Goal: Contribute content: Add original content to the website for others to see

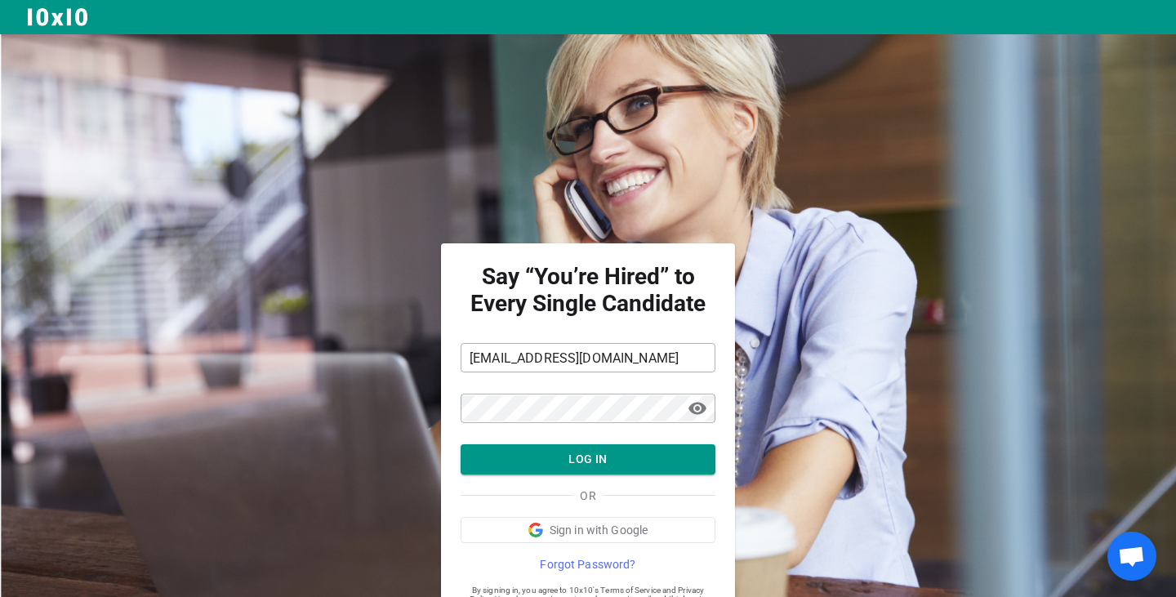
scroll to position [60, 0]
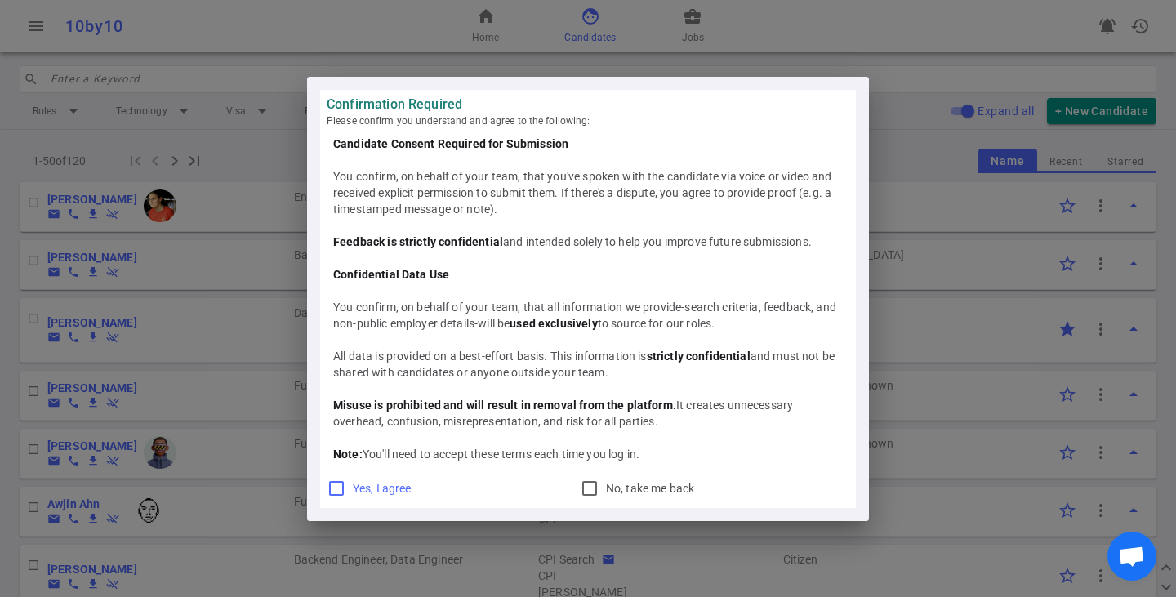
click at [350, 481] on label "Yes, I agree" at bounding box center [376, 488] width 98 height 26
click at [346, 481] on input "Yes, I agree" at bounding box center [337, 489] width 20 height 20
checkbox input "true"
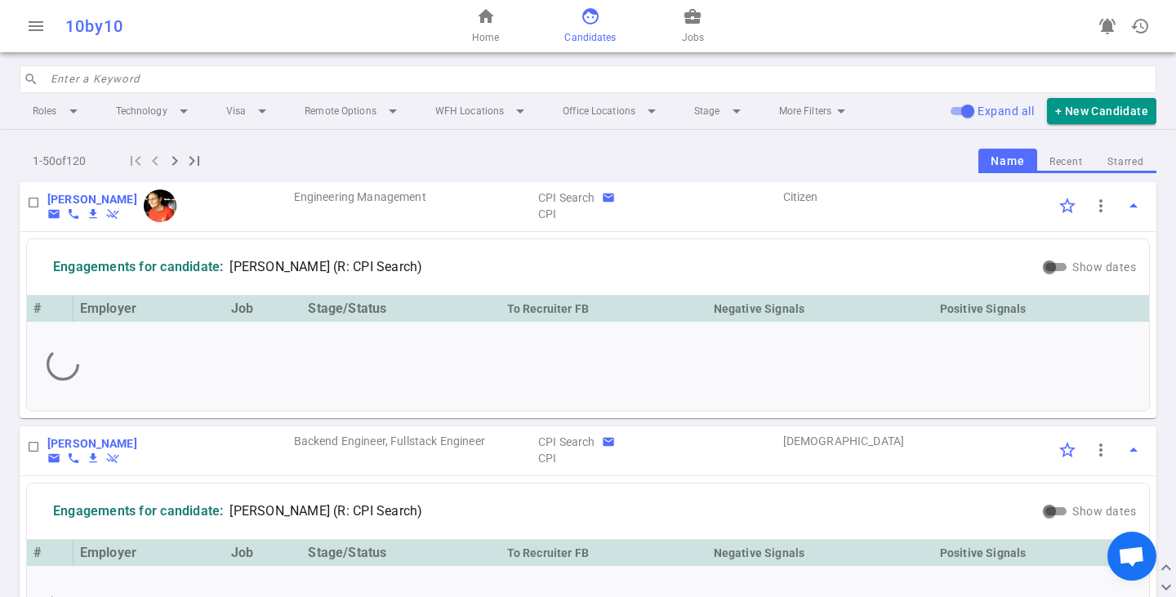
click at [171, 87] on input "search" at bounding box center [599, 79] width 1096 height 26
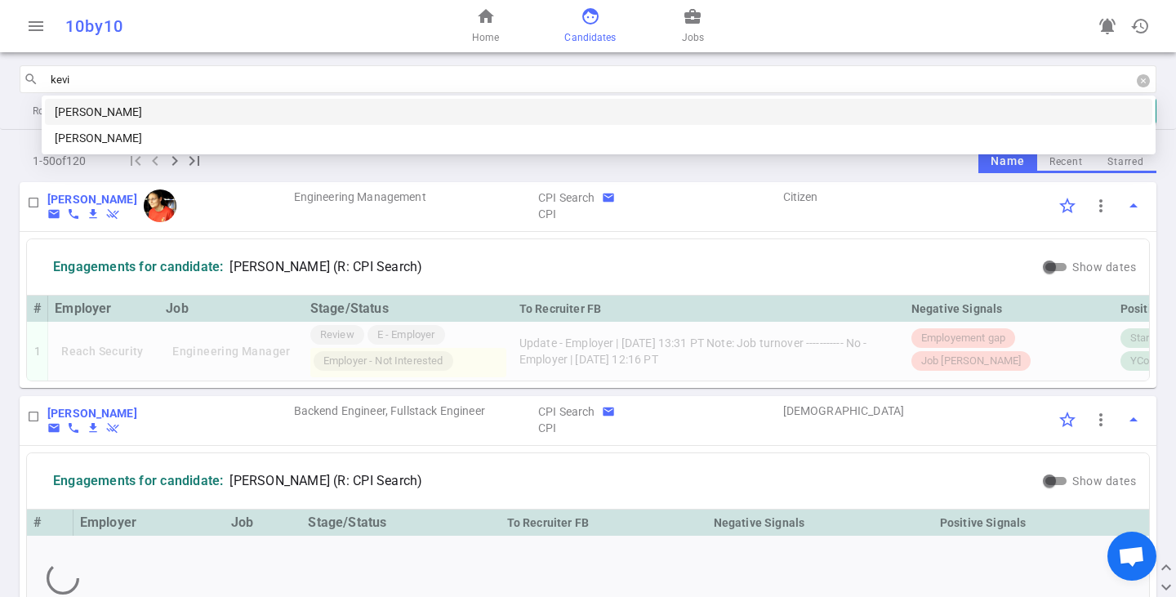
type input "[PERSON_NAME]"
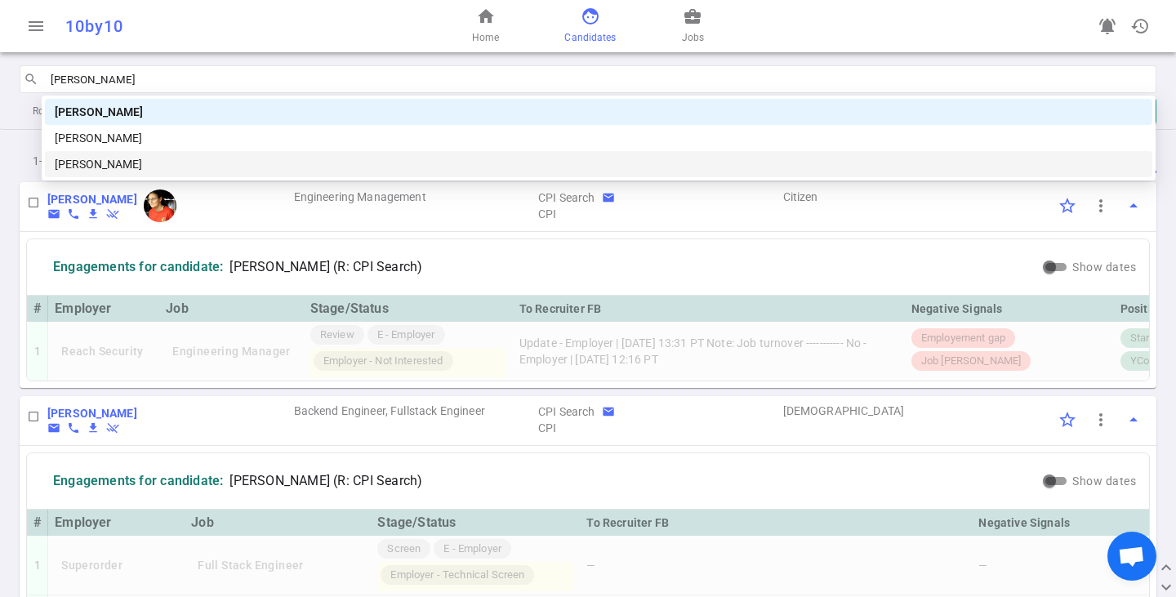
click at [168, 163] on div "[PERSON_NAME]" at bounding box center [599, 164] width 1088 height 18
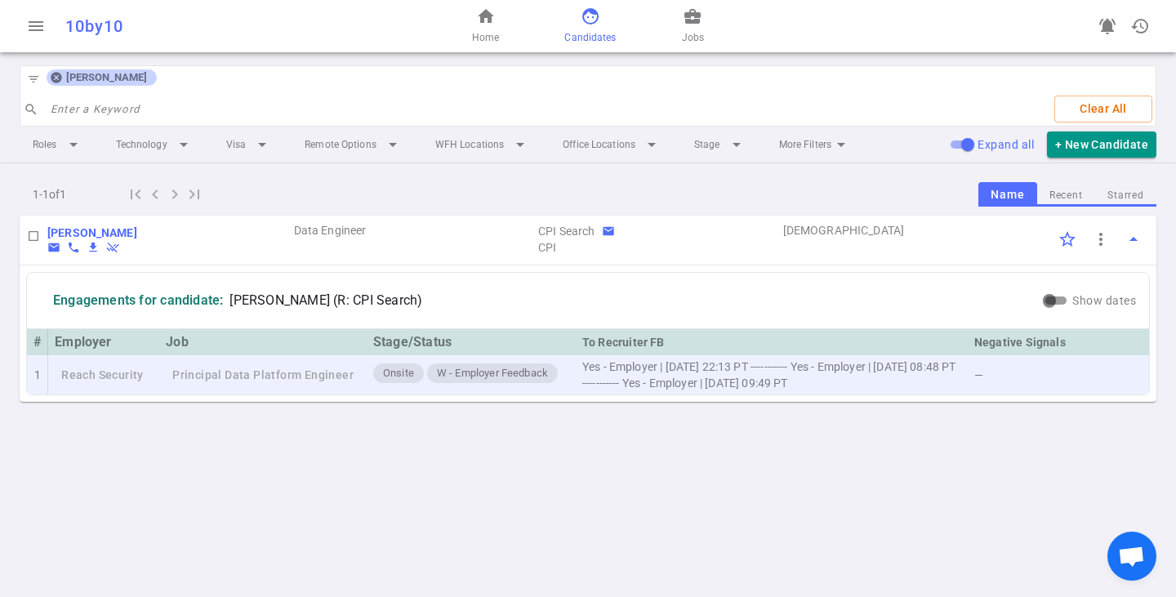
click at [176, 372] on td "Principal Data Platform Engineer" at bounding box center [262, 374] width 207 height 39
click at [405, 383] on div "Onsite W - Employer Feedback" at bounding box center [471, 374] width 196 height 23
click at [131, 363] on td "Reach Security" at bounding box center [103, 374] width 111 height 39
click at [132, 373] on td "Reach Security" at bounding box center [103, 374] width 111 height 39
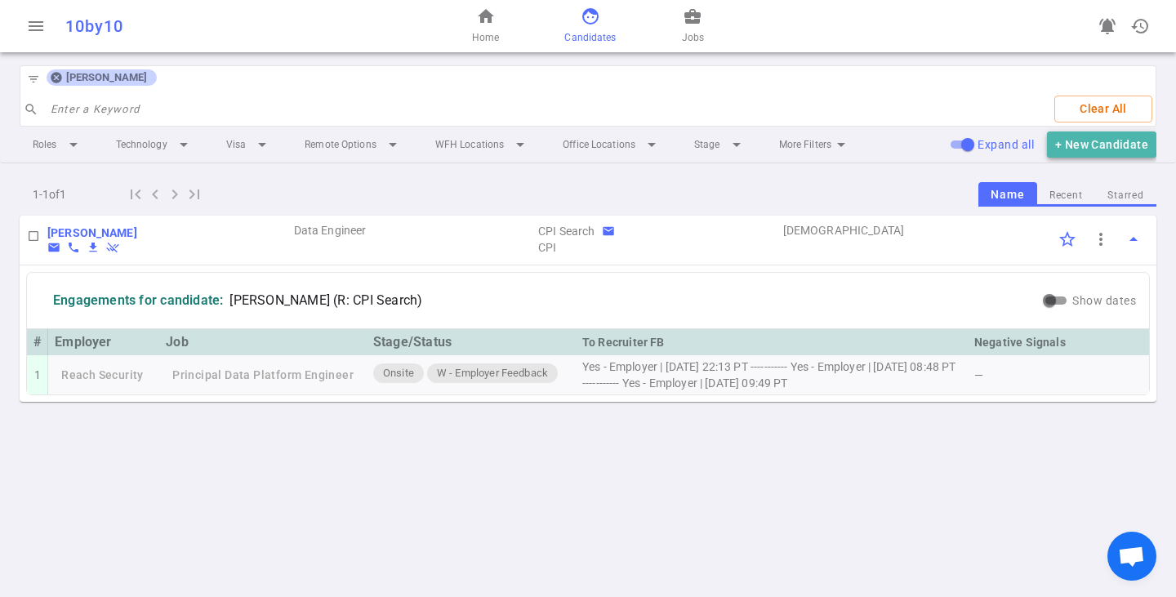
click at [1088, 140] on button "+ New Candidate" at bounding box center [1101, 144] width 109 height 27
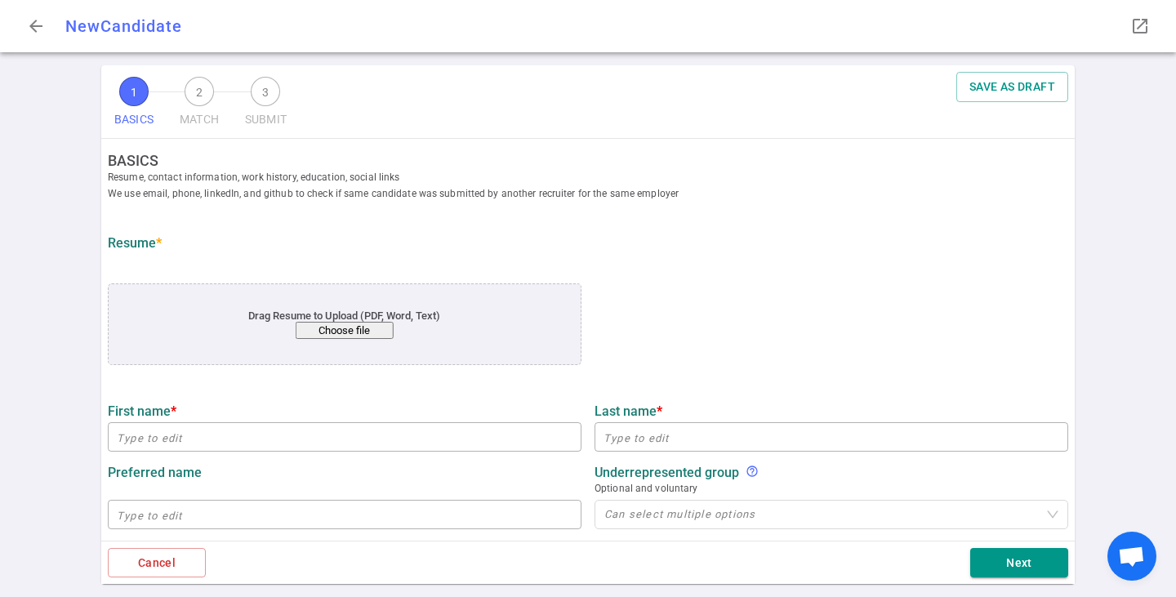
click at [369, 324] on button "Choose file" at bounding box center [345, 330] width 98 height 17
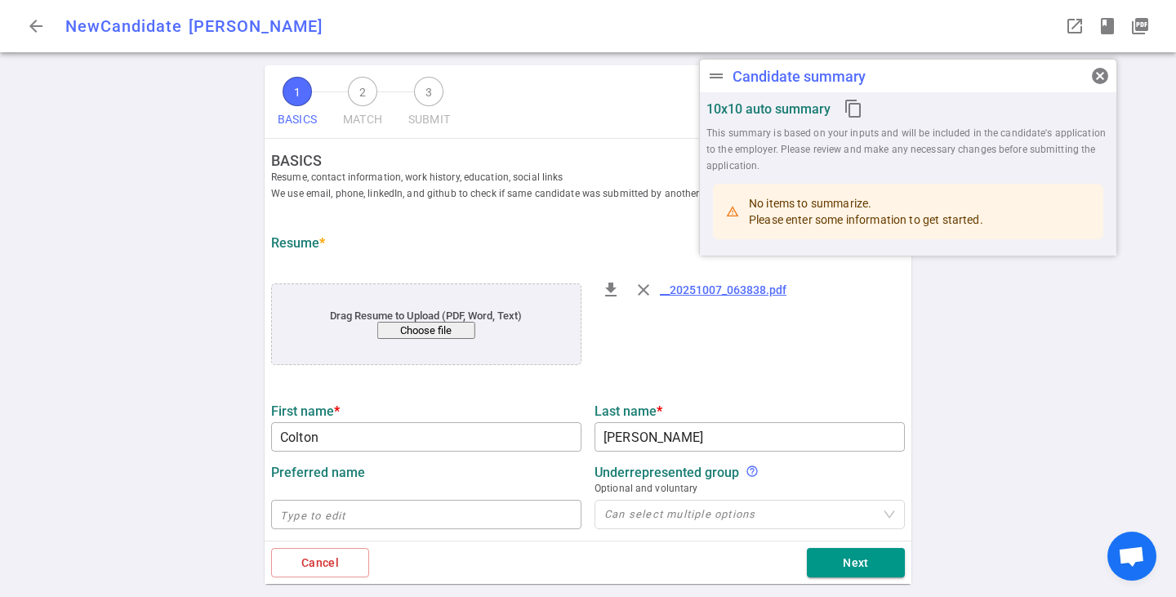
type input "Colton"
type input "[PERSON_NAME]"
type input "[EMAIL_ADDRESS][DOMAIN_NAME]"
type input "[PHONE_NUMBER]"
type input "[URL][DOMAIN_NAME][PERSON_NAME]"
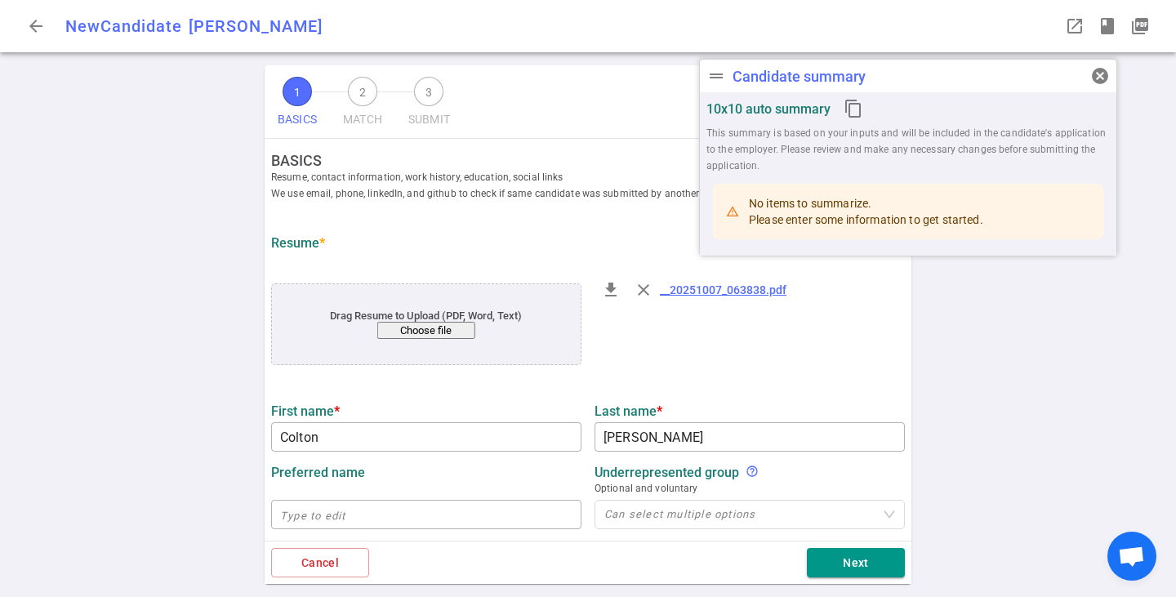
type input "[URL][DOMAIN_NAME]"
type input "Yext"
type textarea "Software Engineer"
type input "4.5"
type input "[GEOGRAPHIC_DATA][US_STATE]"
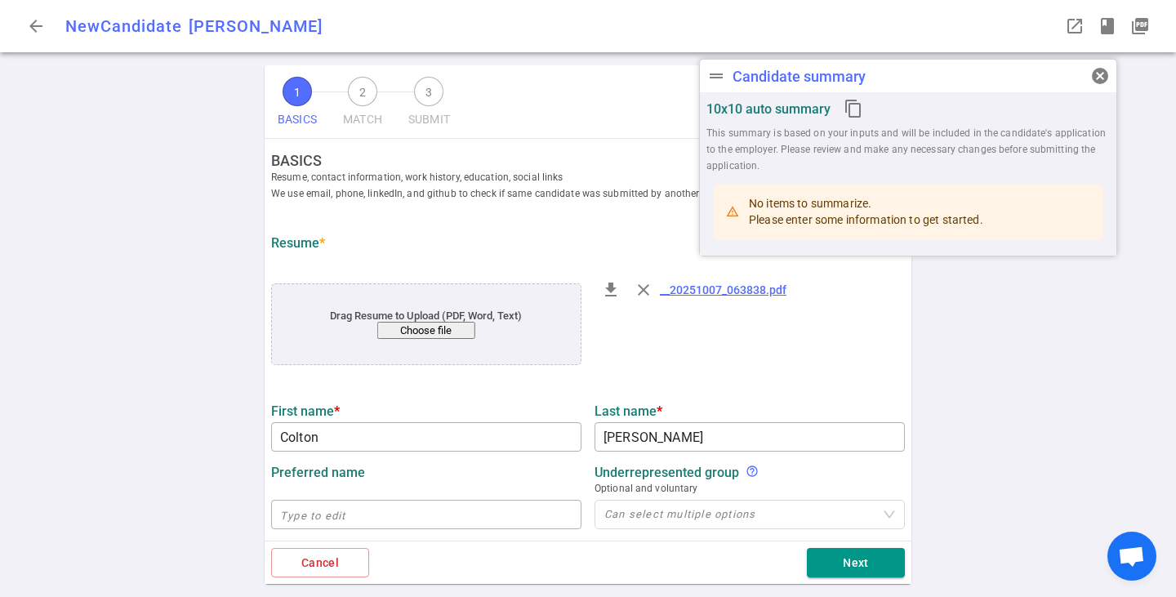
type input "Computer Science"
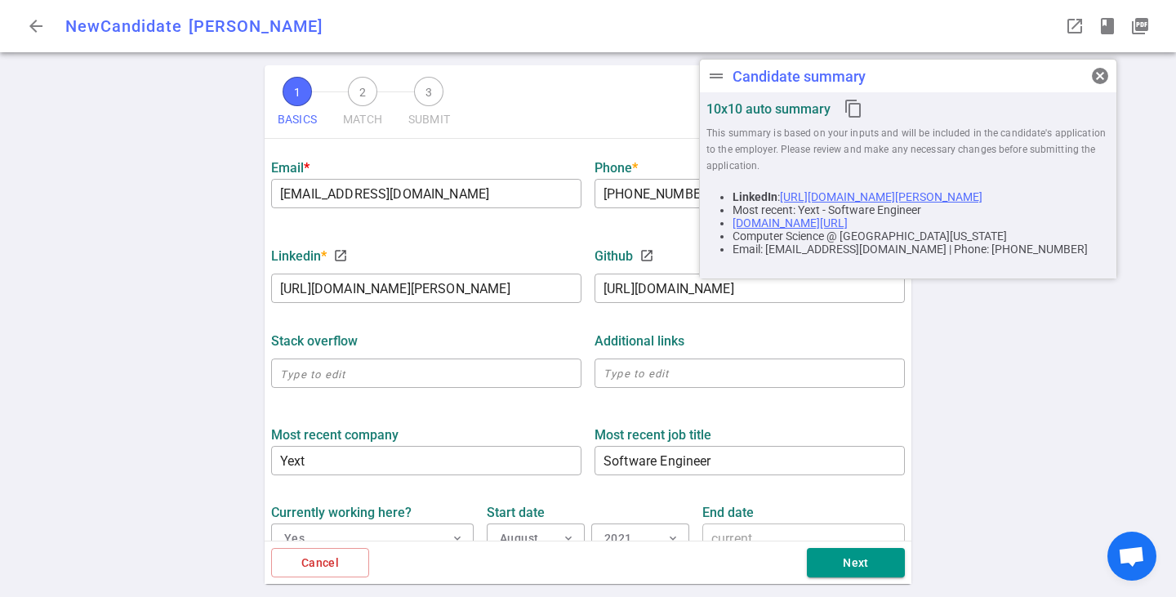
scroll to position [733, 0]
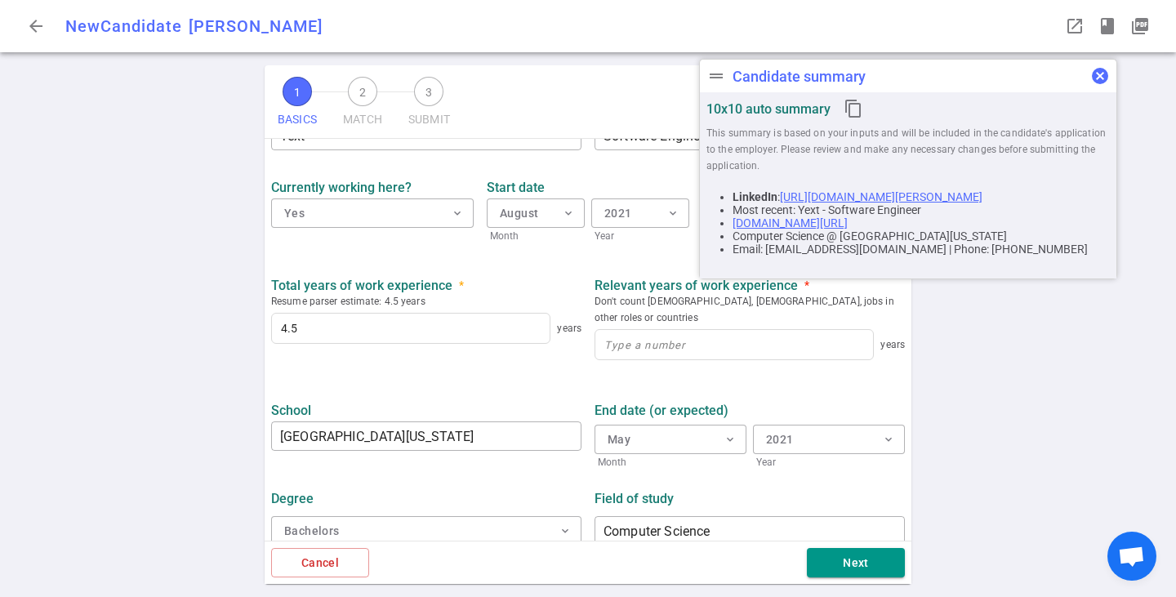
click at [1104, 72] on span "cancel" at bounding box center [1100, 76] width 20 height 20
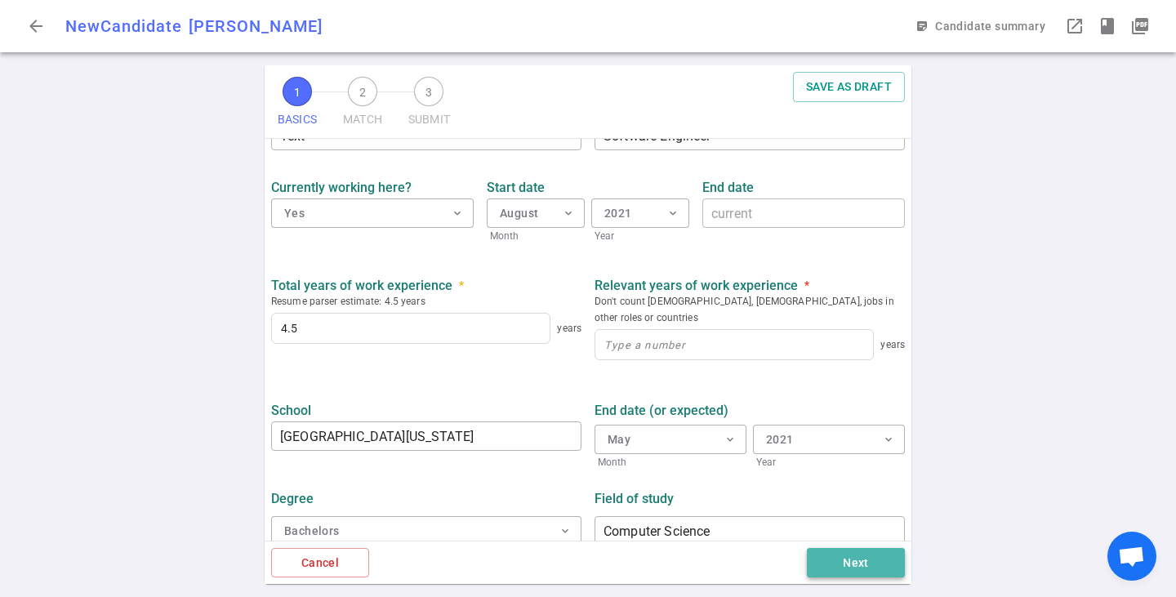
click at [849, 554] on button "Next" at bounding box center [856, 563] width 98 height 30
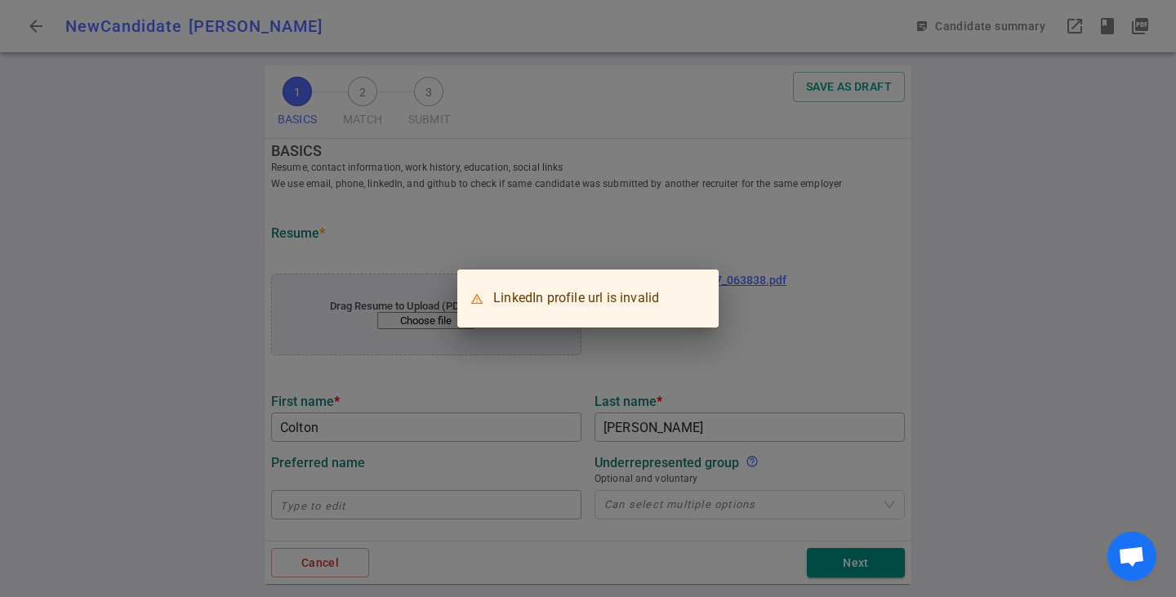
scroll to position [0, 0]
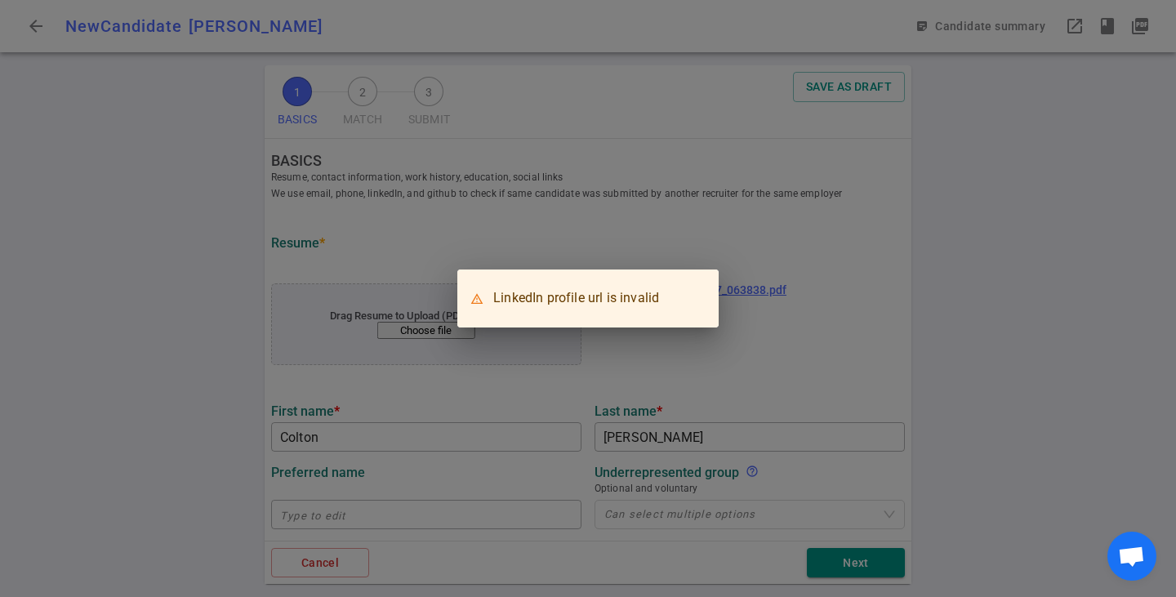
click at [118, 390] on div "LinkedIn profile url is invalid" at bounding box center [588, 298] width 1176 height 597
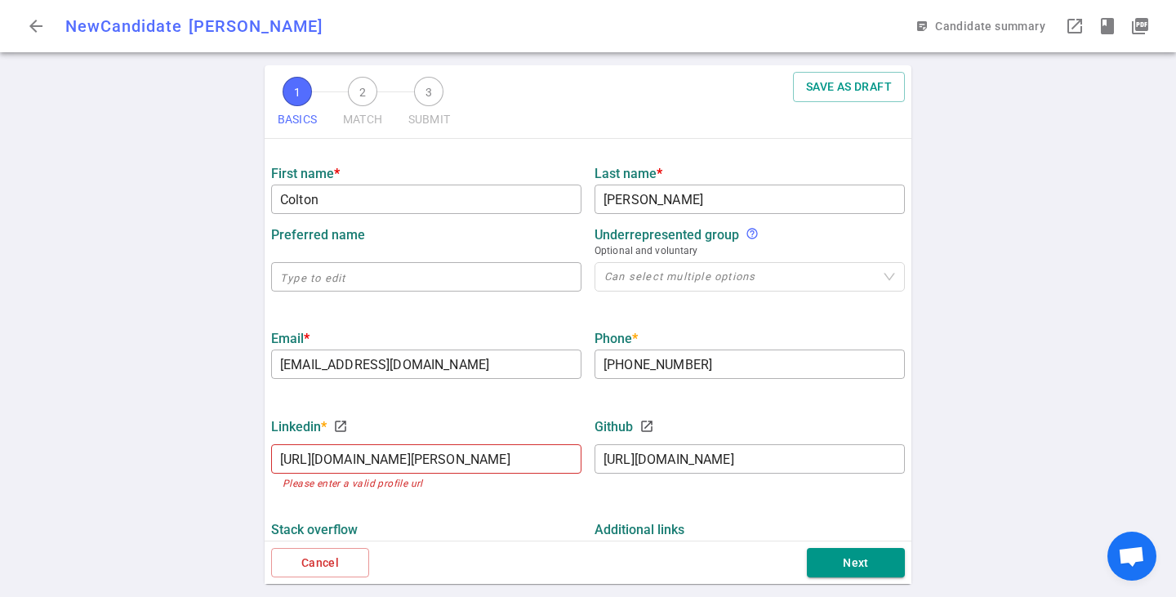
scroll to position [245, 0]
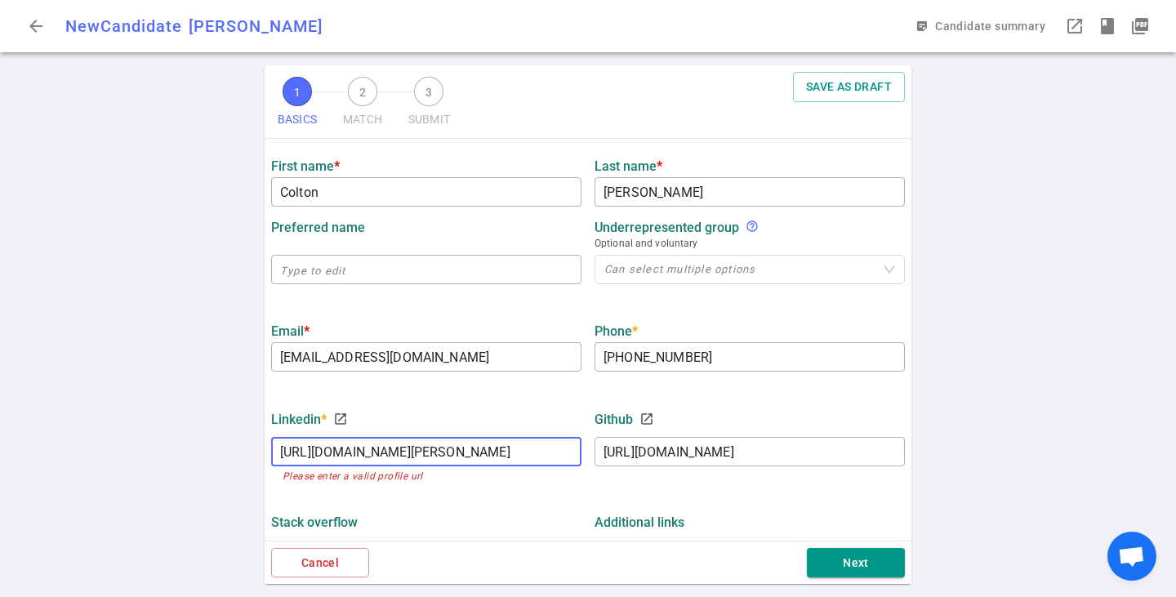
drag, startPoint x: 548, startPoint y: 457, endPoint x: 124, endPoint y: 430, distance: 424.7
click at [124, 432] on div "1 BASICS 2 MATCH 3 SUBMIT SAVE AS DRAFT BASICS Resume, contact information, wor…" at bounding box center [588, 331] width 1176 height 532
paste input "in/[PERSON_NAME]-a37a3015a"
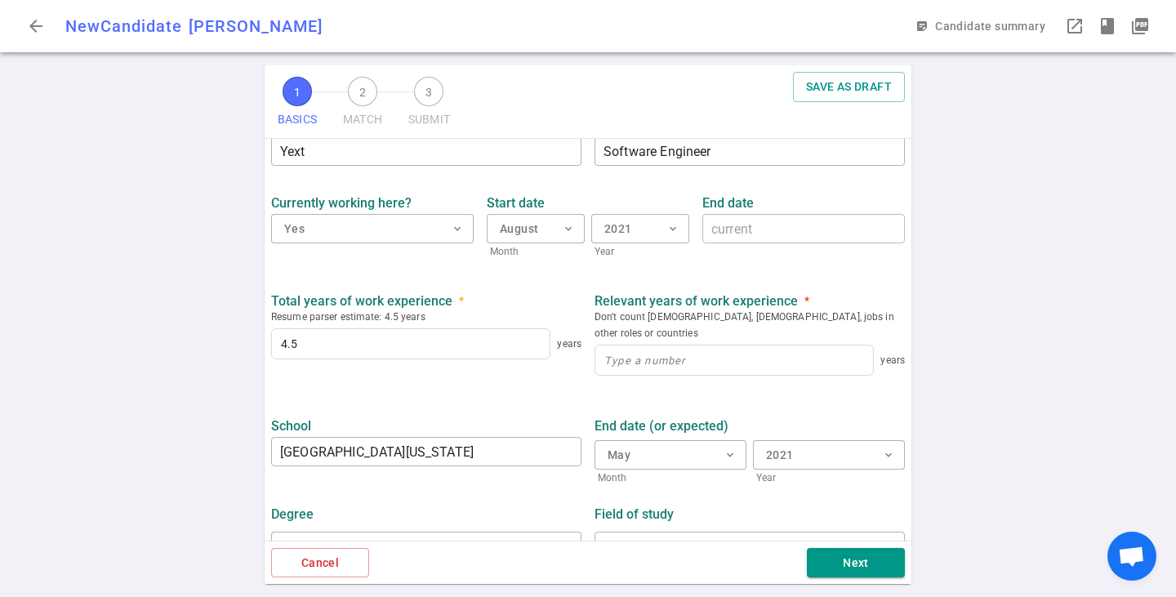
scroll to position [733, 0]
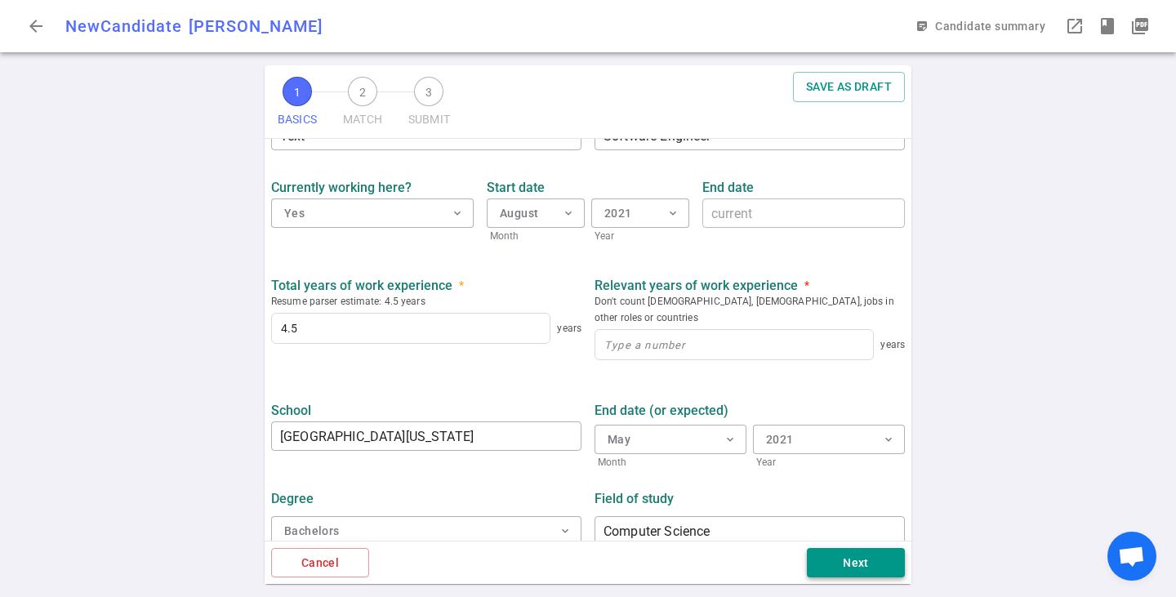
click at [824, 559] on button "Next" at bounding box center [856, 563] width 98 height 30
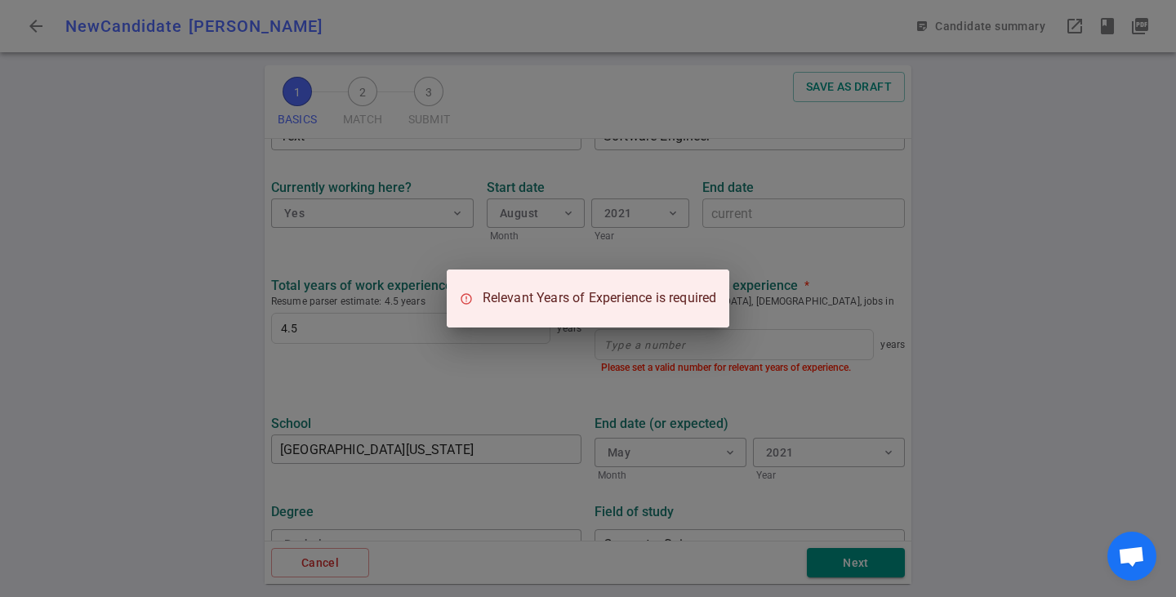
type input "[URL][DOMAIN_NAME][PERSON_NAME]"
drag, startPoint x: 208, startPoint y: 357, endPoint x: 484, endPoint y: 91, distance: 383.0
click at [208, 356] on div "Relevant Years of Experience is required" at bounding box center [588, 298] width 1176 height 597
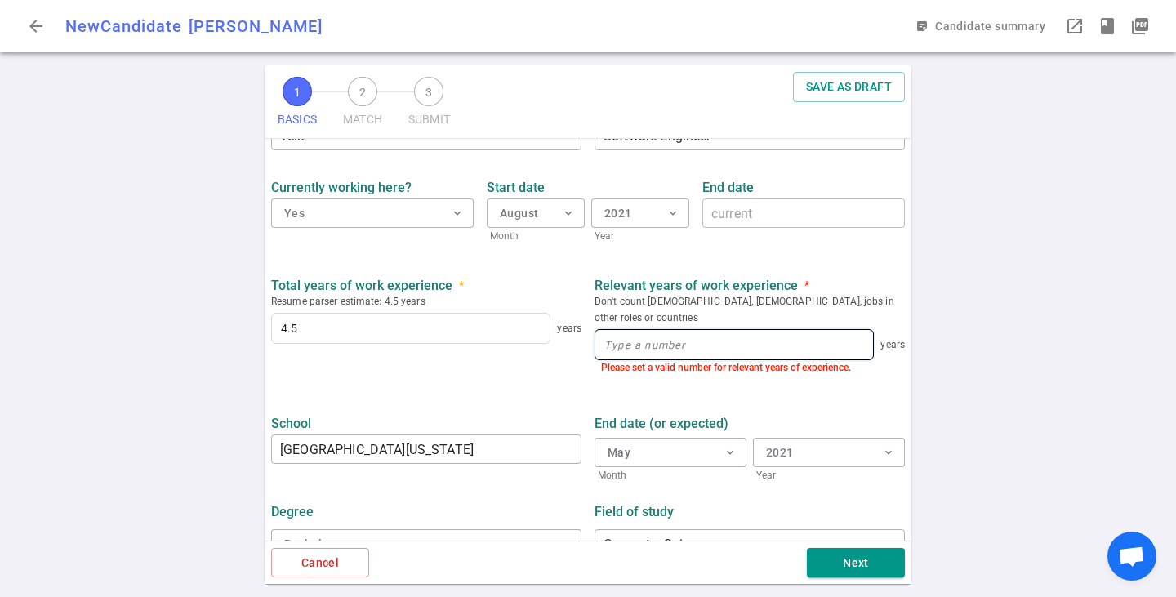
click at [666, 337] on input at bounding box center [734, 344] width 278 height 29
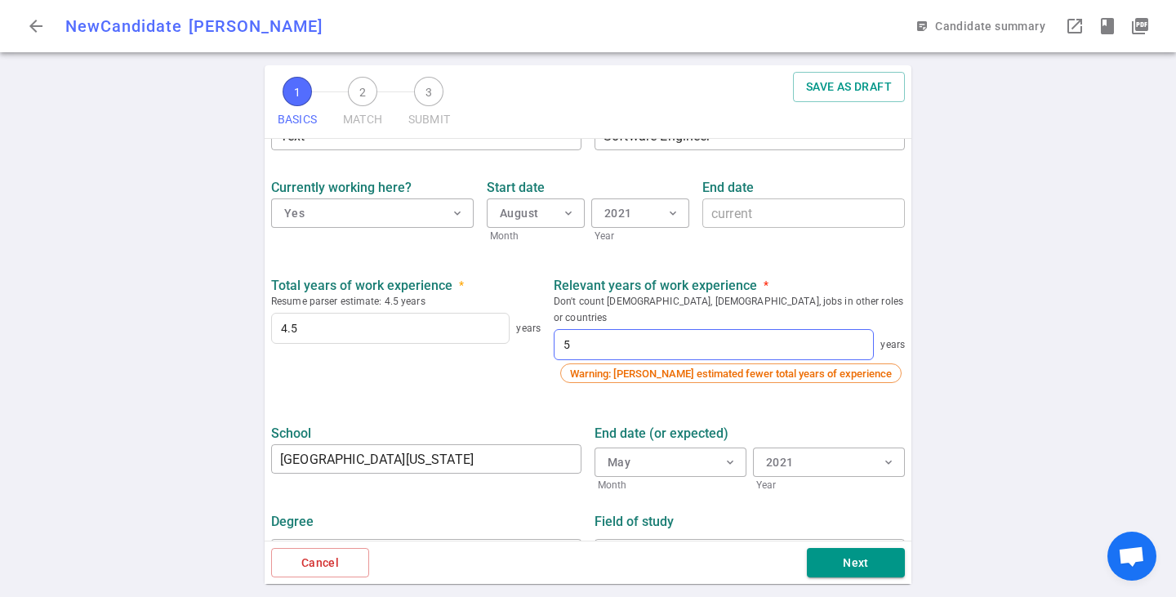
click at [515, 379] on div "Total years of work experience * Resume parser estimate: 4.5 years 4.5 years Re…" at bounding box center [588, 330] width 647 height 132
drag, startPoint x: 617, startPoint y: 324, endPoint x: 572, endPoint y: 319, distance: 46.0
click at [572, 319] on div "Total years of work experience * Resume parser estimate: 4.5 years 4.5 years Re…" at bounding box center [588, 330] width 647 height 132
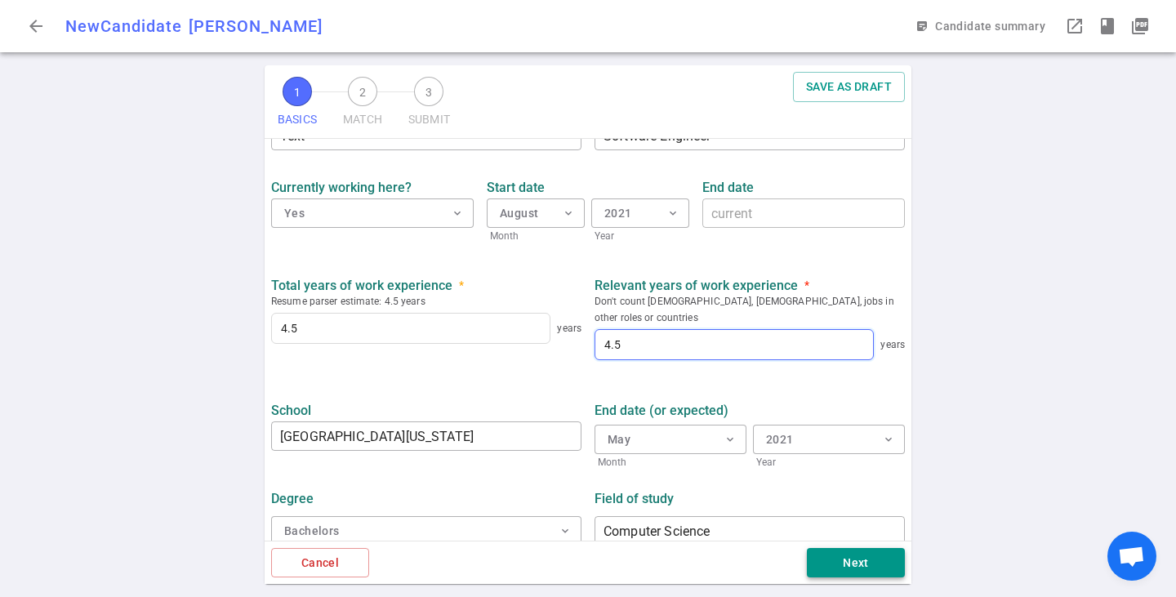
type input "4.5"
click at [865, 573] on button "Next" at bounding box center [856, 563] width 98 height 30
click at [858, 561] on button "Next" at bounding box center [856, 563] width 98 height 30
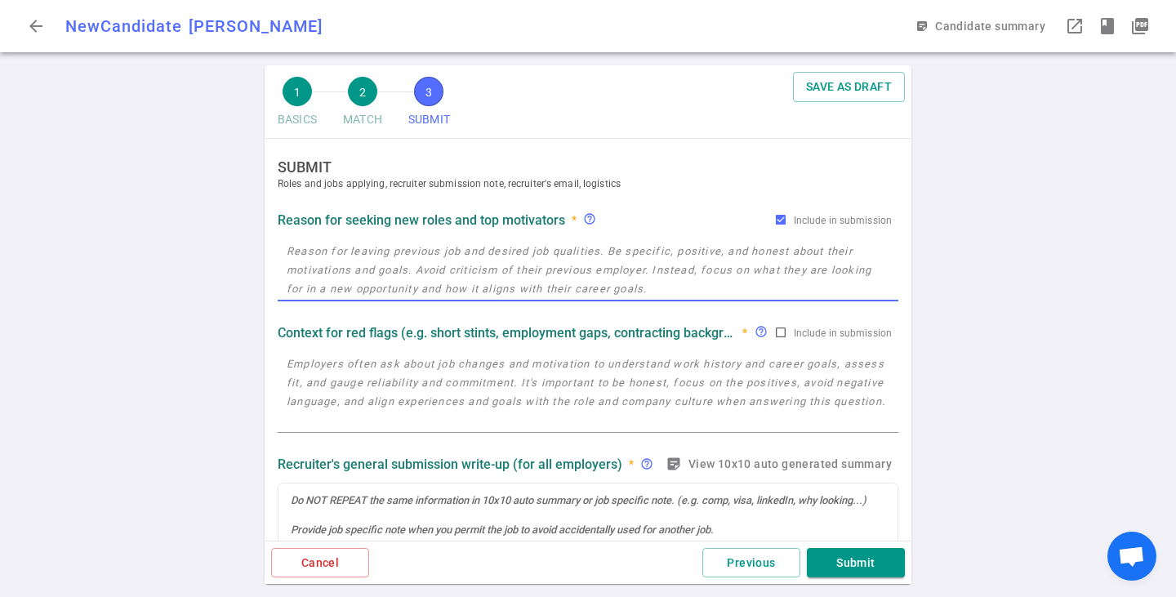
click at [459, 243] on textarea at bounding box center [588, 270] width 603 height 56
click at [478, 252] on textarea at bounding box center [588, 270] width 603 height 56
paste textarea "looking for BE-leaning full-stack or pure backend roles, end user or consumer-f…"
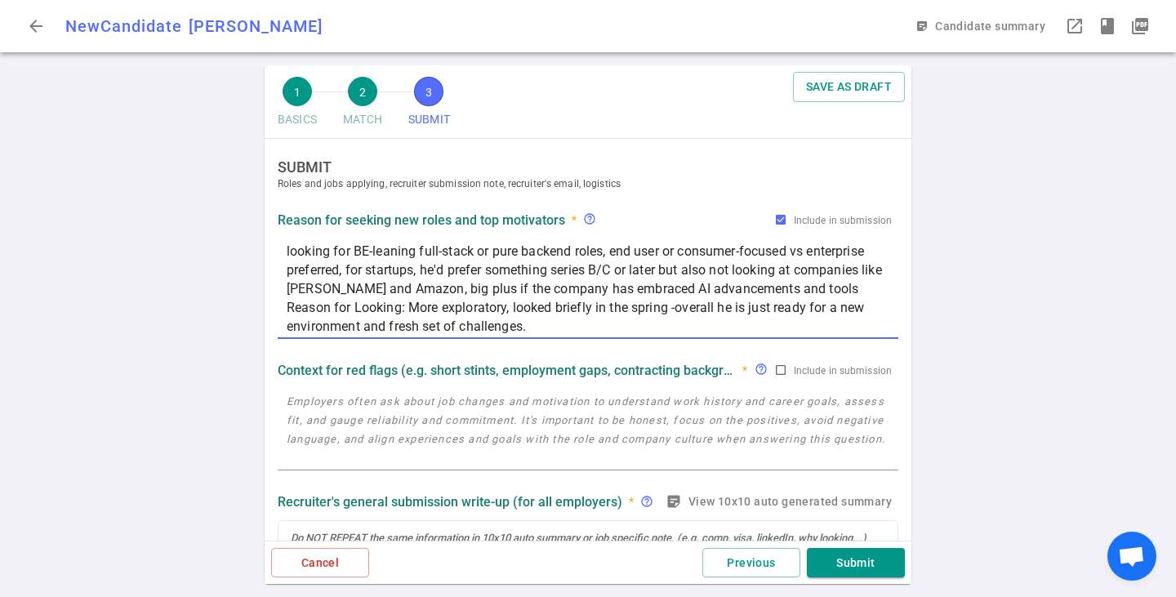
click at [661, 279] on textarea "looking for BE-leaning full-stack or pure backend roles, end user or consumer-f…" at bounding box center [588, 289] width 603 height 94
click at [480, 272] on textarea "looking for BE-leaning full-stack or pure backend roles, end user or consumer-f…" at bounding box center [588, 289] width 603 height 94
click at [850, 296] on textarea "looking for BE-leaning full-stack or pure backend roles, end user or consumer-f…" at bounding box center [588, 289] width 603 height 94
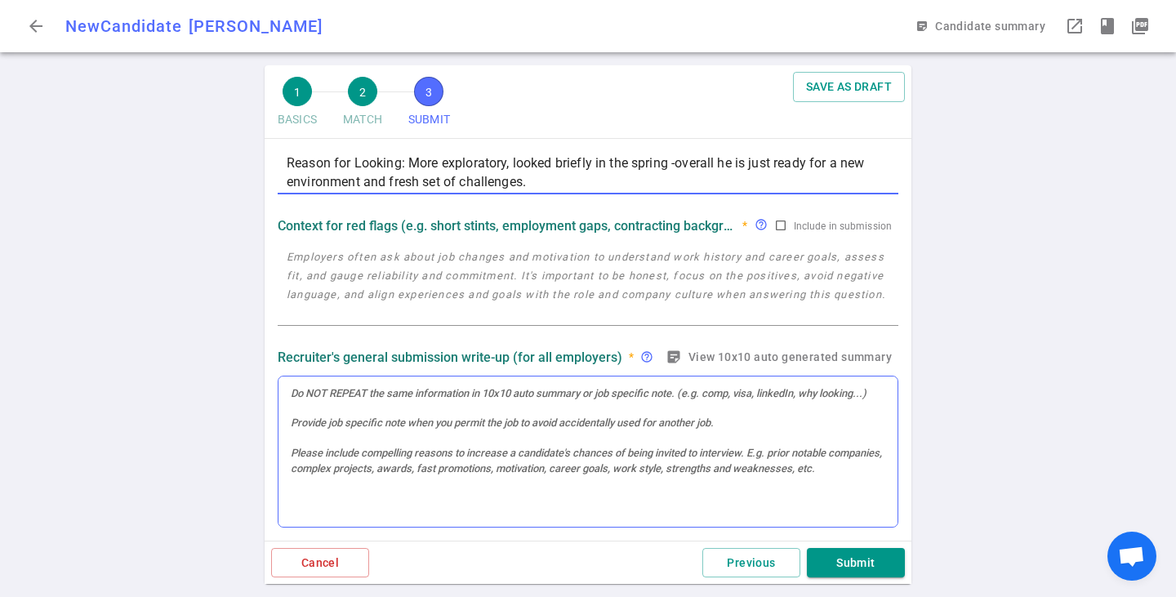
scroll to position [164, 0]
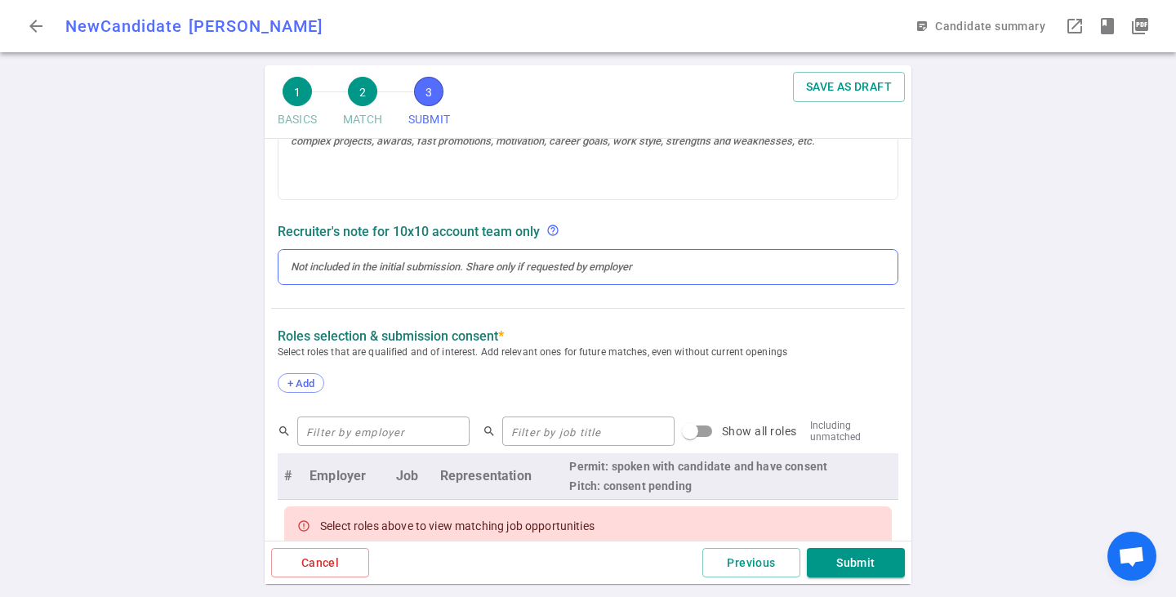
type textarea "looking for BE-leaning full-stack or pure backend roles, end user or consumer-f…"
click at [703, 267] on div at bounding box center [588, 267] width 595 height 15
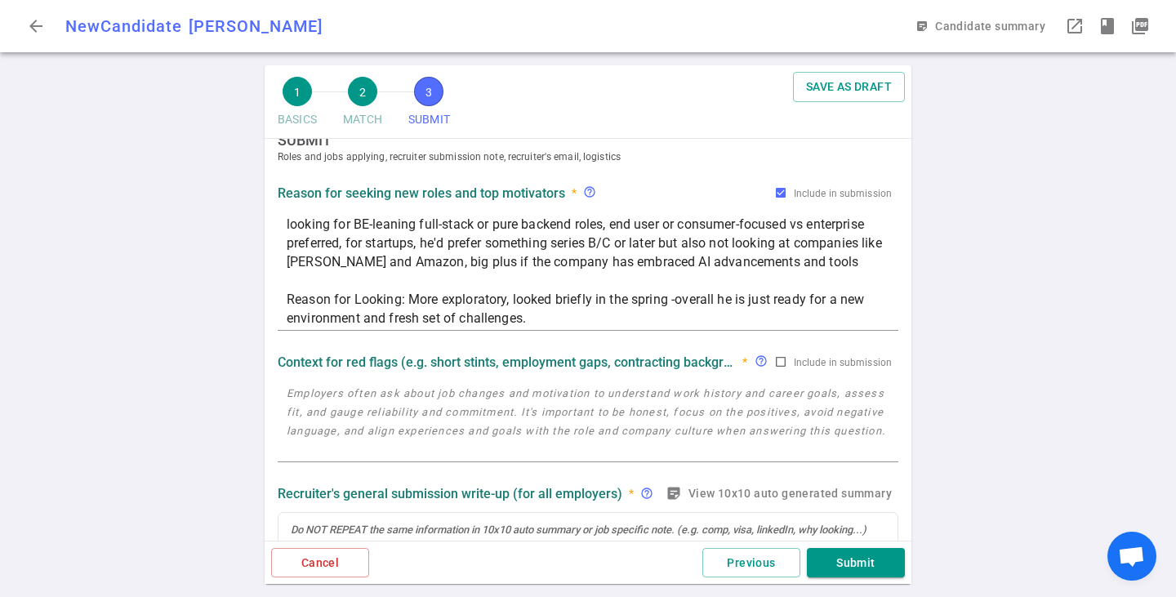
scroll to position [0, 0]
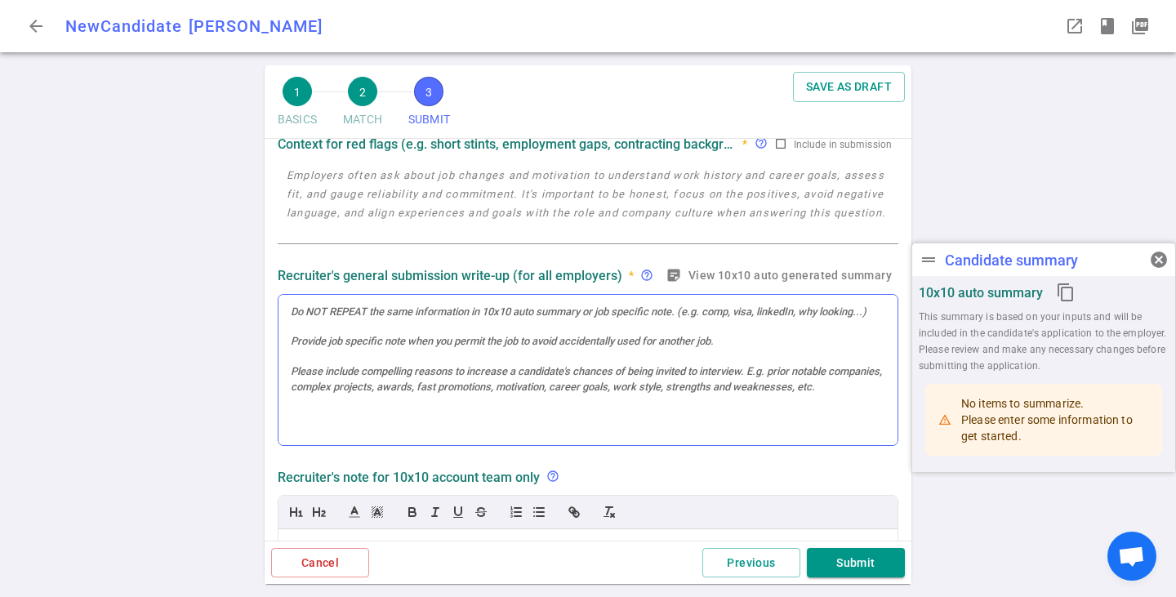
click at [373, 321] on div at bounding box center [588, 370] width 619 height 151
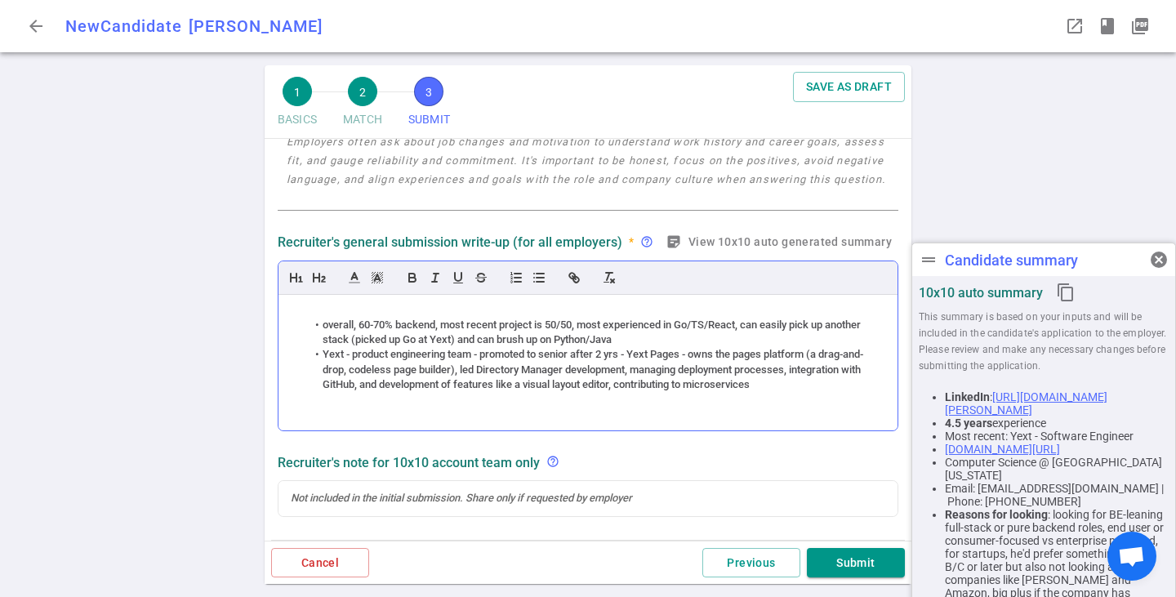
scroll to position [360, 0]
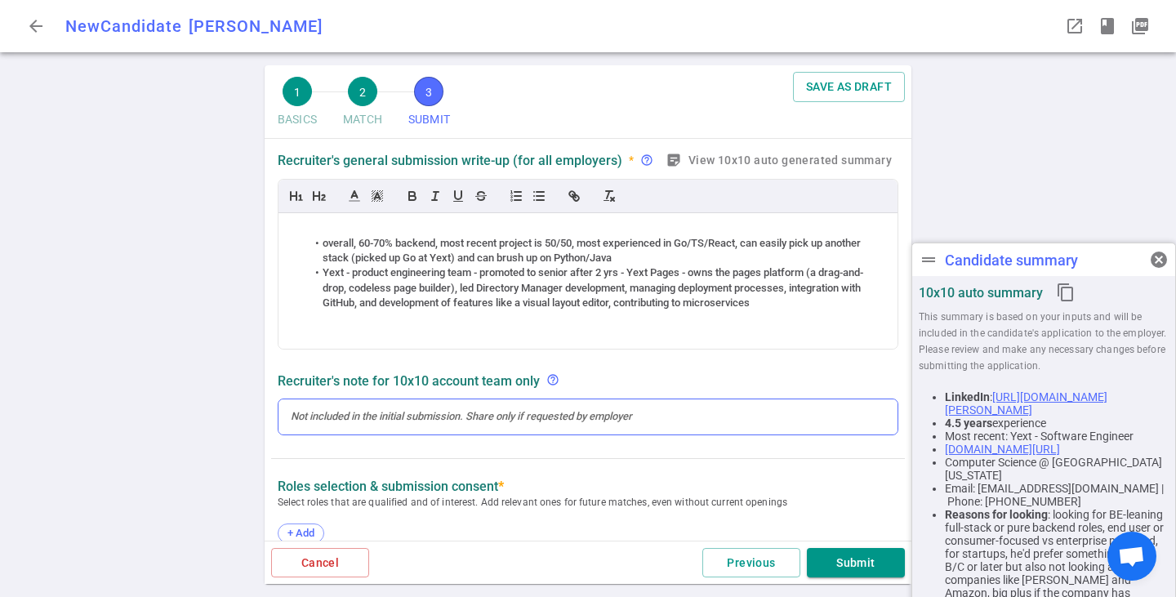
click at [421, 418] on div at bounding box center [588, 416] width 595 height 15
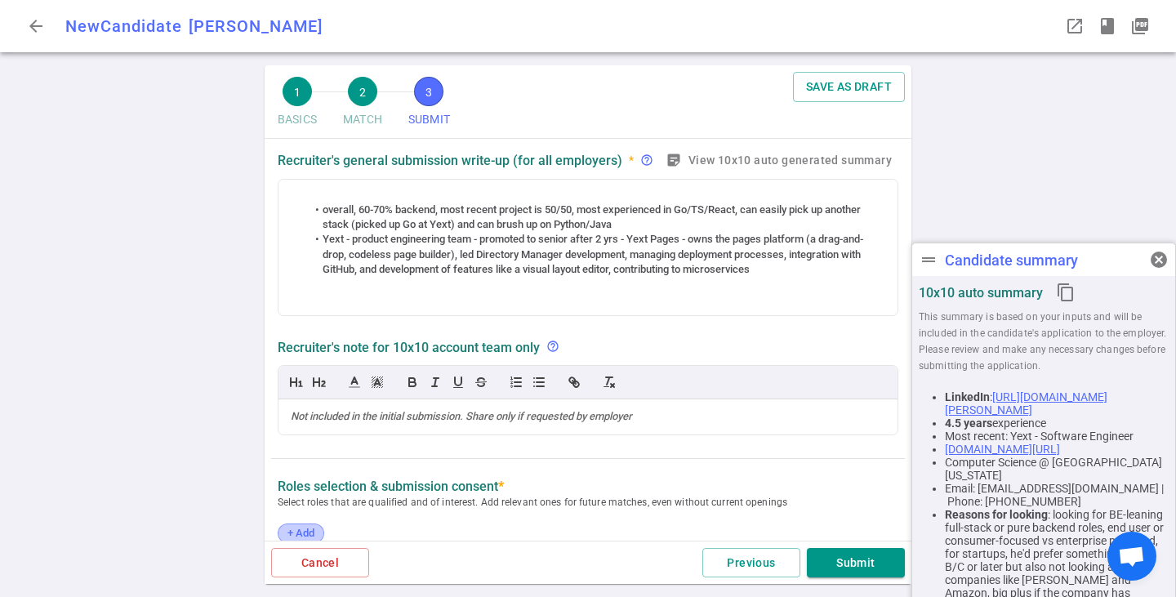
click at [298, 527] on div "SUBMIT Roles and jobs applying, recruiter submission note, recruiter's email, l…" at bounding box center [588, 430] width 647 height 1303
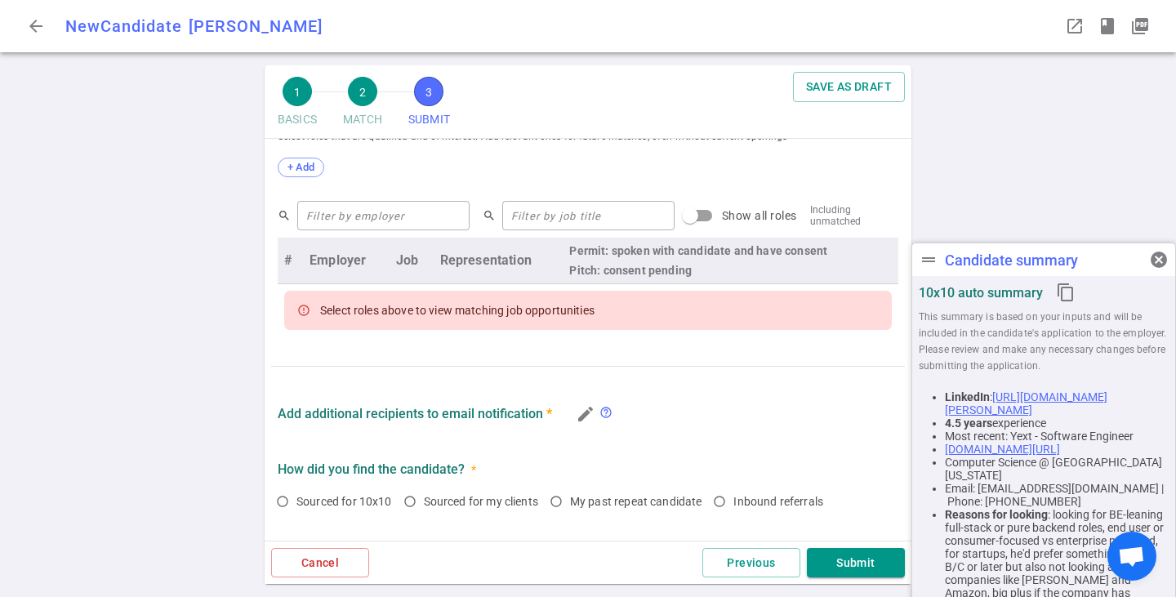
scroll to position [605, 0]
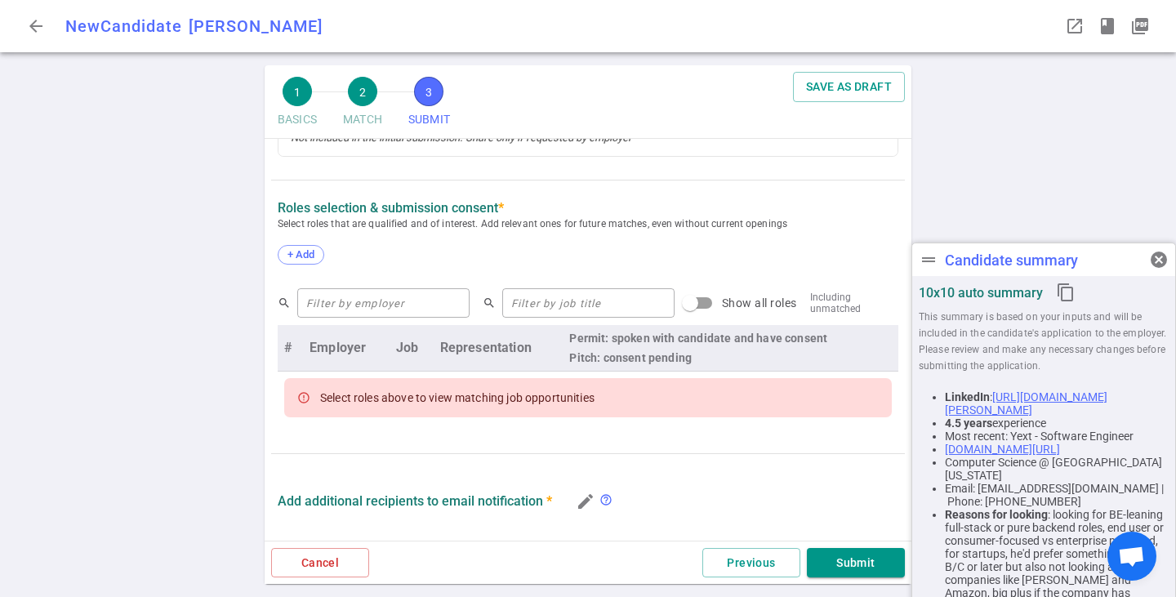
click at [303, 243] on div "+ Add" at bounding box center [588, 256] width 621 height 36
click at [305, 251] on span "+ Add" at bounding box center [301, 254] width 38 height 12
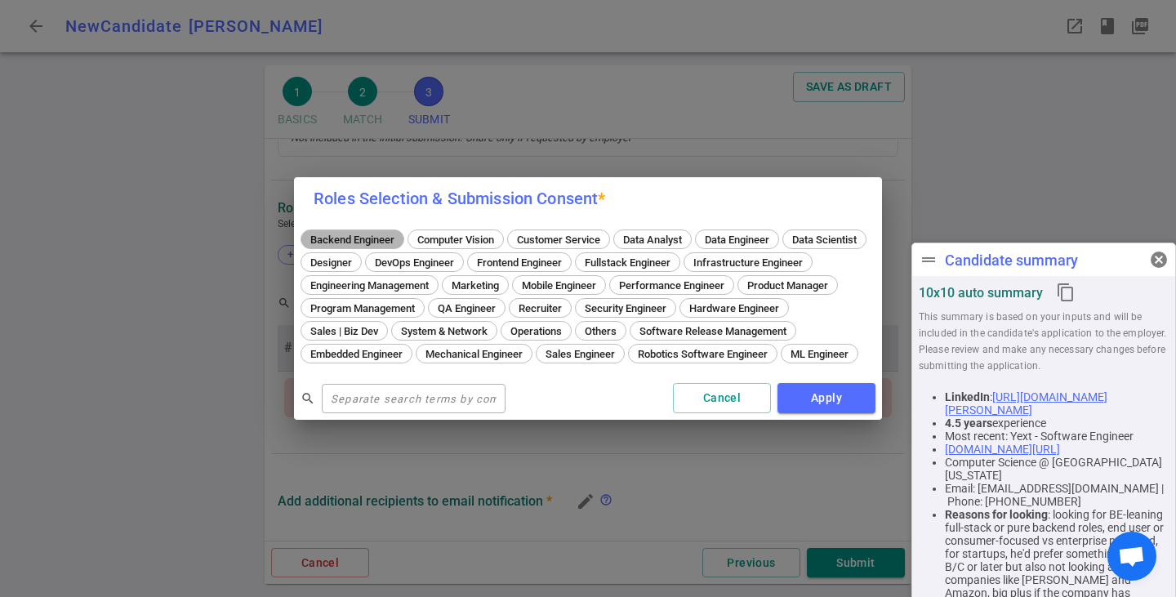
click at [347, 234] on span "Backend Engineer" at bounding box center [353, 240] width 96 height 12
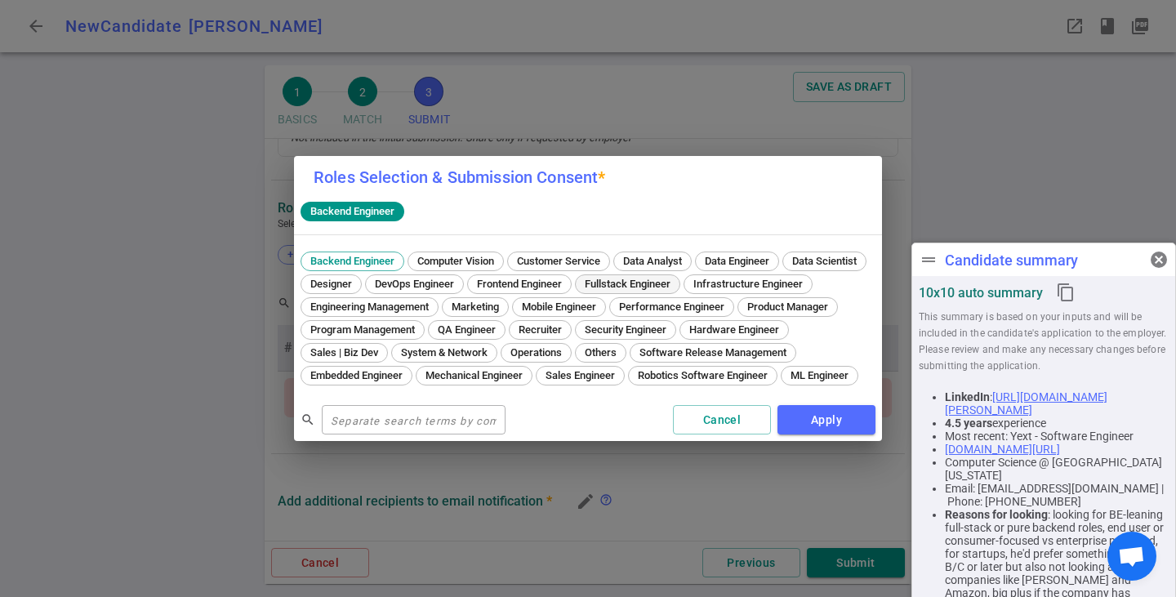
click at [676, 278] on span "Fullstack Engineer" at bounding box center [627, 284] width 97 height 12
click at [819, 429] on button "Apply" at bounding box center [827, 420] width 98 height 30
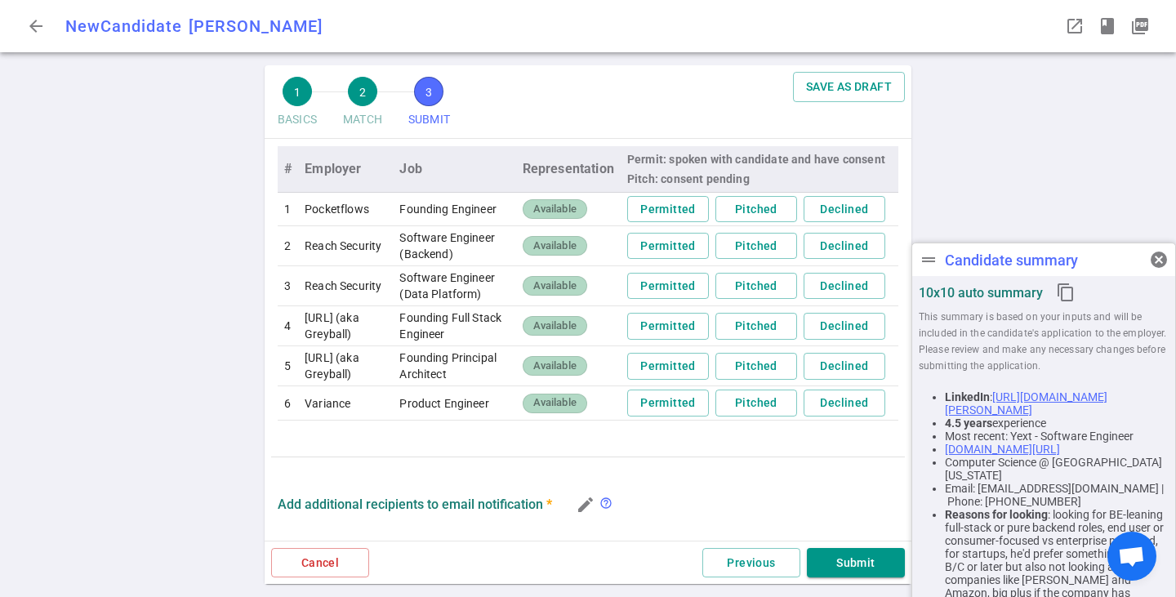
scroll to position [687, 0]
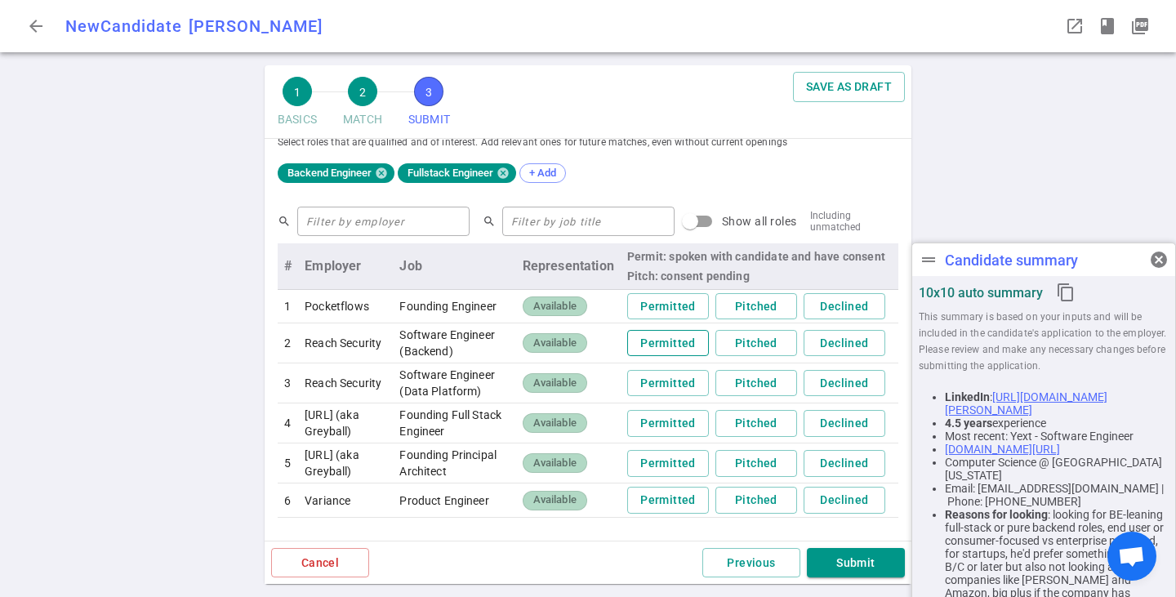
click at [649, 357] on button "Permitted" at bounding box center [668, 343] width 82 height 27
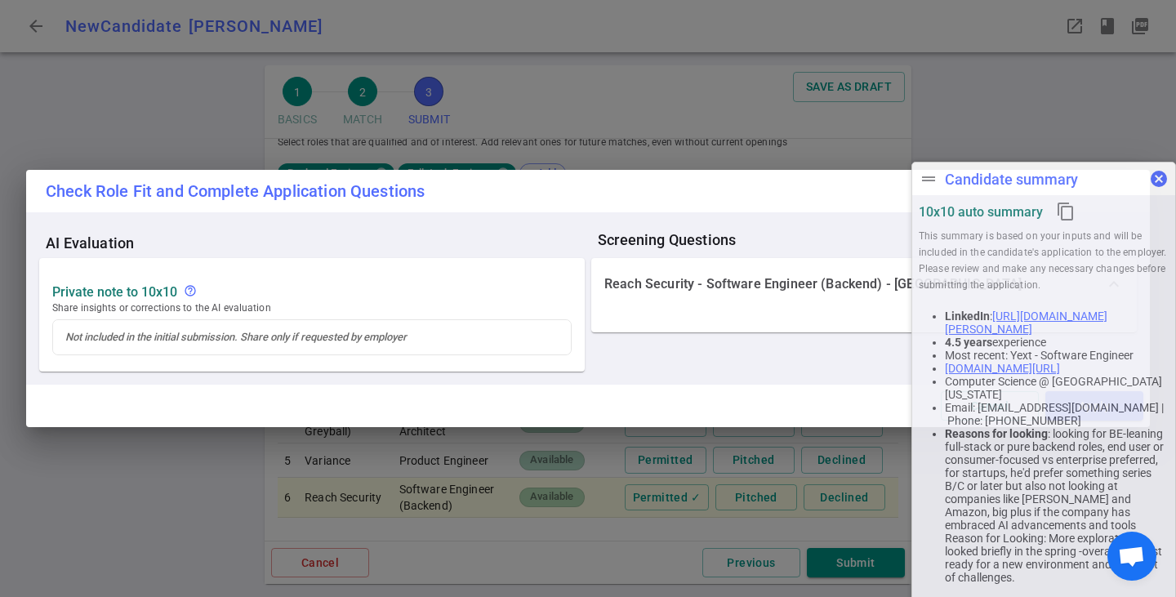
click at [1156, 262] on div "drag_handle Candidate summary cancel 10x10 auto summary content_copy This summa…" at bounding box center [1043, 385] width 265 height 446
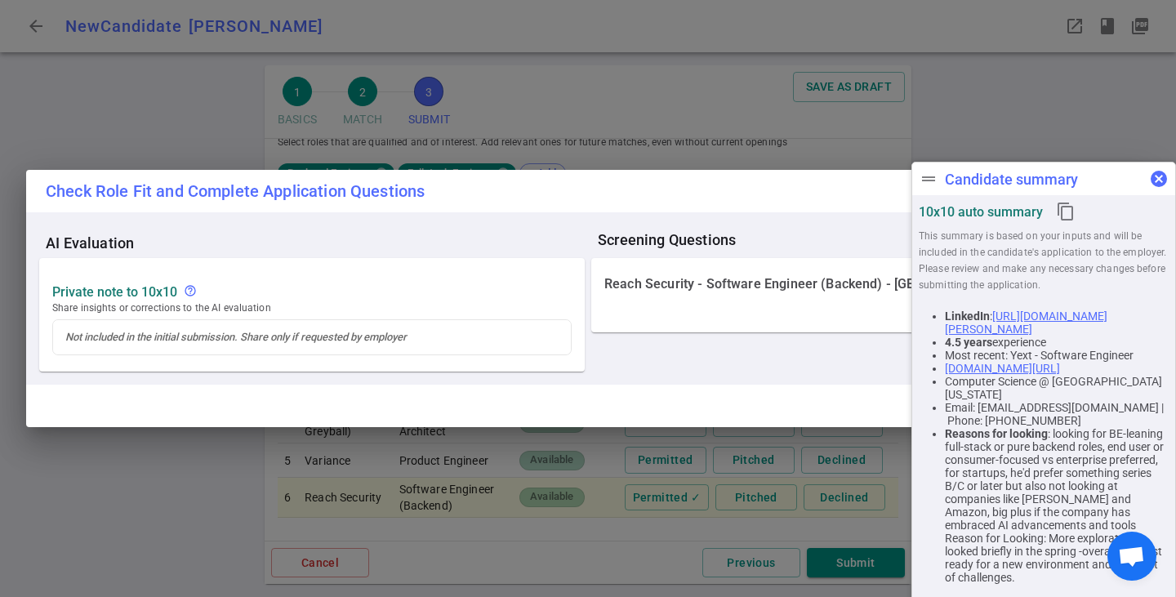
click at [1158, 188] on span "cancel" at bounding box center [1159, 179] width 20 height 20
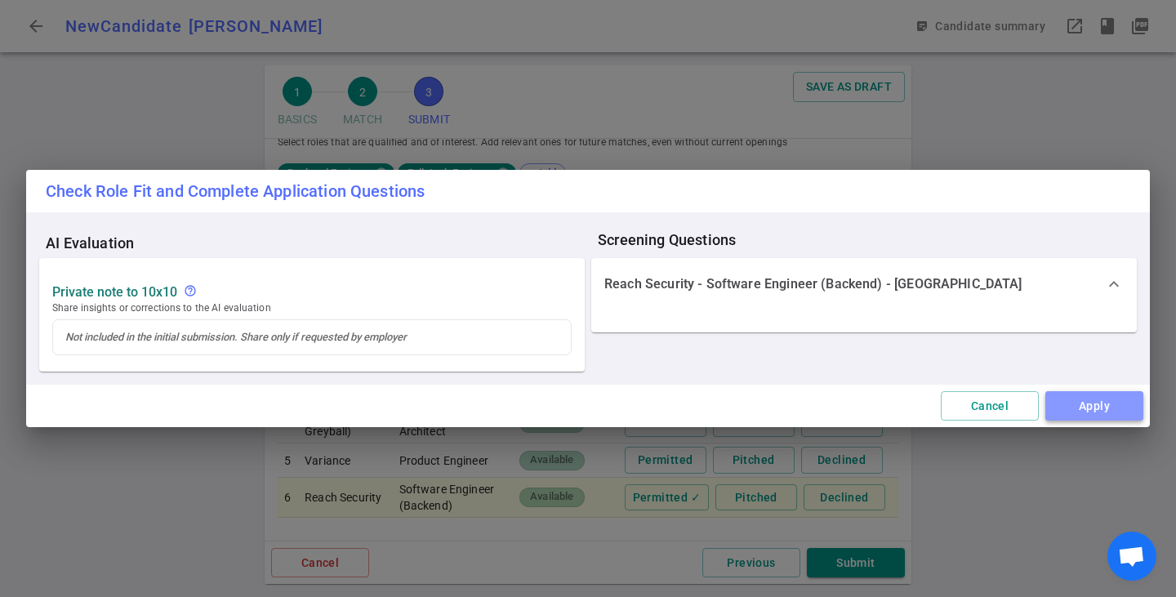
click at [1077, 410] on button "Apply" at bounding box center [1094, 406] width 98 height 30
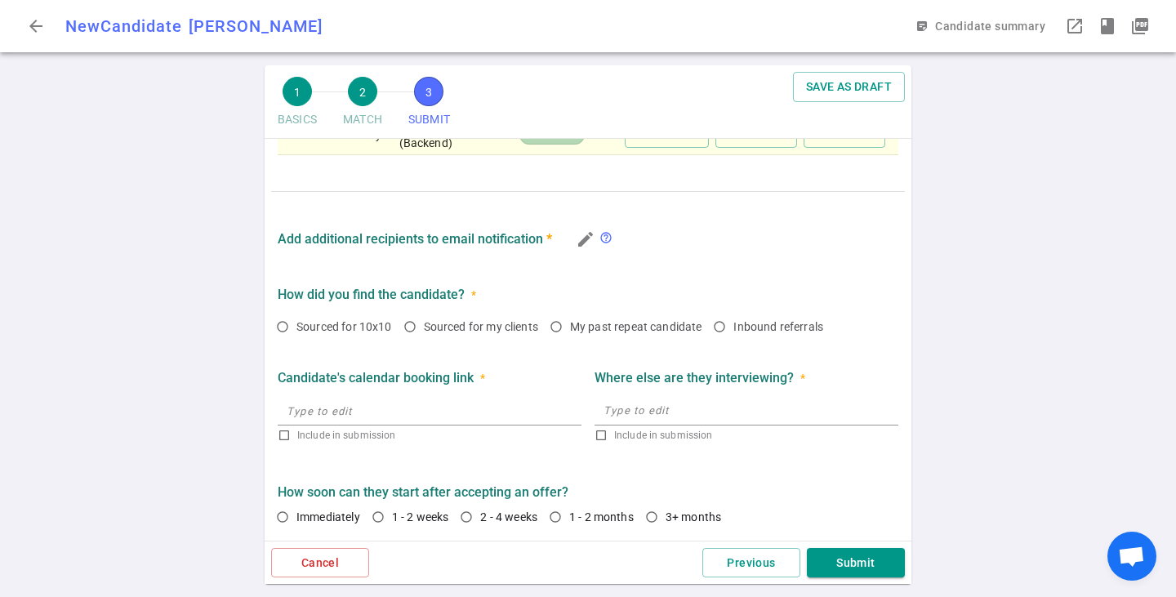
scroll to position [1105, 0]
click at [415, 325] on input "Sourced for my clients" at bounding box center [410, 327] width 28 height 28
radio input "true"
click at [626, 408] on textarea at bounding box center [747, 410] width 286 height 19
type textarea "Upstart"
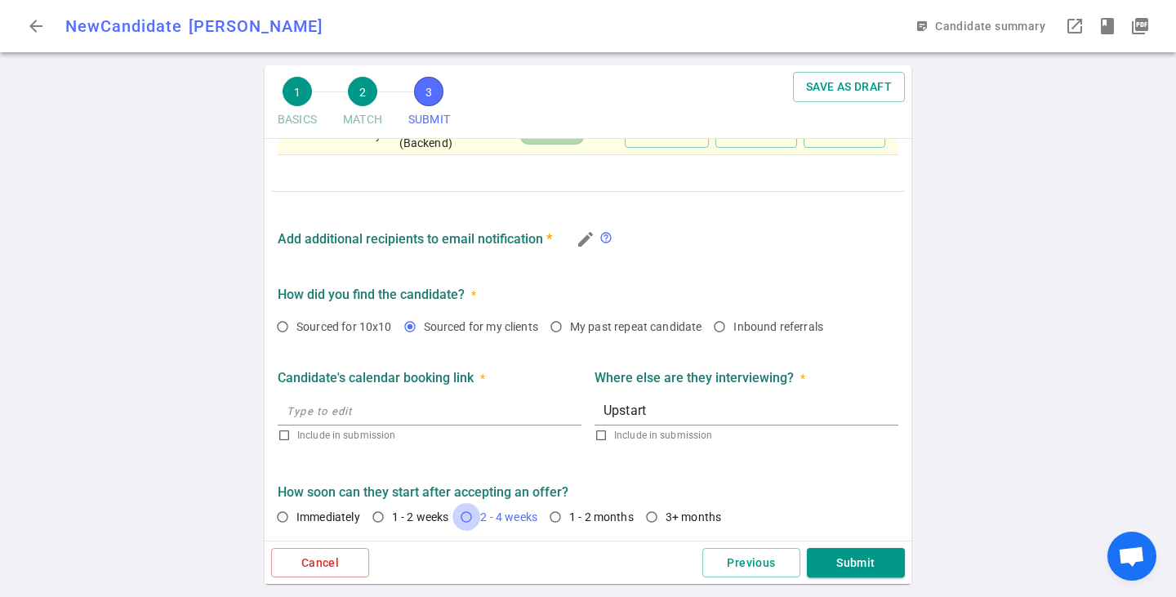
drag, startPoint x: 468, startPoint y: 517, endPoint x: 473, endPoint y: 510, distance: 8.8
click at [468, 517] on input "2 - 4 weeks" at bounding box center [466, 517] width 28 height 28
radio input "true"
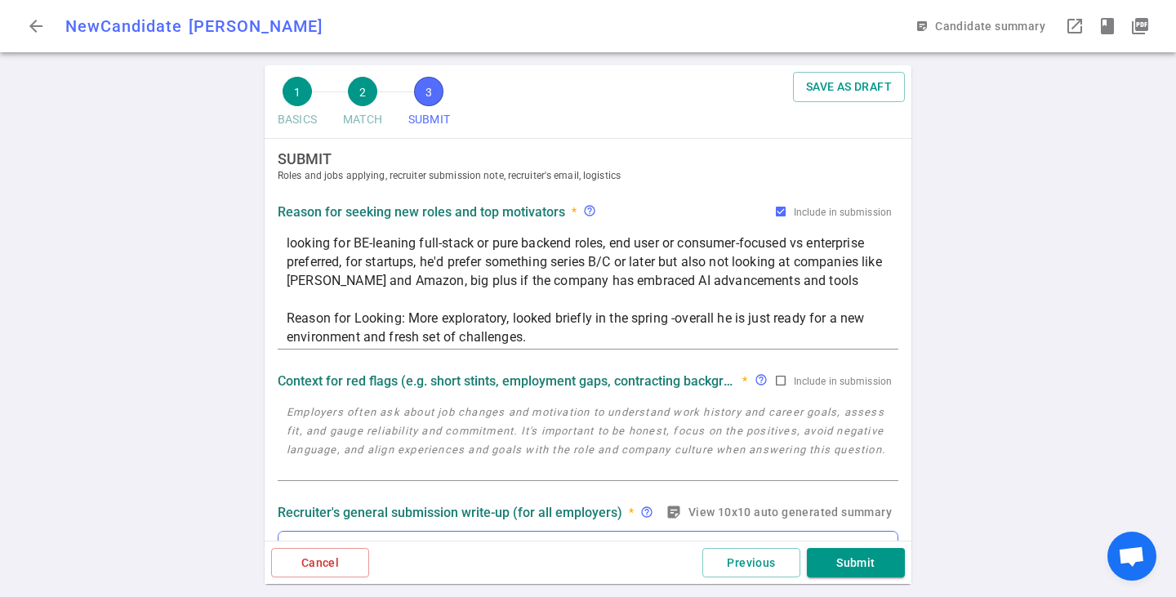
scroll to position [0, 0]
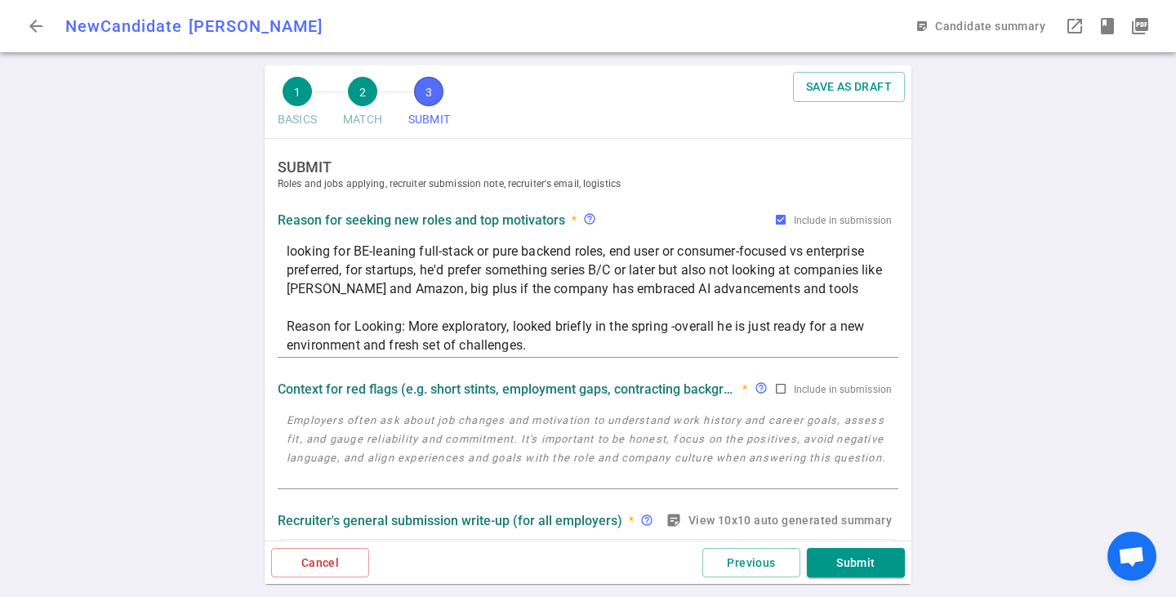
click at [712, 510] on button "sticky_note_2 View 10x10 auto generated summary" at bounding box center [780, 521] width 236 height 30
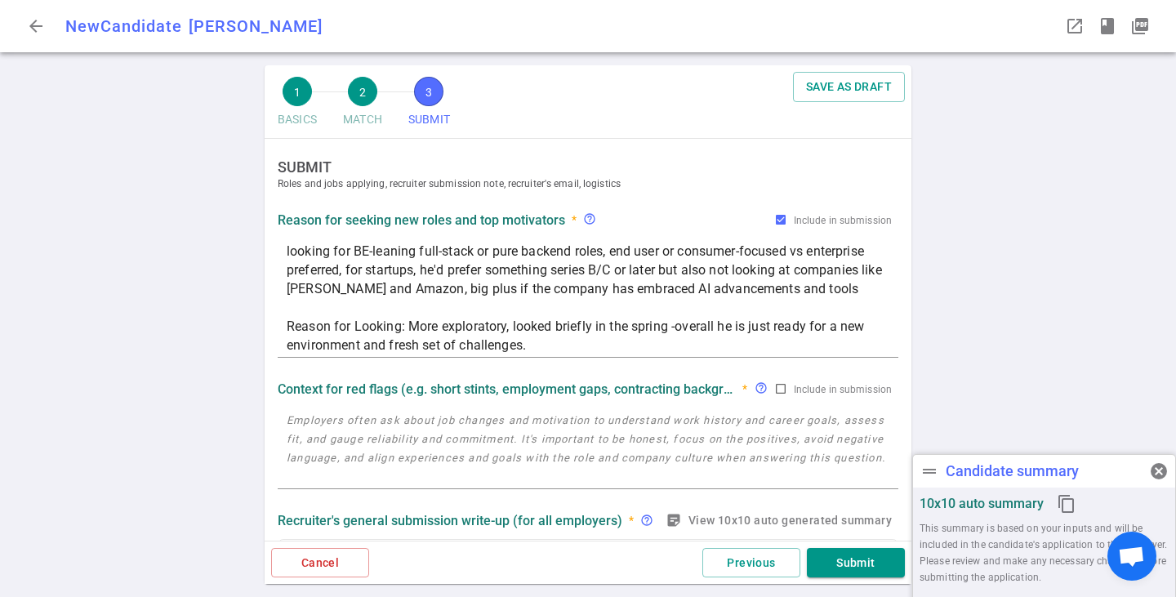
click at [762, 524] on button "sticky_note_2 View 10x10 auto generated summary" at bounding box center [780, 521] width 236 height 30
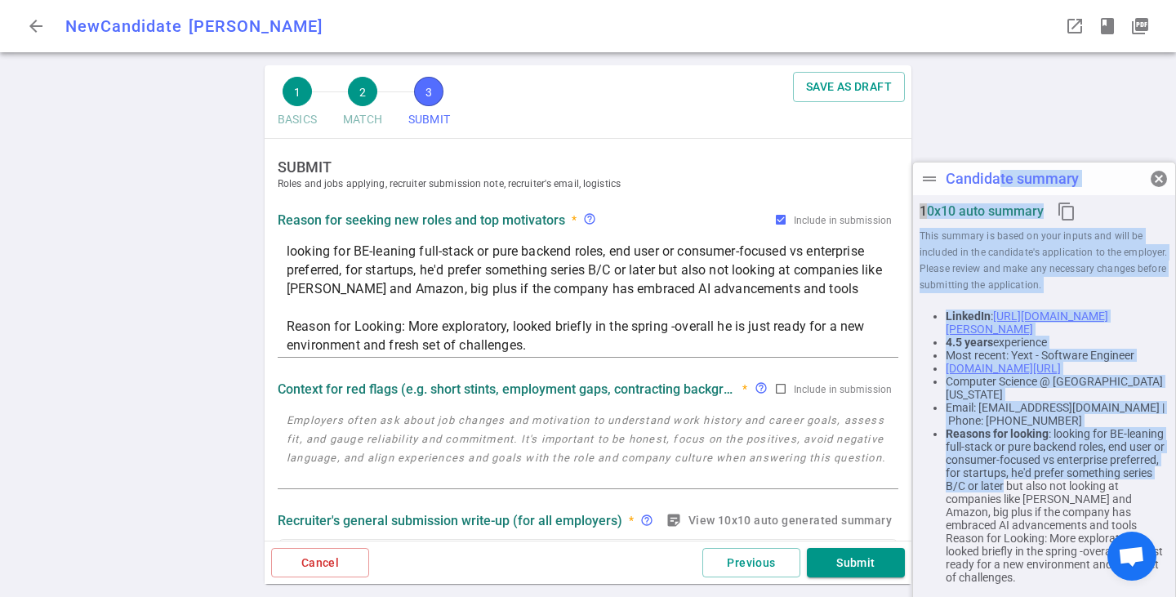
drag, startPoint x: 1000, startPoint y: 474, endPoint x: 1003, endPoint y: 483, distance: 9.6
click at [1003, 483] on div "drag_handle Candidate summary cancel 10x10 auto summary content_copy This summa…" at bounding box center [1044, 385] width 264 height 446
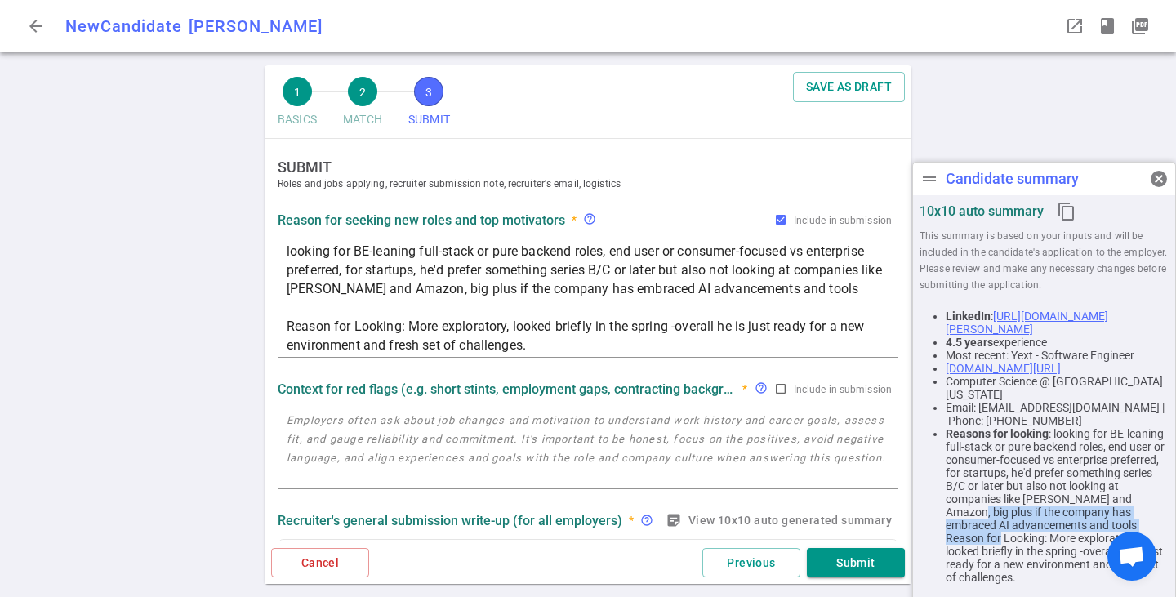
drag, startPoint x: 951, startPoint y: 509, endPoint x: 983, endPoint y: 537, distance: 41.6
click at [983, 537] on li "Reasons for looking : looking for BE-leaning full-stack or pure backend roles, …" at bounding box center [1057, 505] width 223 height 157
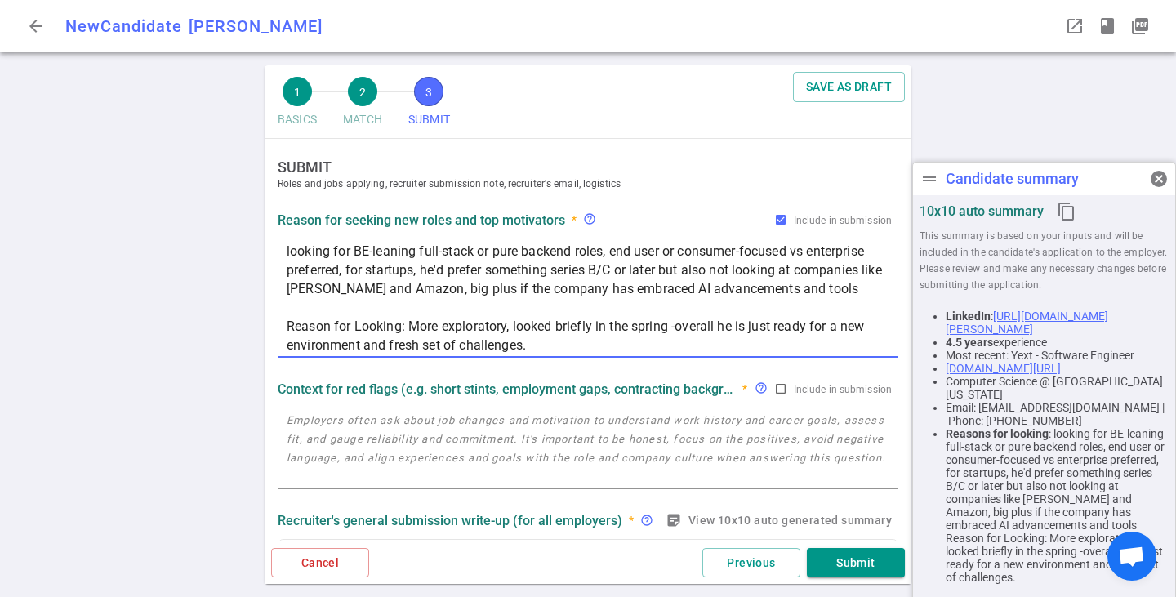
drag, startPoint x: 411, startPoint y: 329, endPoint x: 225, endPoint y: 320, distance: 186.4
click at [225, 320] on div "1 BASICS 2 MATCH 3 SUBMIT SAVE AS DRAFT SUBMIT Roles and jobs applying, recruit…" at bounding box center [588, 331] width 1176 height 532
drag, startPoint x: 835, startPoint y: 291, endPoint x: 263, endPoint y: 209, distance: 577.5
click at [263, 209] on div "1 BASICS 2 MATCH 3 SUBMIT SAVE AS DRAFT SUBMIT Roles and jobs applying, recruit…" at bounding box center [587, 331] width 653 height 532
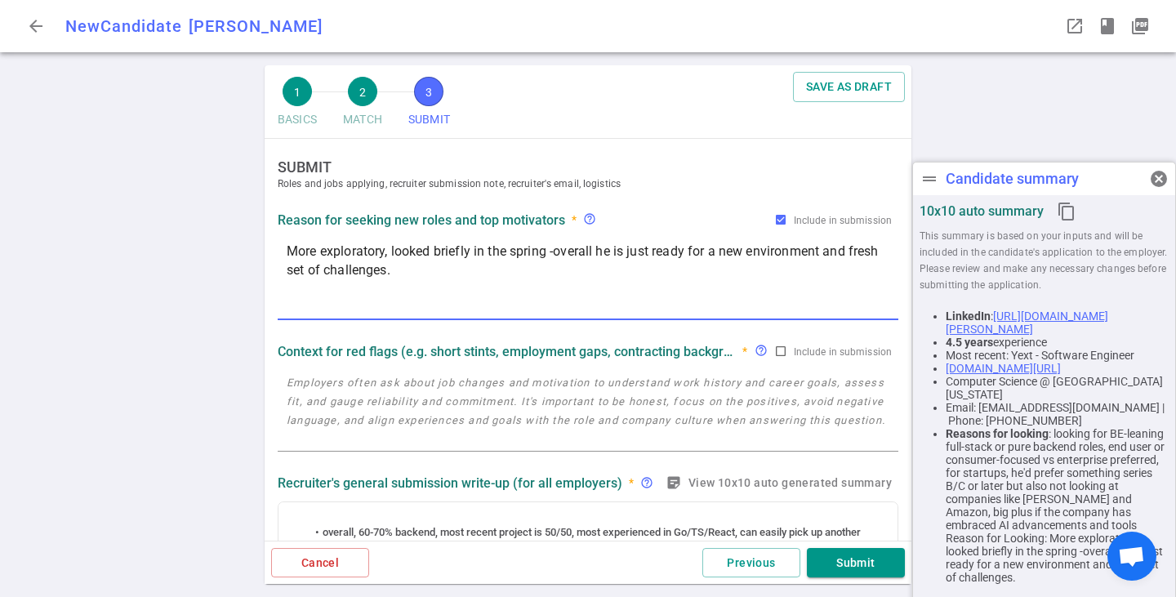
click at [287, 289] on textarea "More exploratory, looked briefly in the spring -overall he is just ready for a …" at bounding box center [588, 279] width 603 height 75
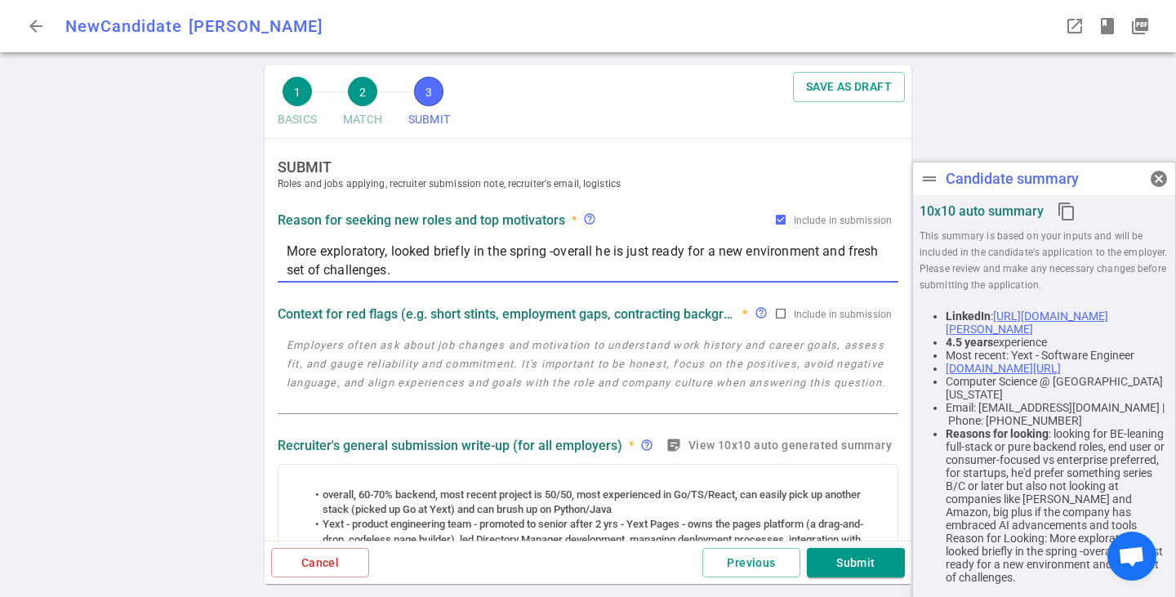
click at [438, 267] on textarea "More exploratory, looked briefly in the spring -overall he is just ready for a …" at bounding box center [588, 261] width 603 height 38
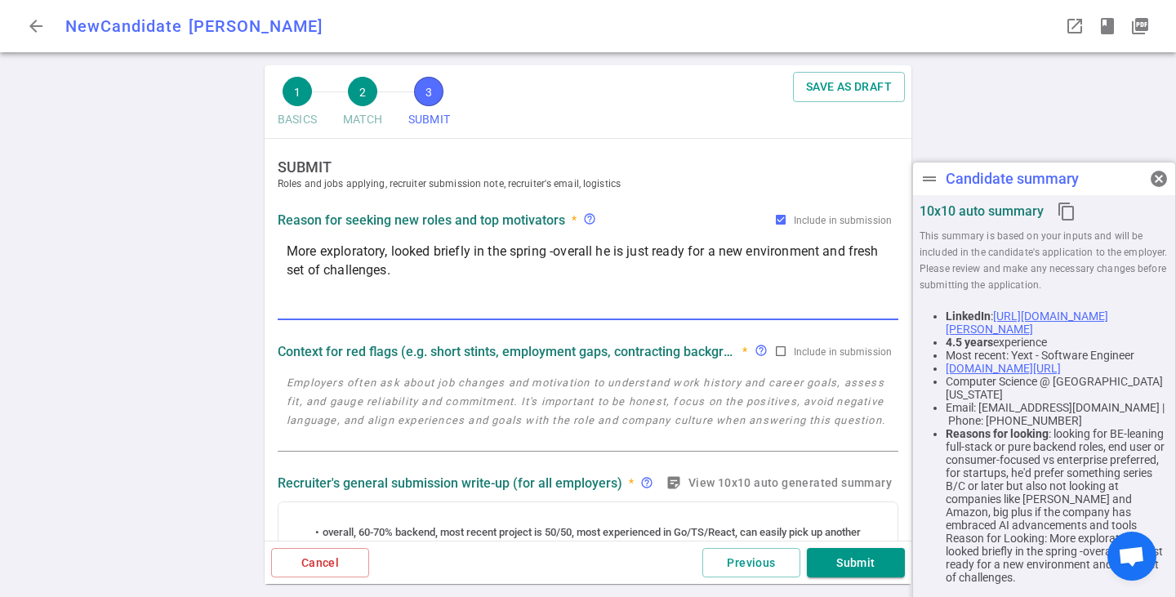
paste textarea "looking for BE-leaning full-stack or pure backend roles, end user or consumer-f…"
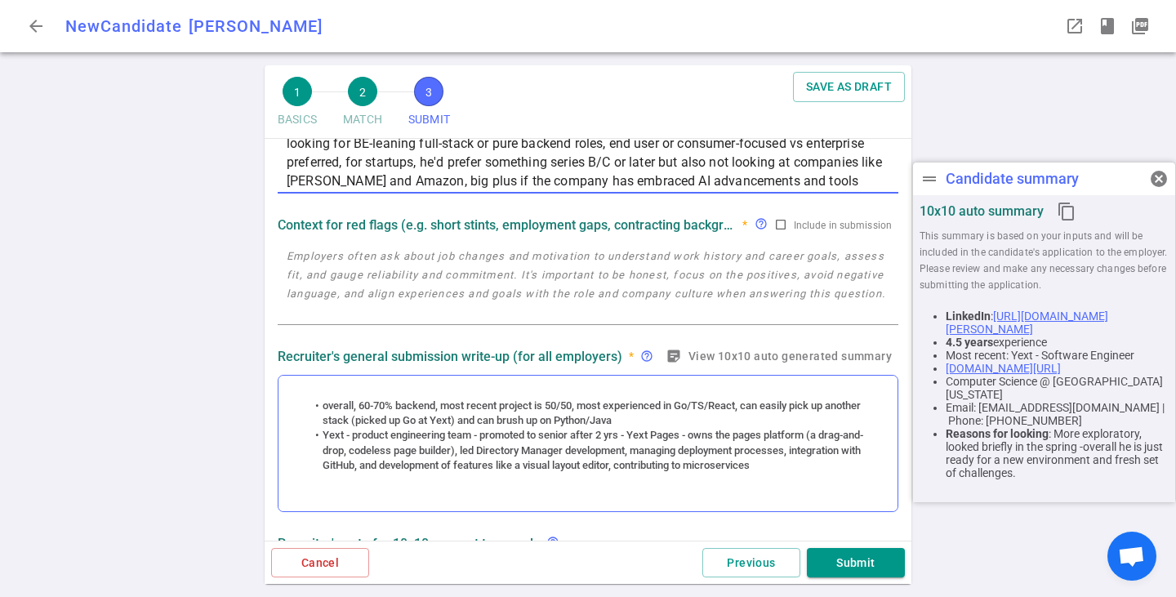
type textarea "More exploratory, looked briefly in the spring -overall he is just ready for a …"
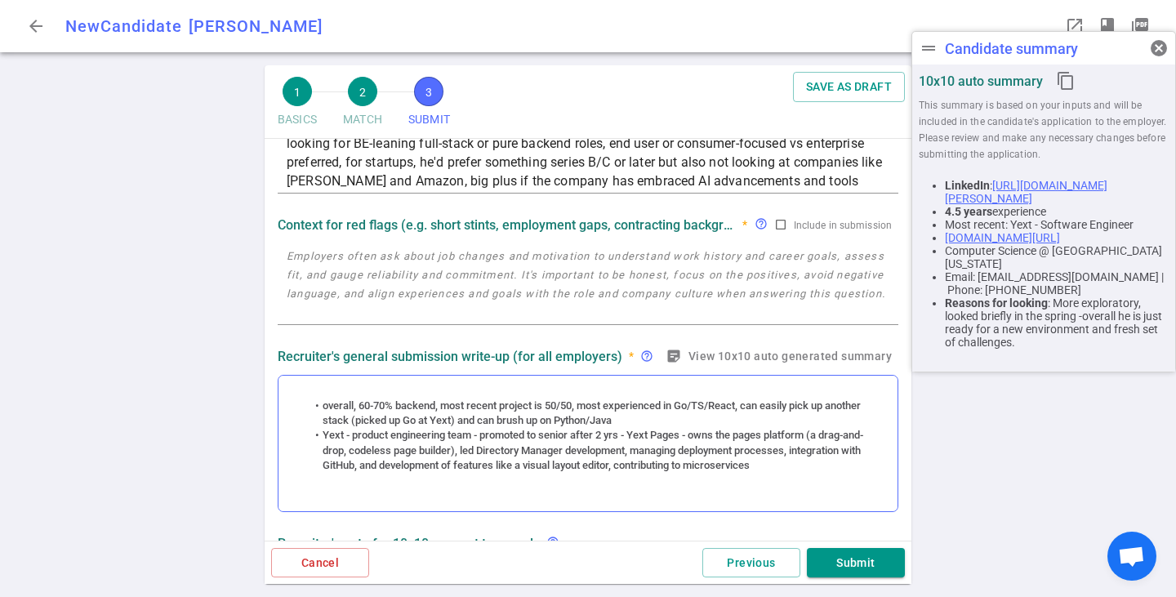
click at [575, 425] on li "overall, 60-70% backend, most recent project is 50/50, most experienced in Go/T…" at bounding box center [596, 414] width 579 height 30
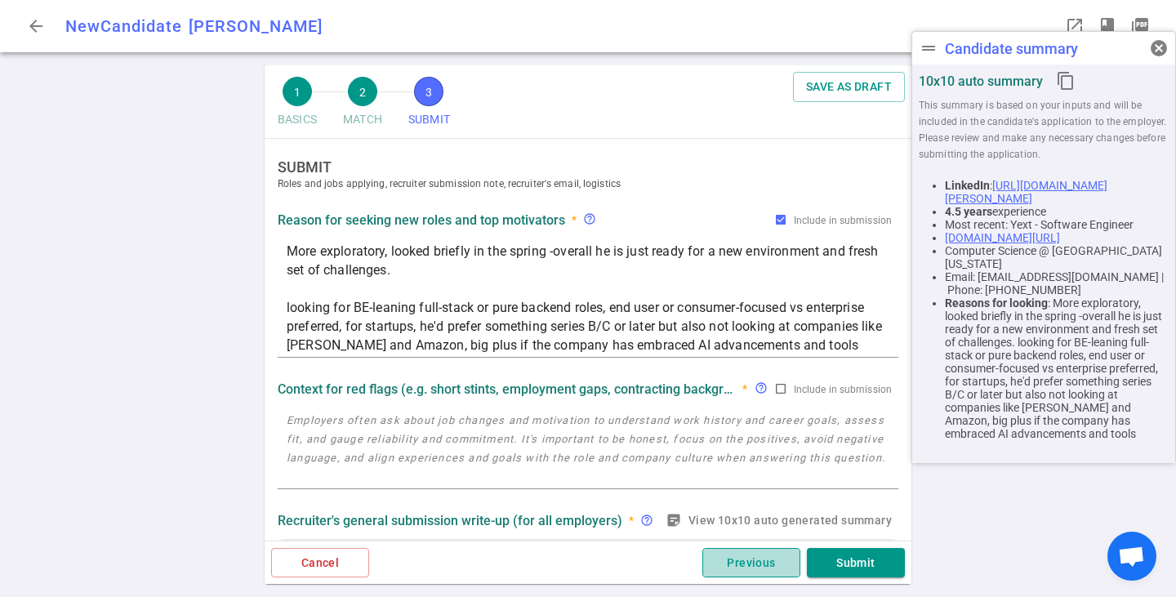
click at [742, 556] on button "Previous" at bounding box center [751, 563] width 98 height 30
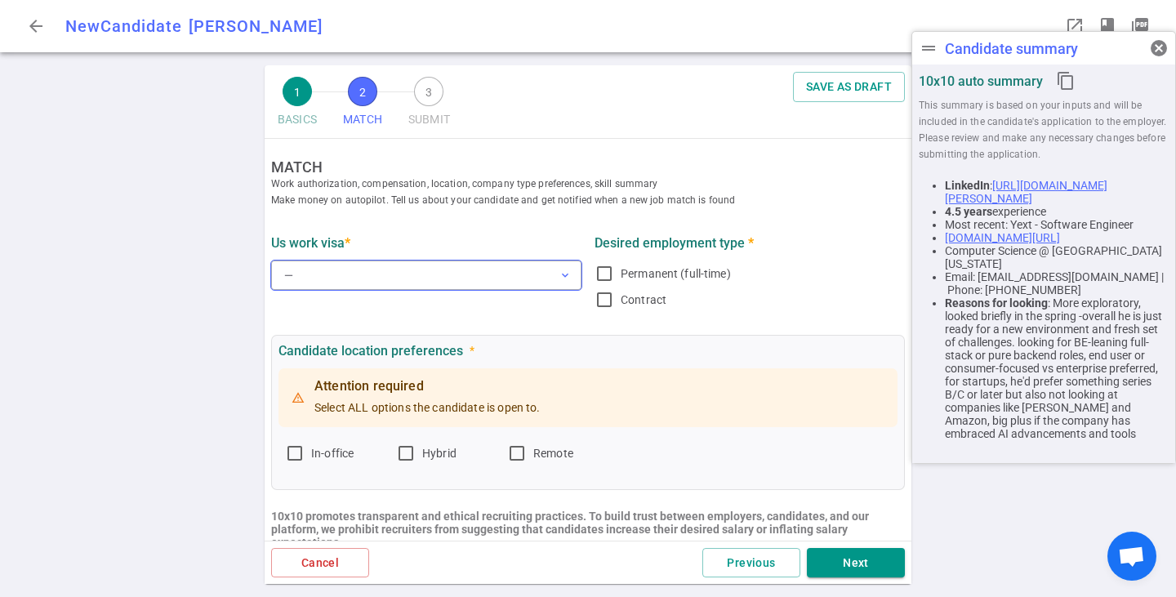
click at [409, 278] on button "— expand_more" at bounding box center [426, 275] width 310 height 29
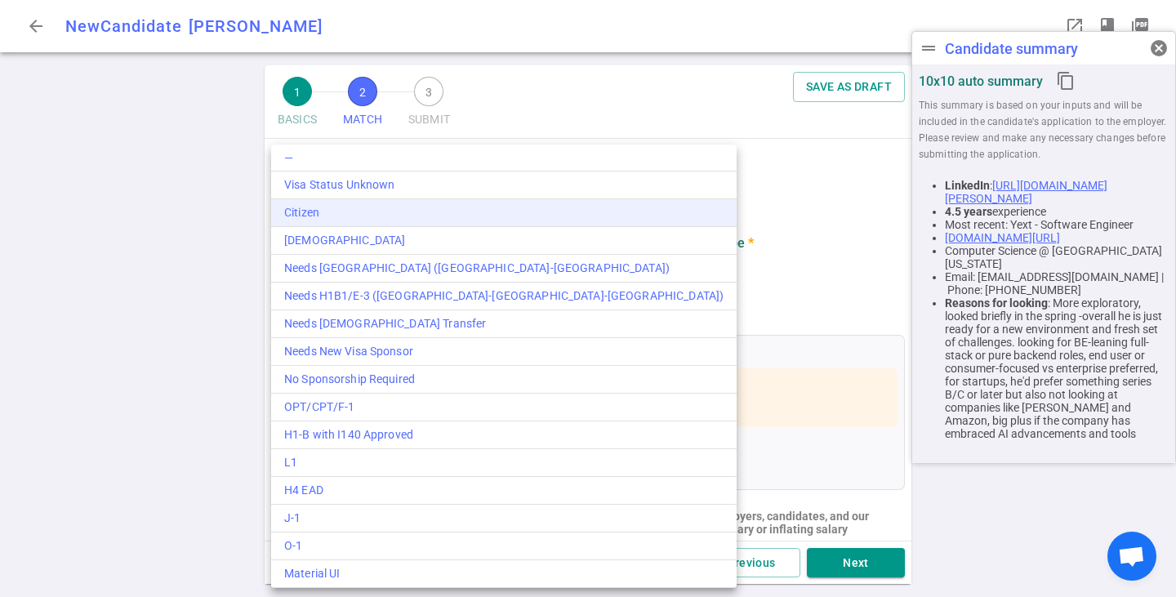
click at [408, 216] on div "Citizen" at bounding box center [503, 212] width 439 height 17
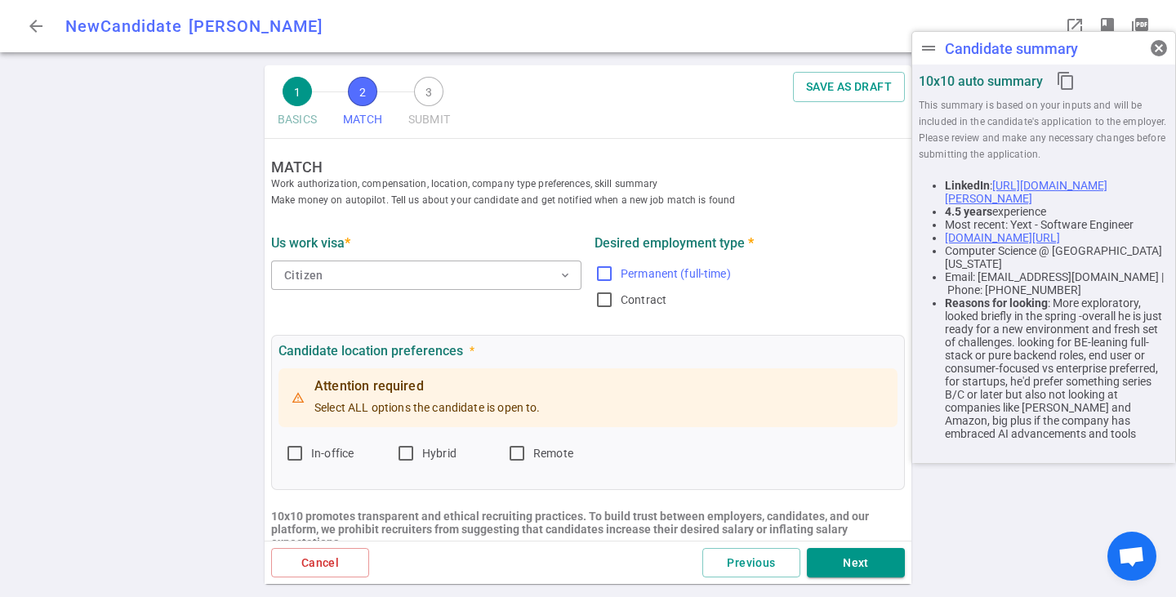
click at [601, 269] on input "Permanent (full-time)" at bounding box center [605, 274] width 20 height 20
checkbox input "true"
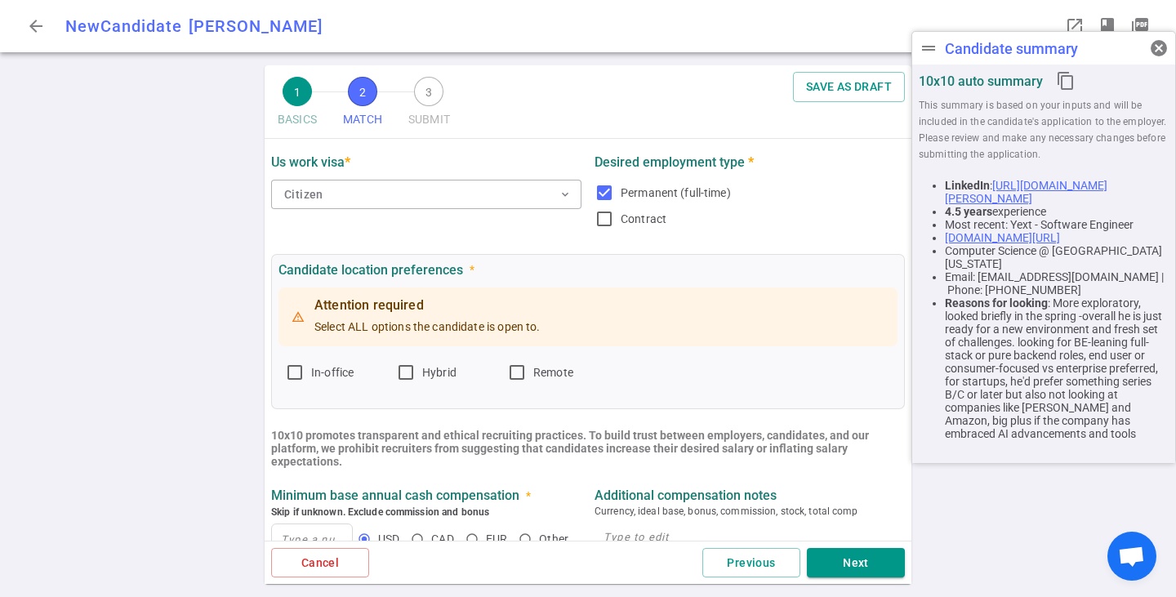
scroll to position [163, 0]
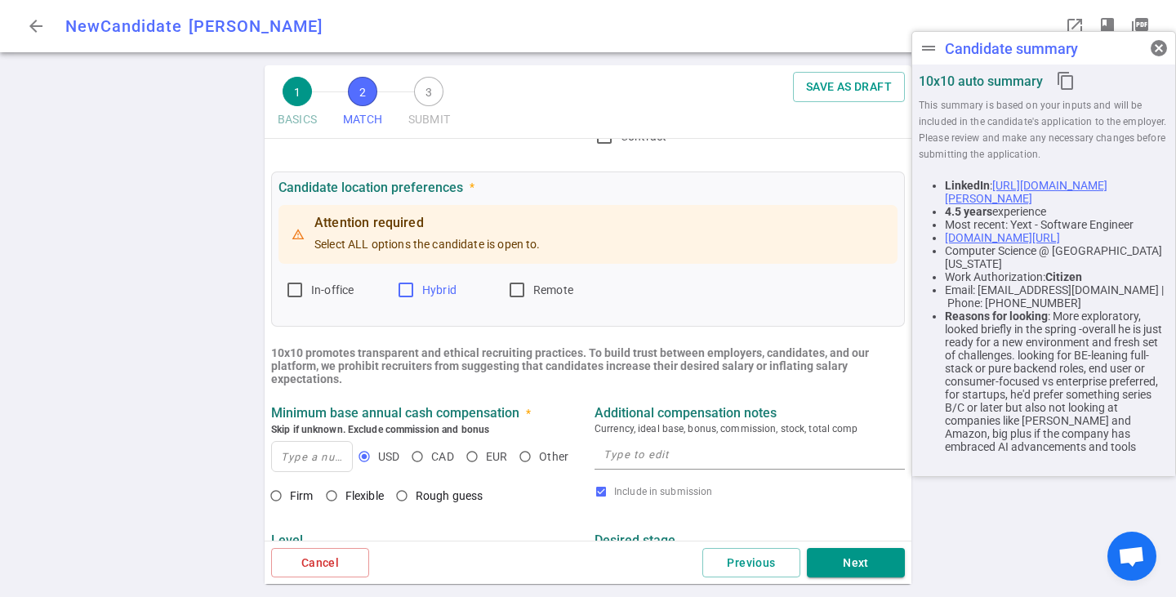
click at [422, 292] on span "Hybrid" at bounding box center [439, 289] width 34 height 13
click at [416, 292] on input "Hybrid" at bounding box center [406, 290] width 20 height 20
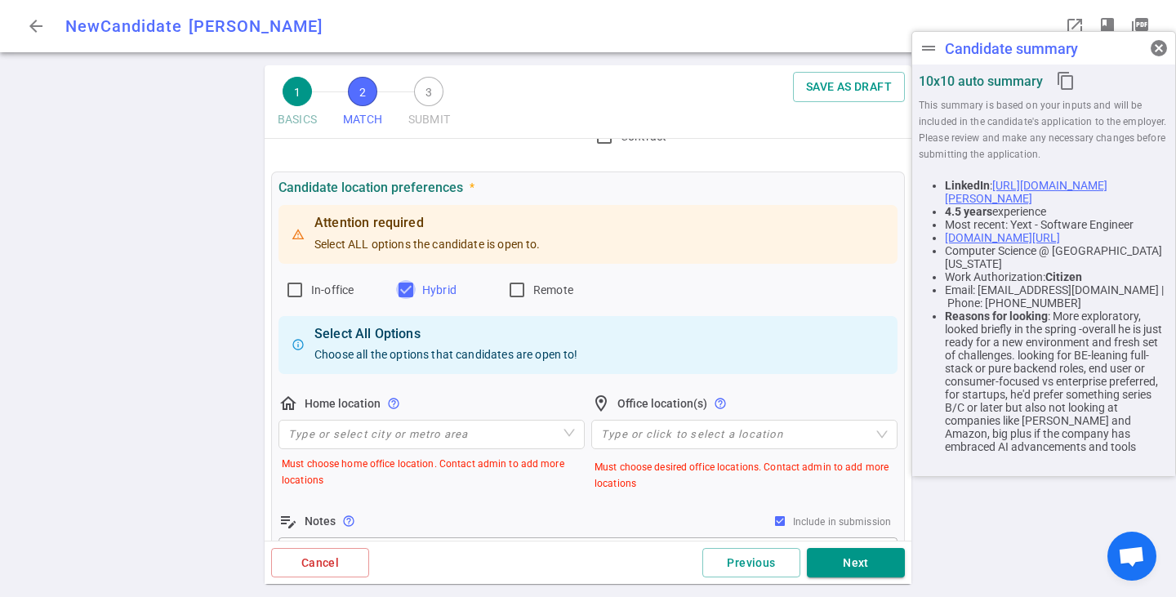
click at [411, 287] on input "Hybrid" at bounding box center [406, 290] width 20 height 20
checkbox input "false"
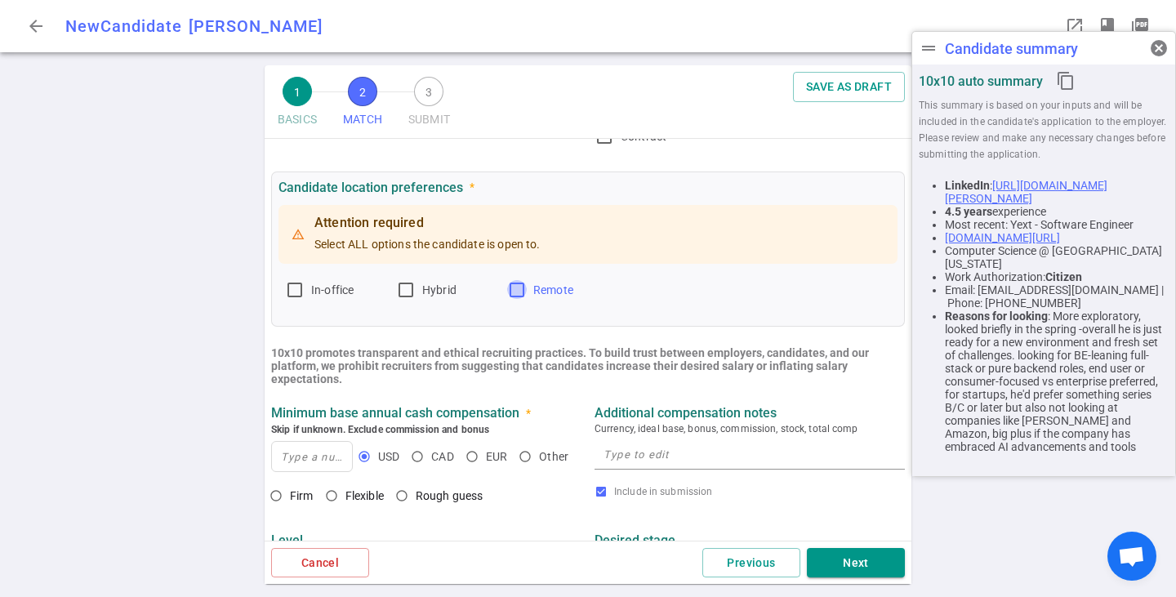
click at [522, 289] on input "Remote" at bounding box center [517, 290] width 20 height 20
checkbox input "true"
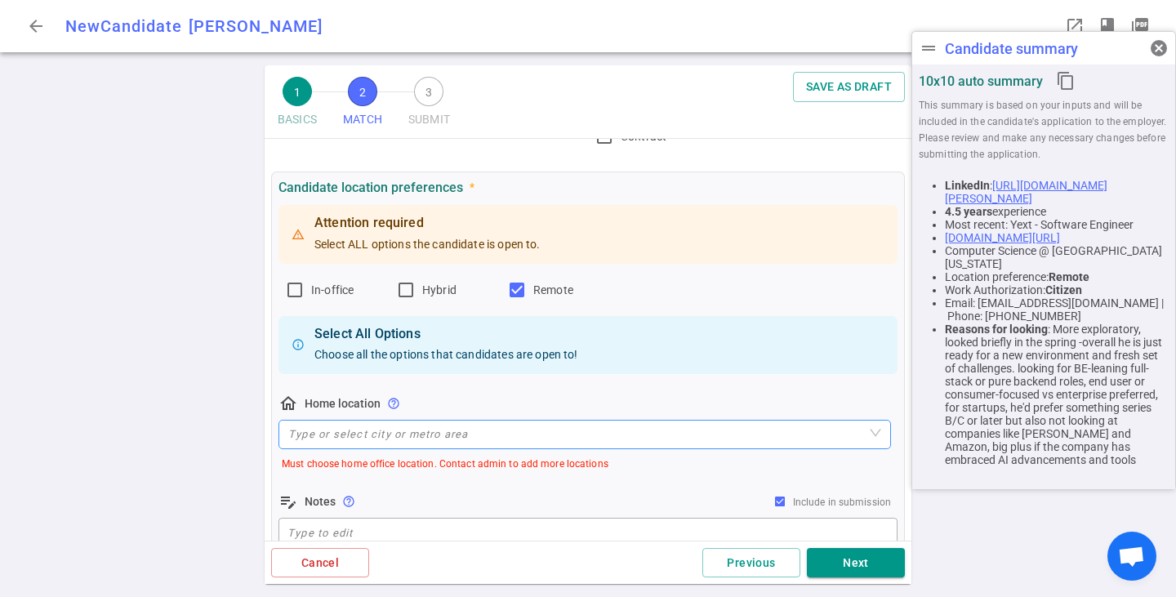
click at [397, 439] on input "search" at bounding box center [584, 435] width 593 height 28
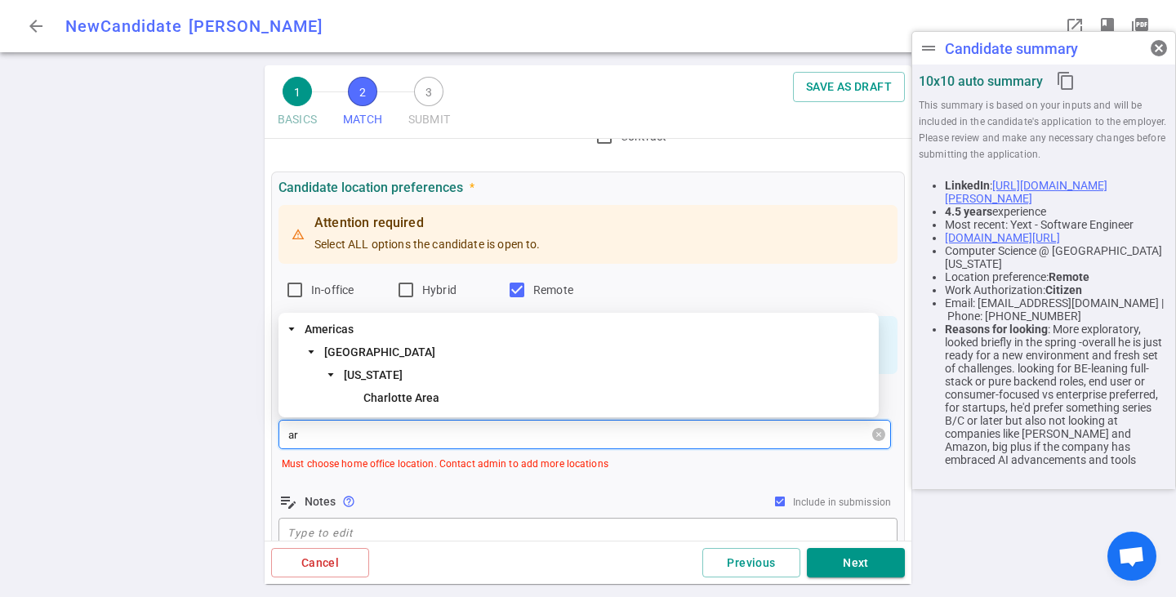
type input "a"
type input "virg"
click at [375, 372] on span "[US_STATE]" at bounding box center [373, 374] width 59 height 13
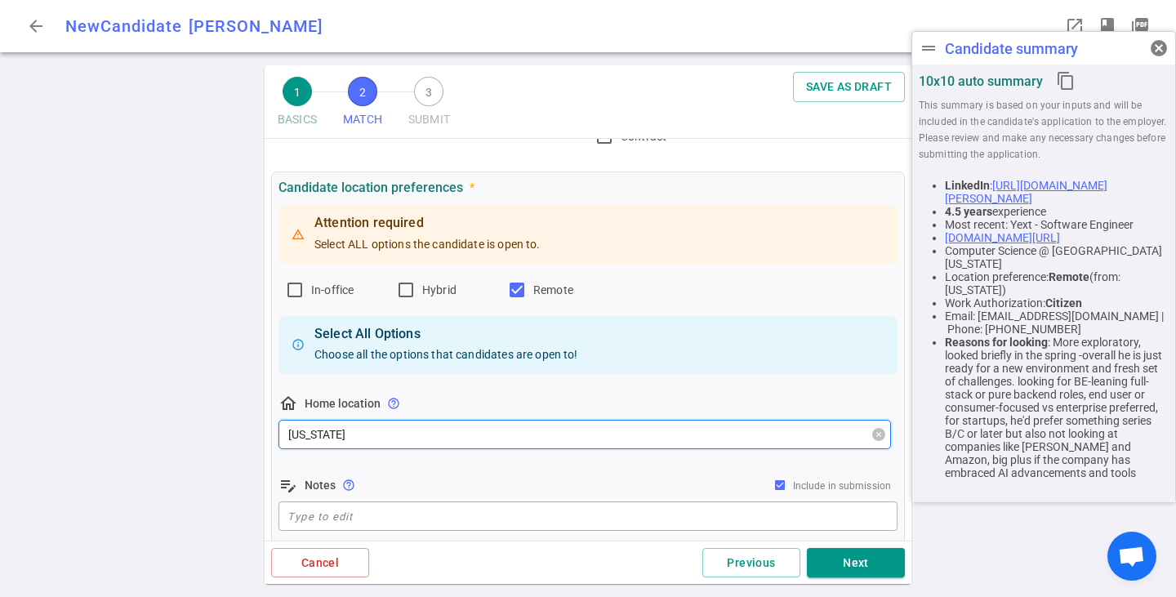
click at [387, 434] on span "[US_STATE]" at bounding box center [584, 434] width 593 height 25
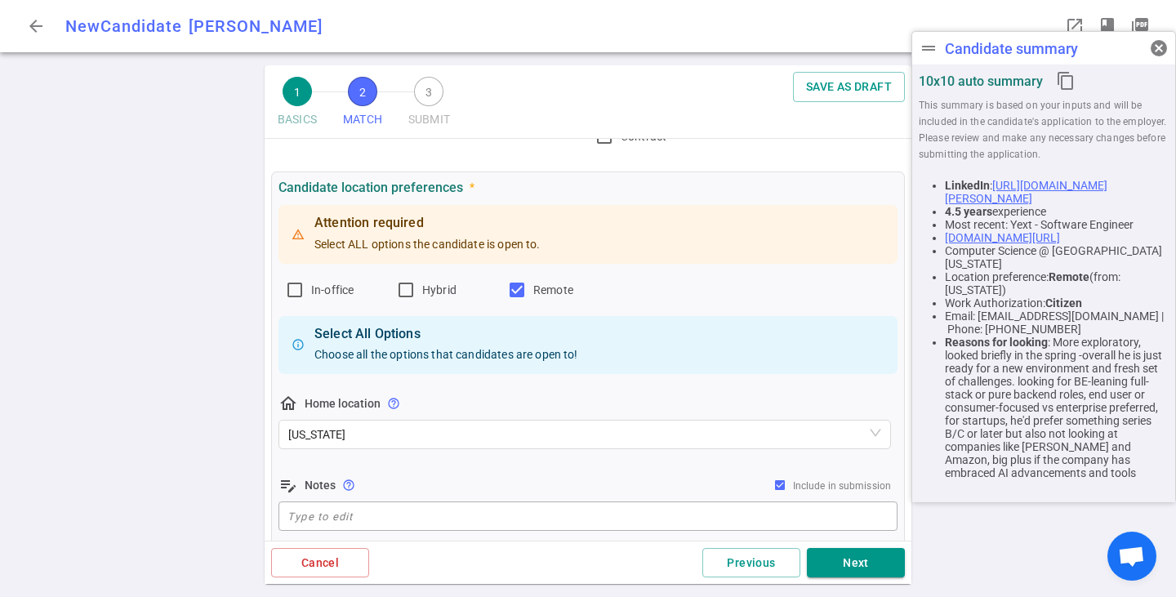
click at [412, 475] on div "Attention required Select ALL options the candidate is open to. In-office Hybri…" at bounding box center [588, 368] width 619 height 332
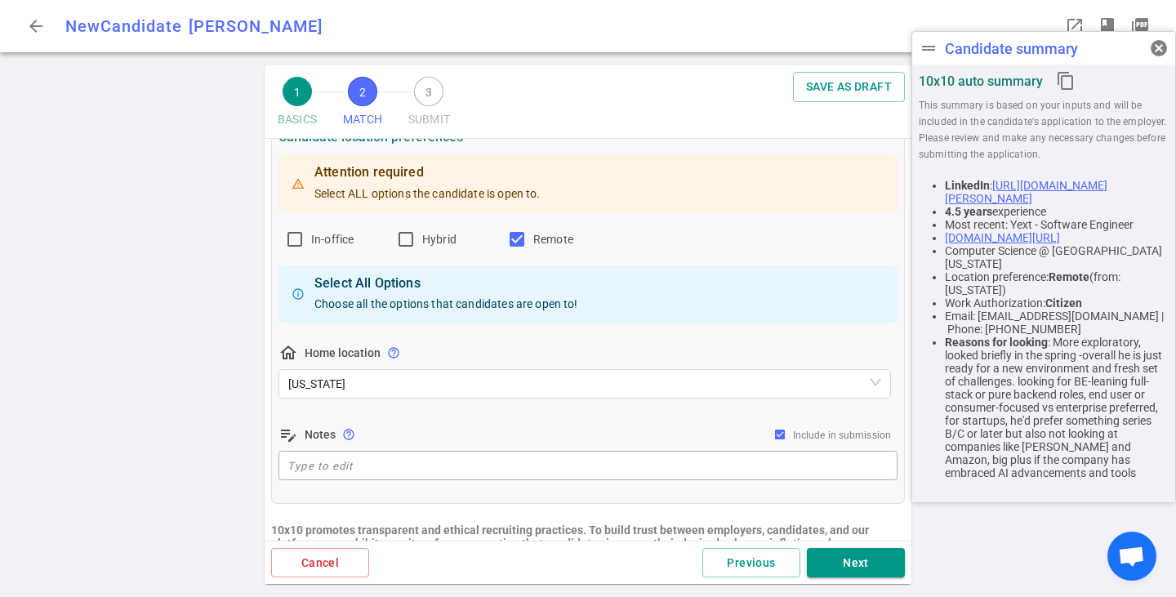
scroll to position [245, 0]
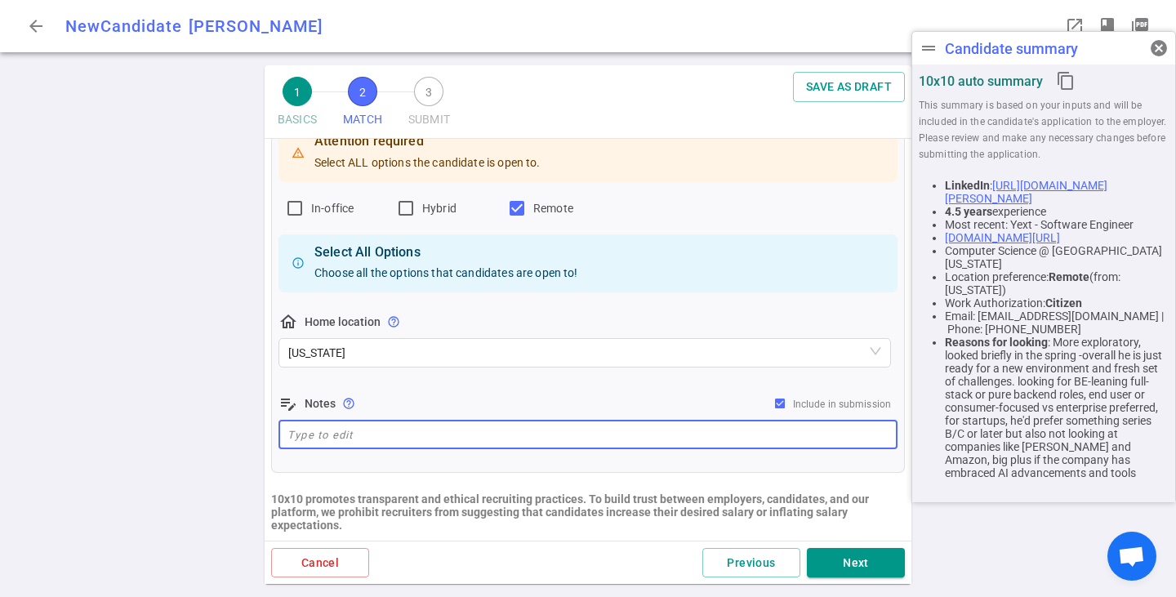
click at [380, 439] on textarea at bounding box center [587, 435] width 601 height 19
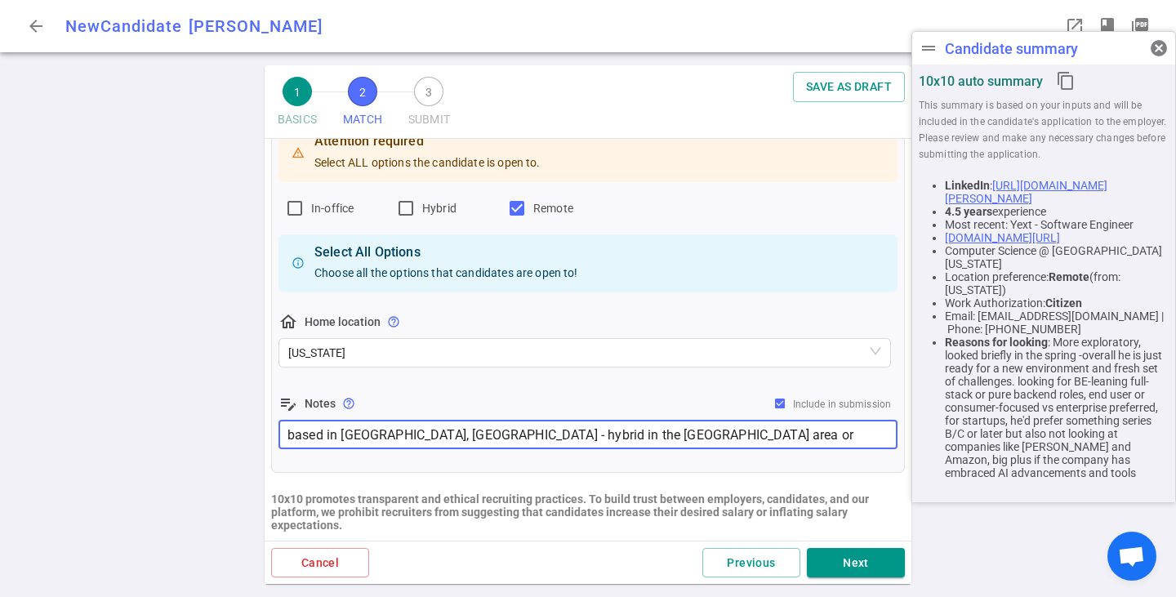
type textarea "based in [GEOGRAPHIC_DATA], [GEOGRAPHIC_DATA] - hybrid in the [GEOGRAPHIC_DATA]…"
click at [492, 387] on div "Attention required Select ALL options the candidate is open to. In-office Hybri…" at bounding box center [588, 286] width 619 height 332
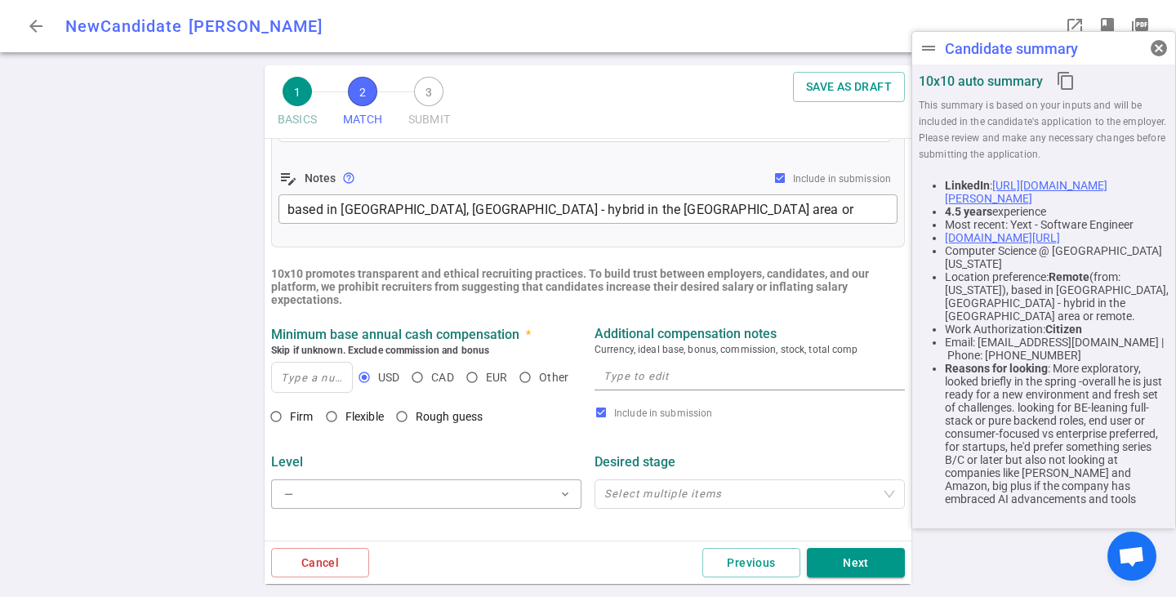
scroll to position [490, 0]
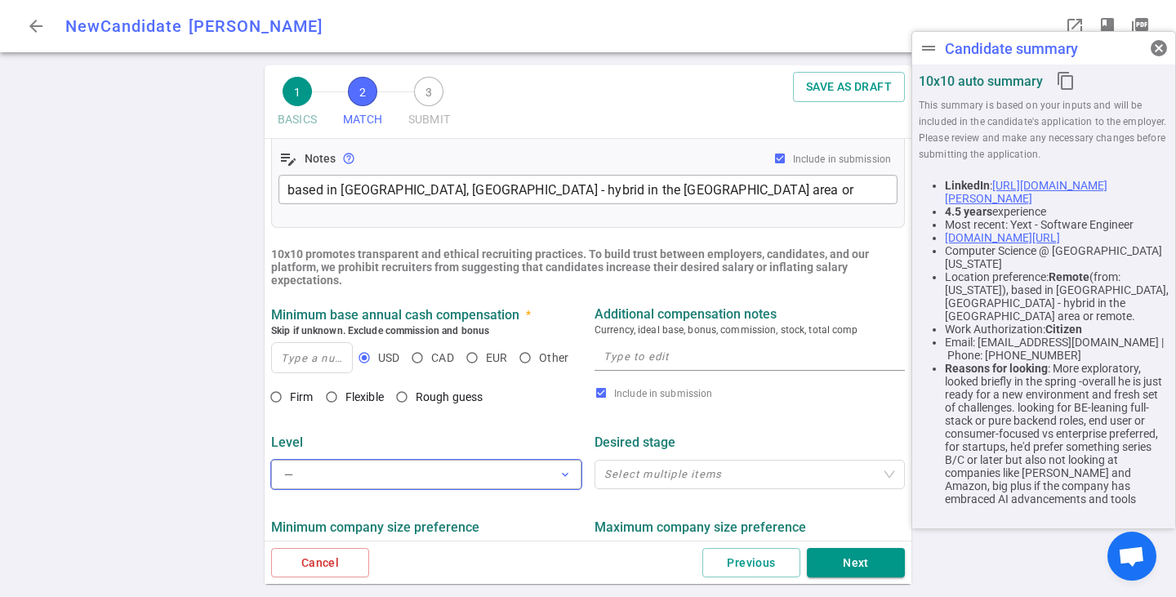
click at [424, 489] on button "— expand_more" at bounding box center [426, 474] width 310 height 29
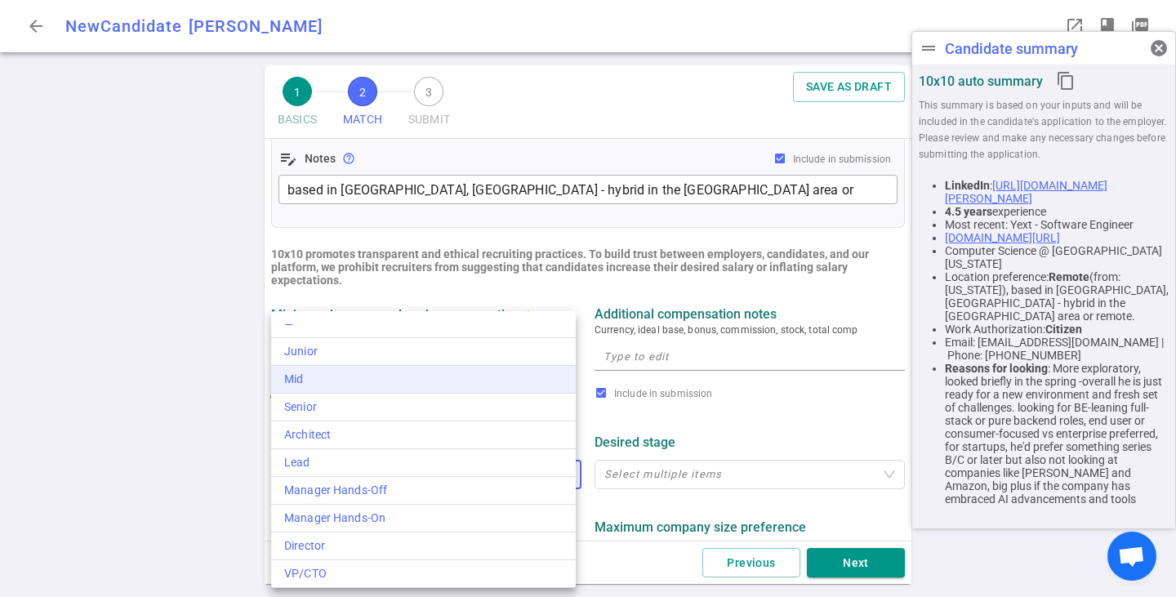
click at [386, 389] on li "Mid" at bounding box center [423, 380] width 305 height 28
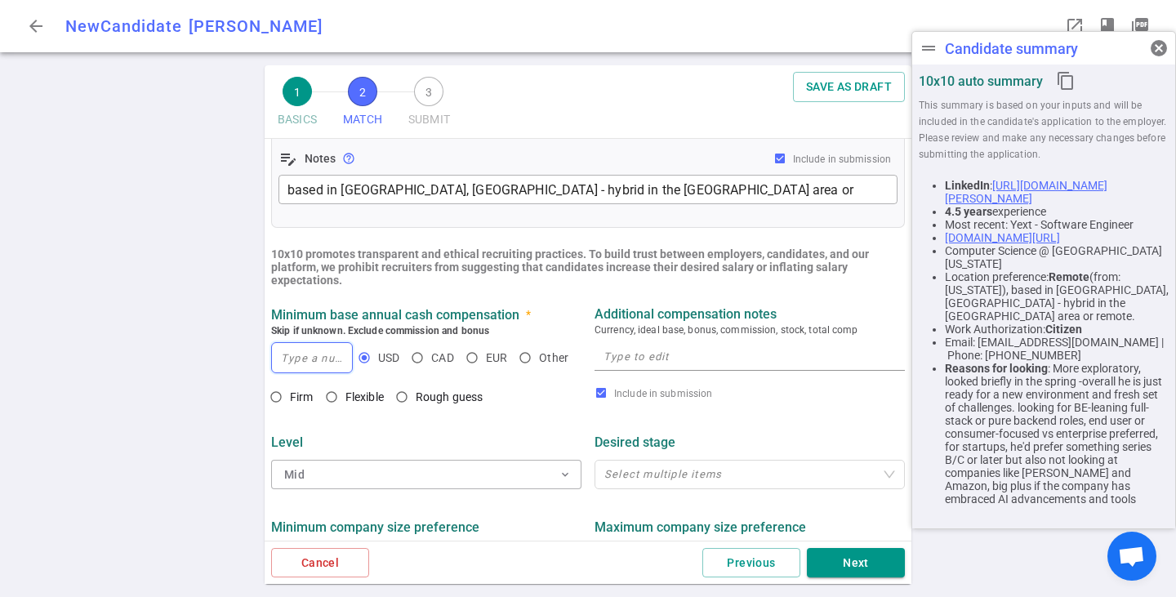
click at [296, 360] on input at bounding box center [312, 357] width 80 height 29
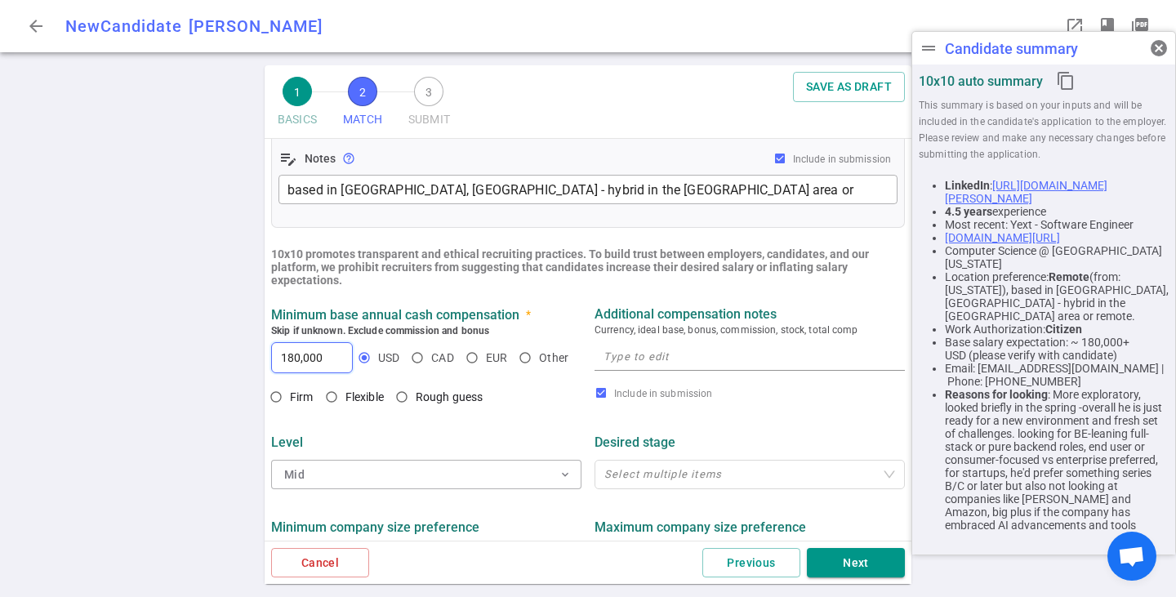
type input "180,000"
click at [657, 366] on textarea at bounding box center [750, 356] width 292 height 19
type textarea "~180-200K base + bonus/equity"
click at [274, 403] on input "Firm" at bounding box center [276, 397] width 28 height 28
radio input "true"
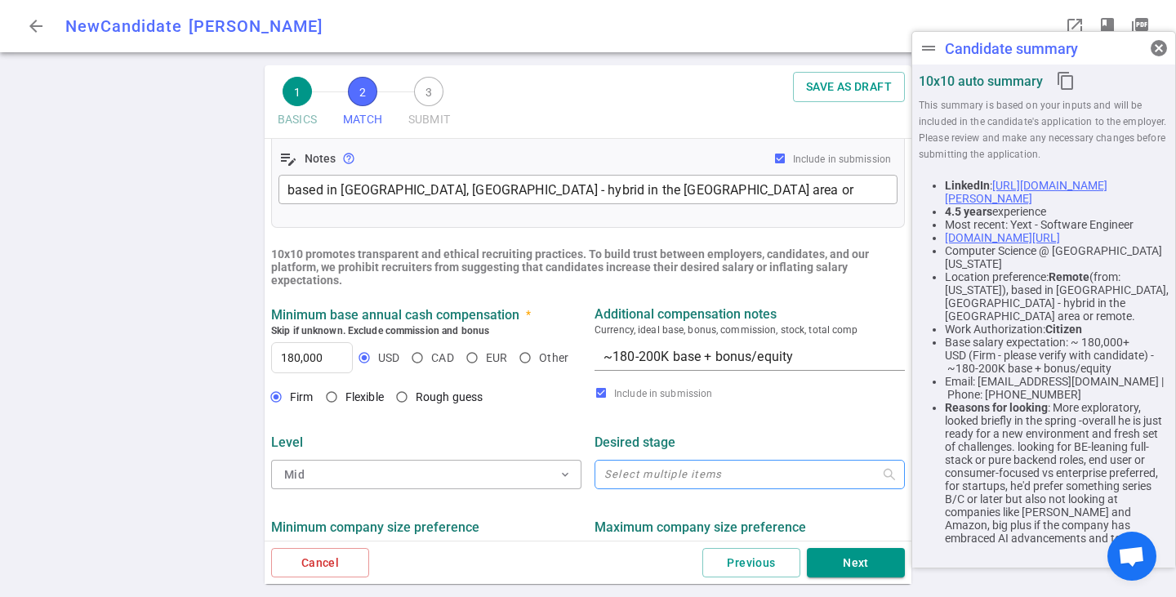
click at [662, 471] on div at bounding box center [741, 475] width 287 height 12
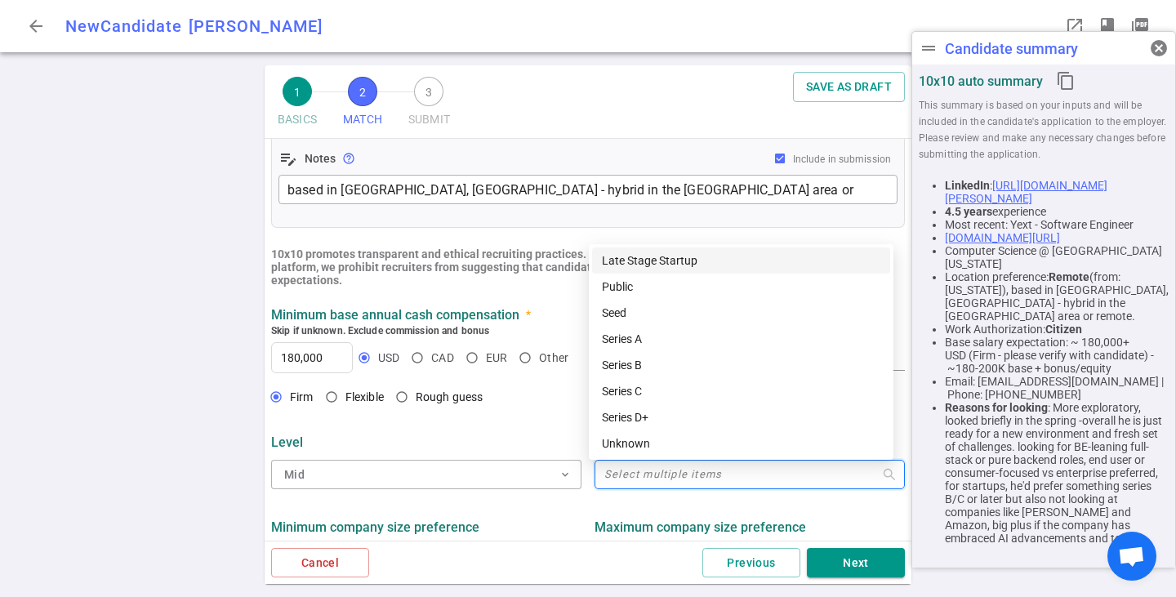
click at [631, 265] on div "Late Stage Startup" at bounding box center [741, 261] width 279 height 18
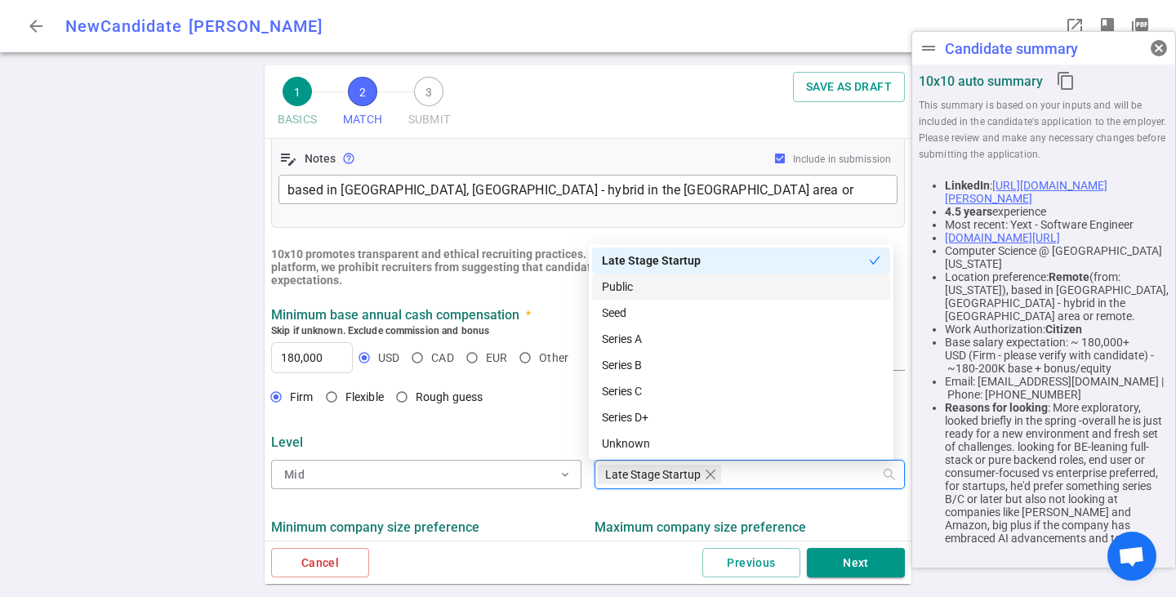
click at [624, 287] on div "Public" at bounding box center [741, 287] width 279 height 18
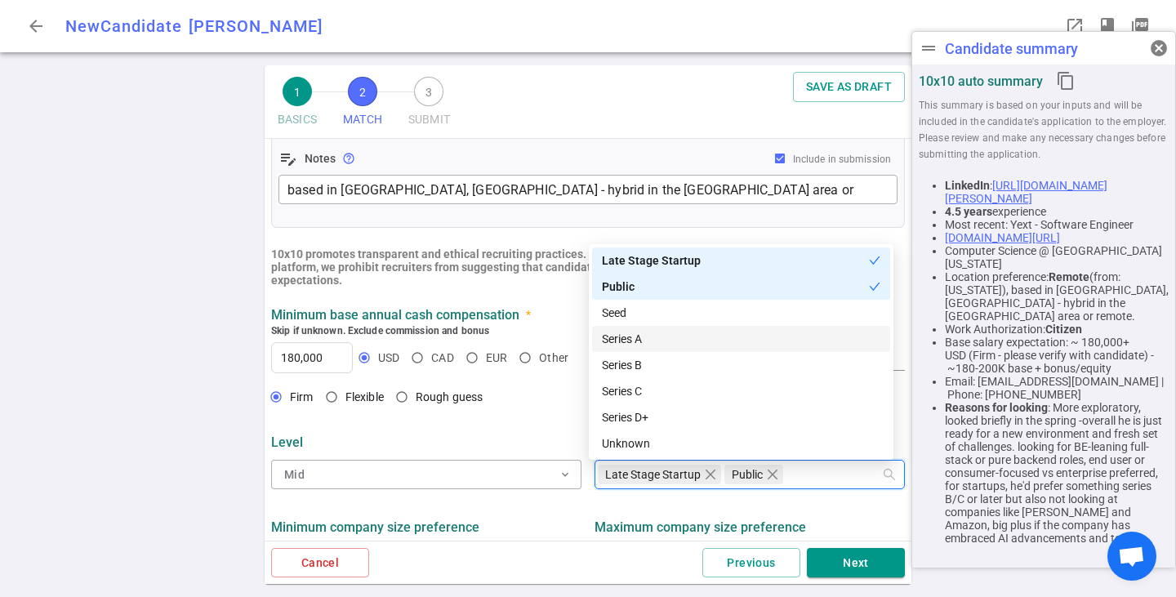
click at [626, 348] on div "Series A" at bounding box center [741, 339] width 298 height 26
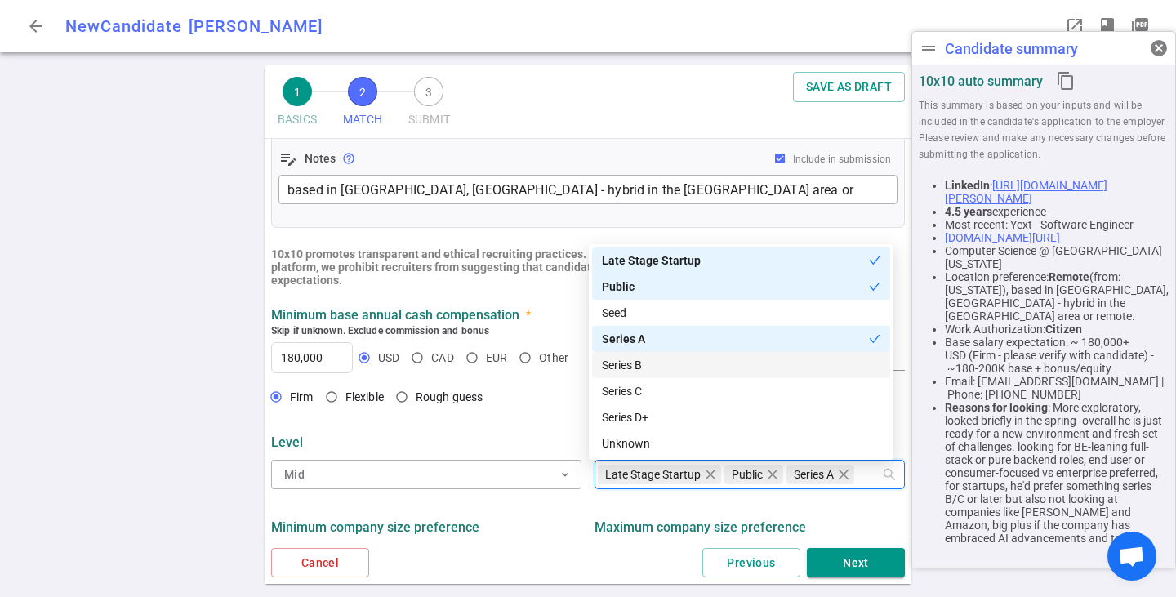
click at [630, 372] on div "Series B" at bounding box center [741, 365] width 279 height 18
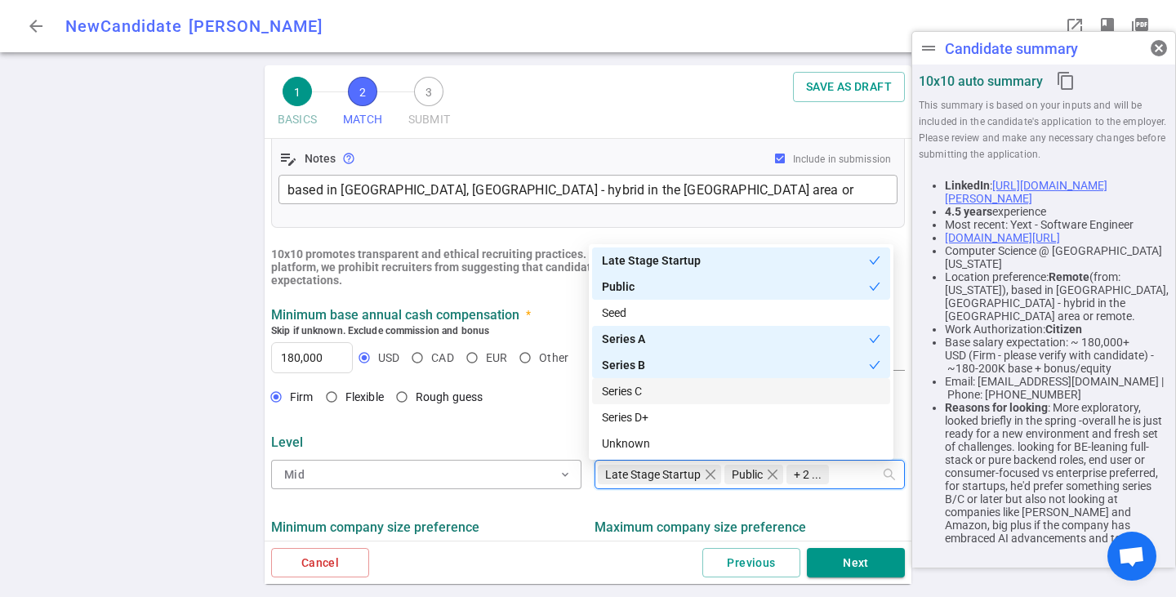
click at [631, 388] on div "Series C" at bounding box center [741, 391] width 279 height 18
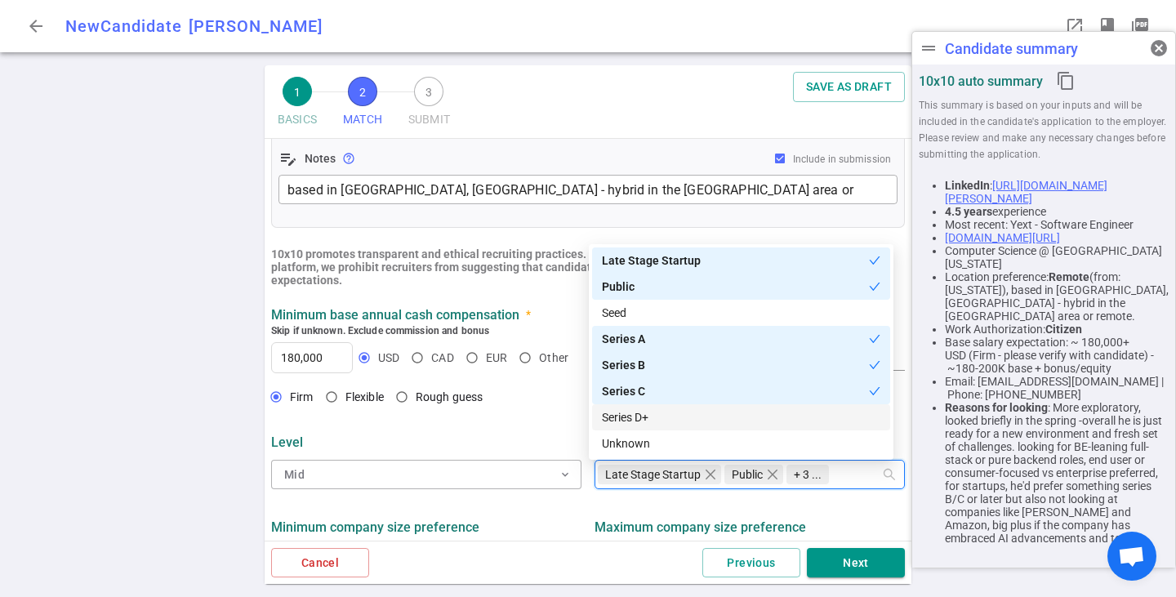
click at [638, 415] on div "Series D+" at bounding box center [741, 417] width 279 height 18
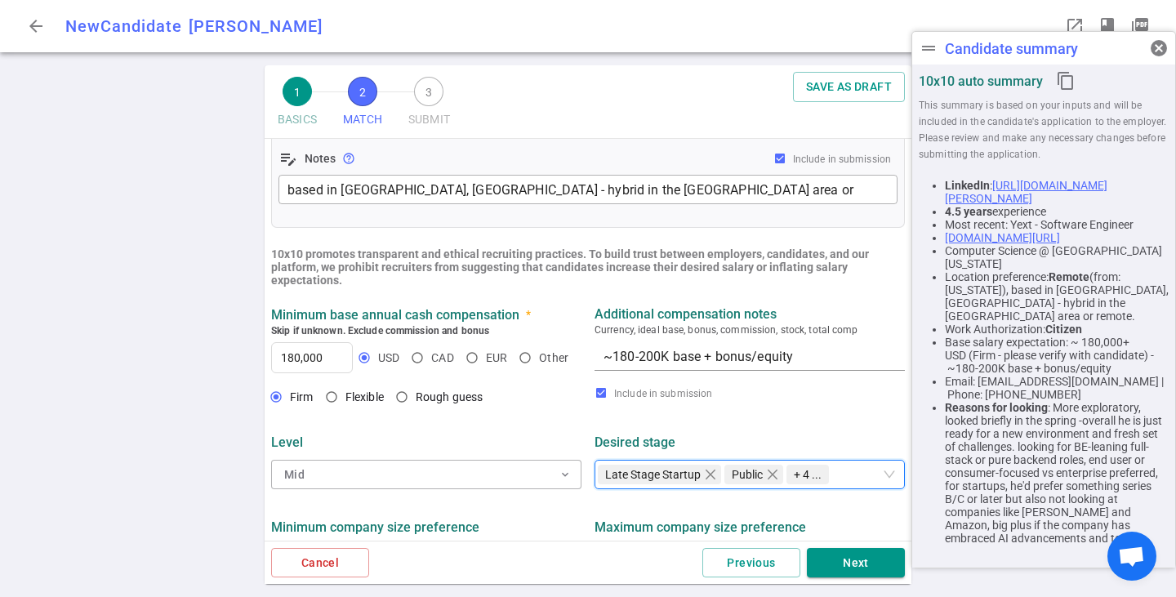
click at [557, 408] on div "Firm Flexible Rough guess" at bounding box center [426, 398] width 310 height 31
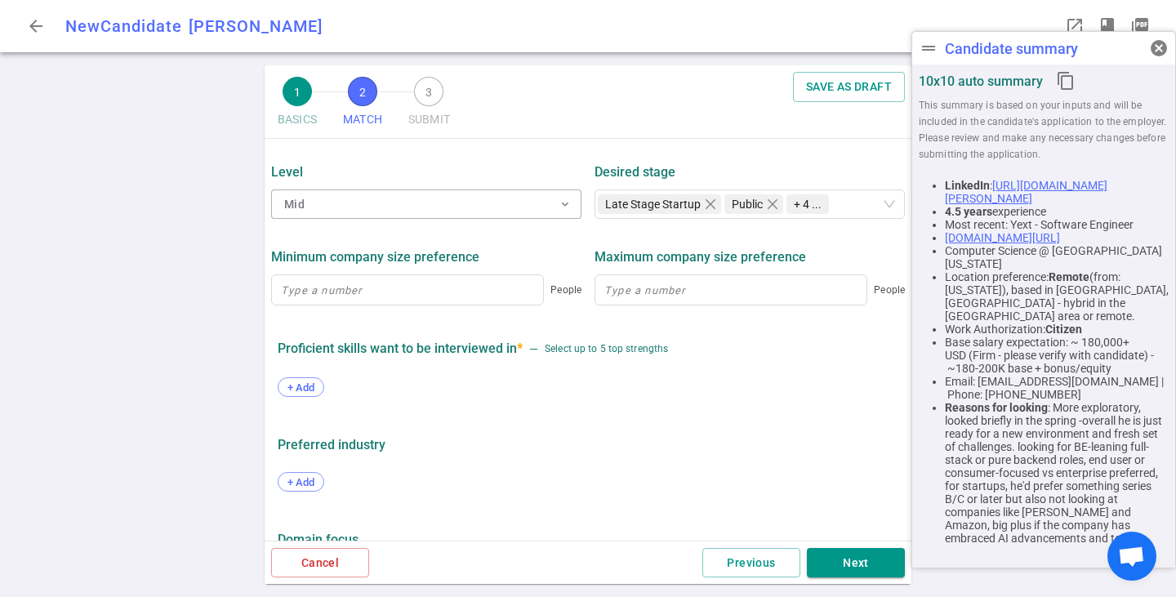
scroll to position [829, 0]
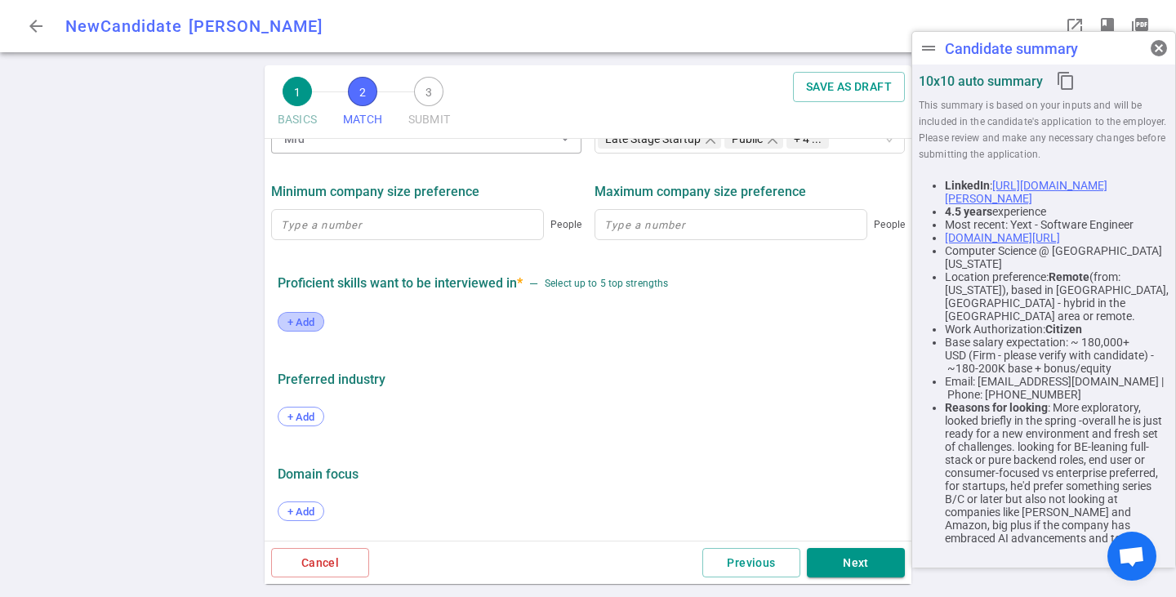
click at [313, 317] on span "+ Add" at bounding box center [301, 322] width 38 height 12
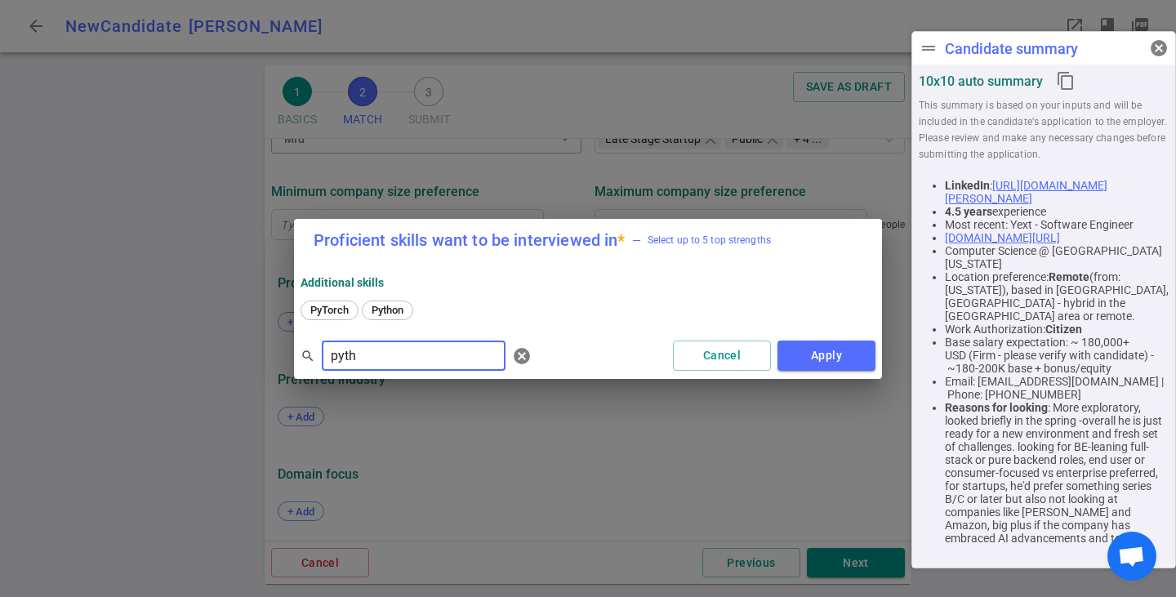
click at [392, 314] on span "Python" at bounding box center [387, 310] width 43 height 12
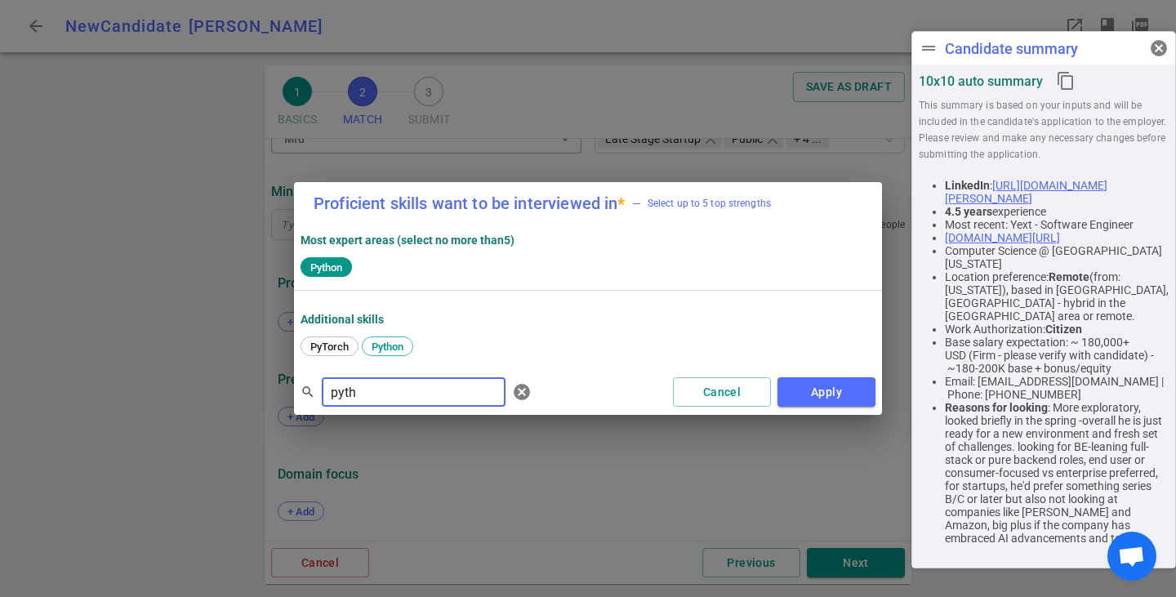
drag, startPoint x: 341, startPoint y: 379, endPoint x: 311, endPoint y: 375, distance: 29.7
click at [311, 375] on div "search pyth ​ [PERSON_NAME] Apply" at bounding box center [588, 392] width 588 height 46
type input "t"
click at [391, 350] on span "React" at bounding box center [378, 347] width 38 height 12
drag, startPoint x: 377, startPoint y: 394, endPoint x: 317, endPoint y: 381, distance: 61.0
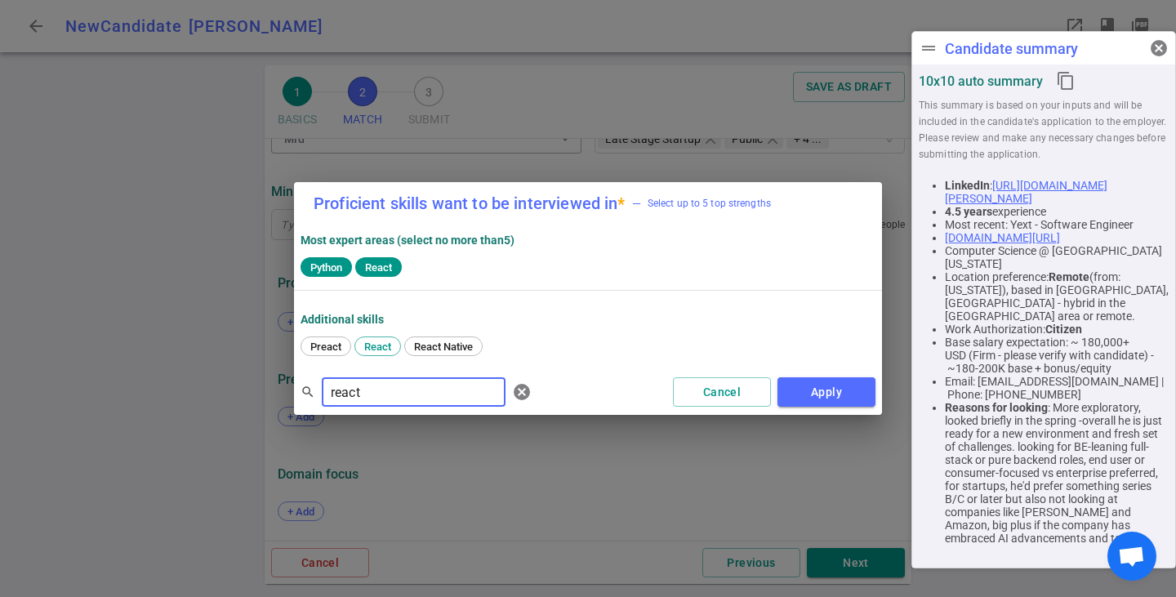
click at [317, 381] on div "search react ​ cancel" at bounding box center [420, 392] width 238 height 33
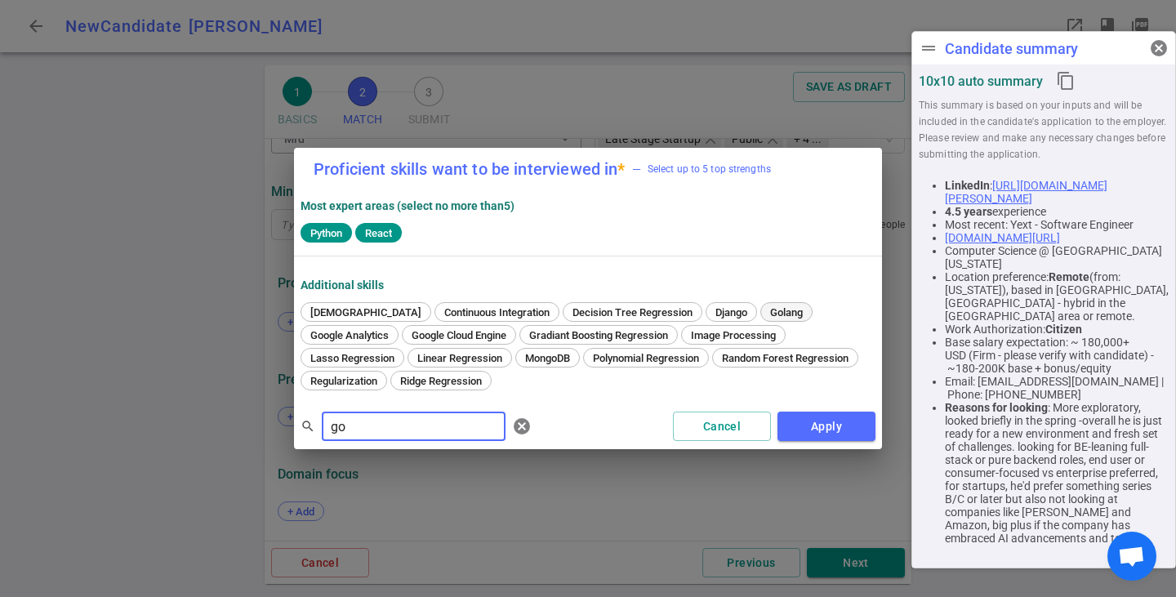
click at [764, 310] on span "Golang" at bounding box center [786, 312] width 44 height 12
drag, startPoint x: 380, startPoint y: 426, endPoint x: 274, endPoint y: 398, distance: 109.7
click at [274, 398] on div "Proficient skills want to be interviewed in * — Select up to 5 top strengths Mo…" at bounding box center [588, 298] width 1176 height 597
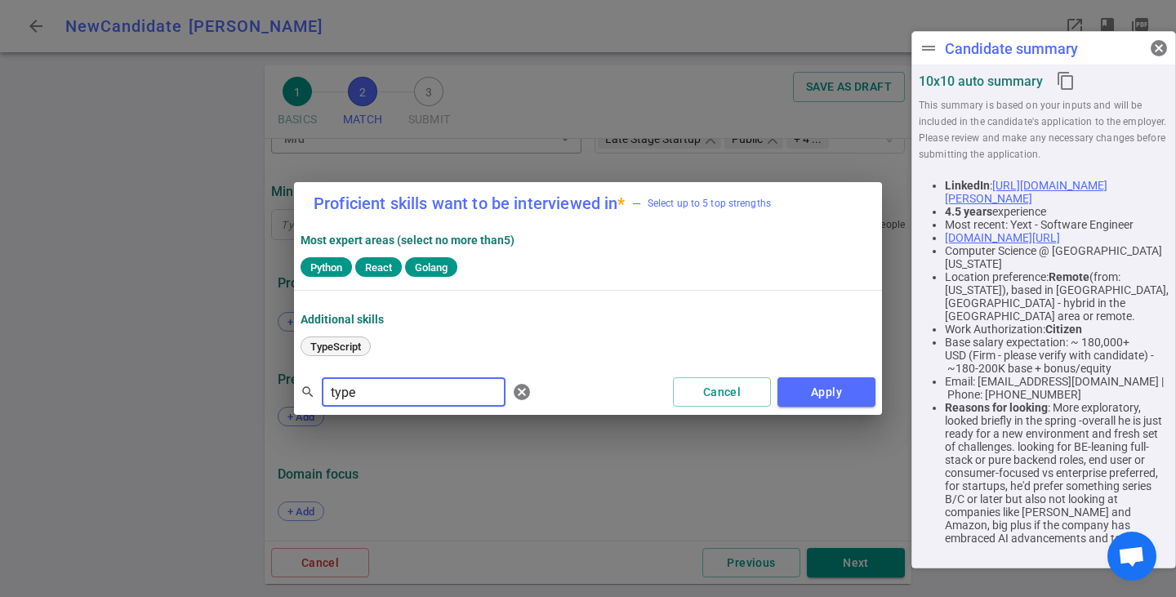
type input "type"
click at [340, 346] on span "TypeScript" at bounding box center [336, 347] width 62 height 12
click at [851, 386] on button "Apply" at bounding box center [827, 392] width 98 height 30
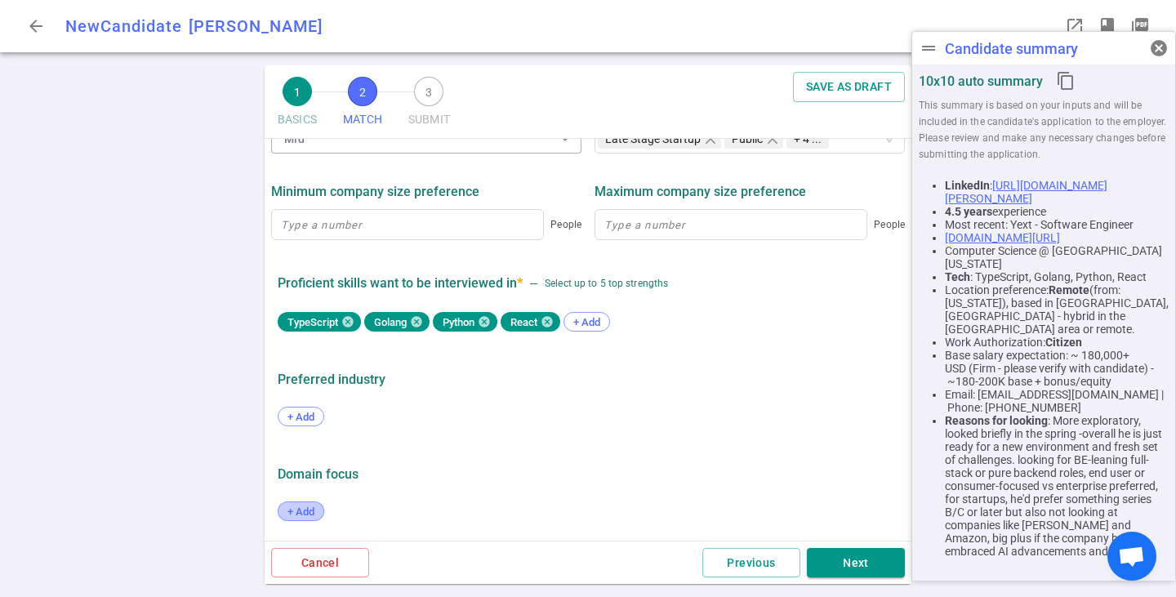
click at [301, 506] on span "+ Add" at bounding box center [301, 512] width 38 height 12
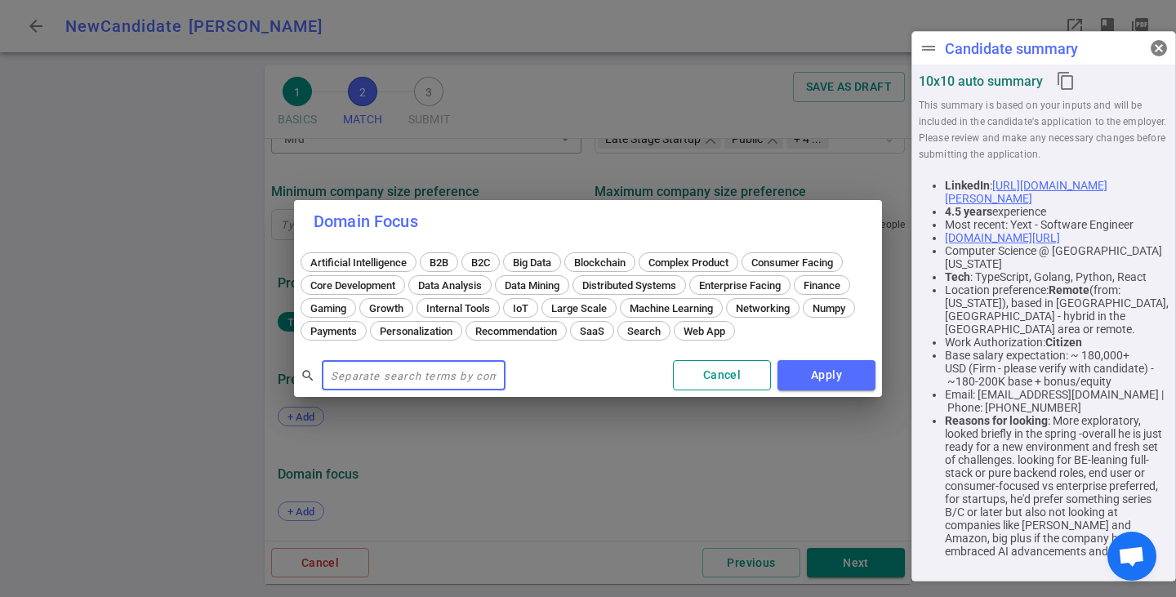
click at [733, 368] on button "Cancel" at bounding box center [722, 375] width 98 height 30
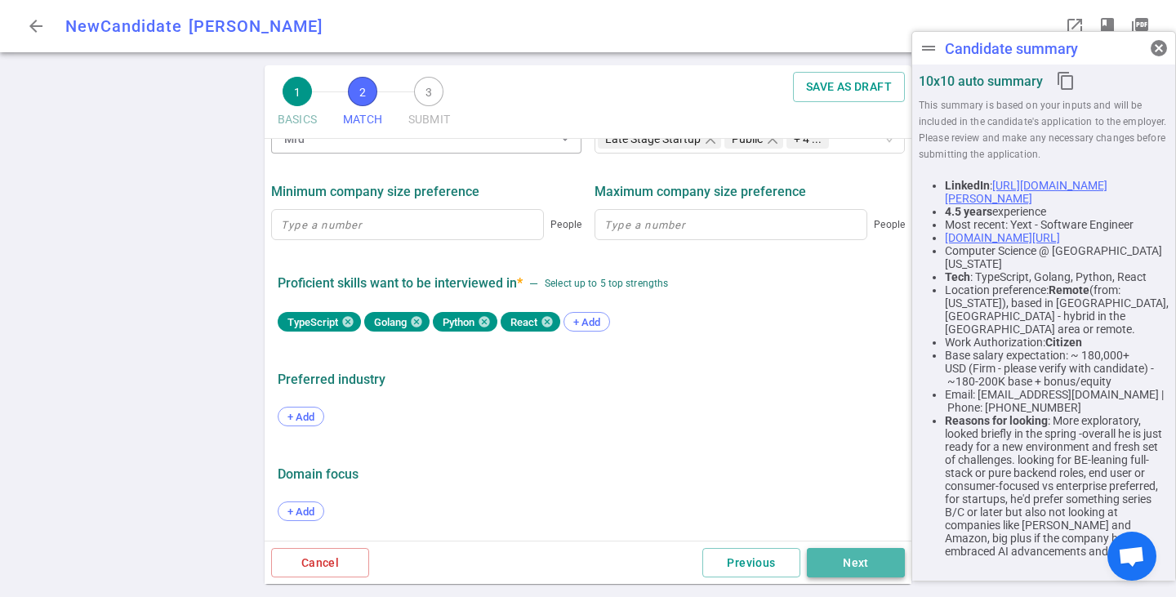
click at [842, 565] on button "Next" at bounding box center [856, 563] width 98 height 30
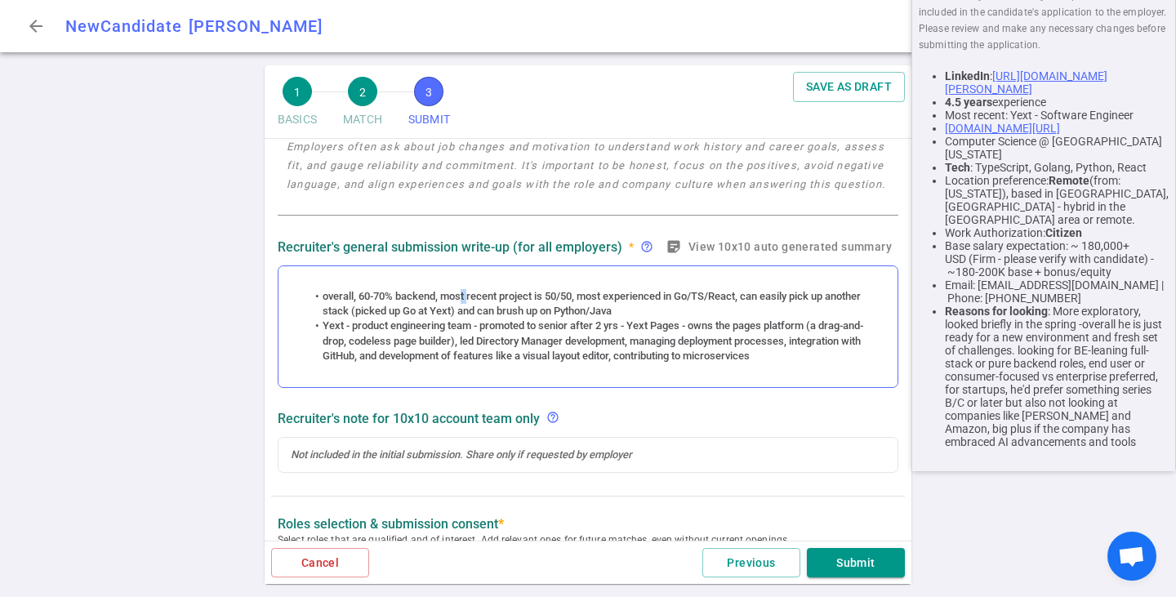
scroll to position [307, 0]
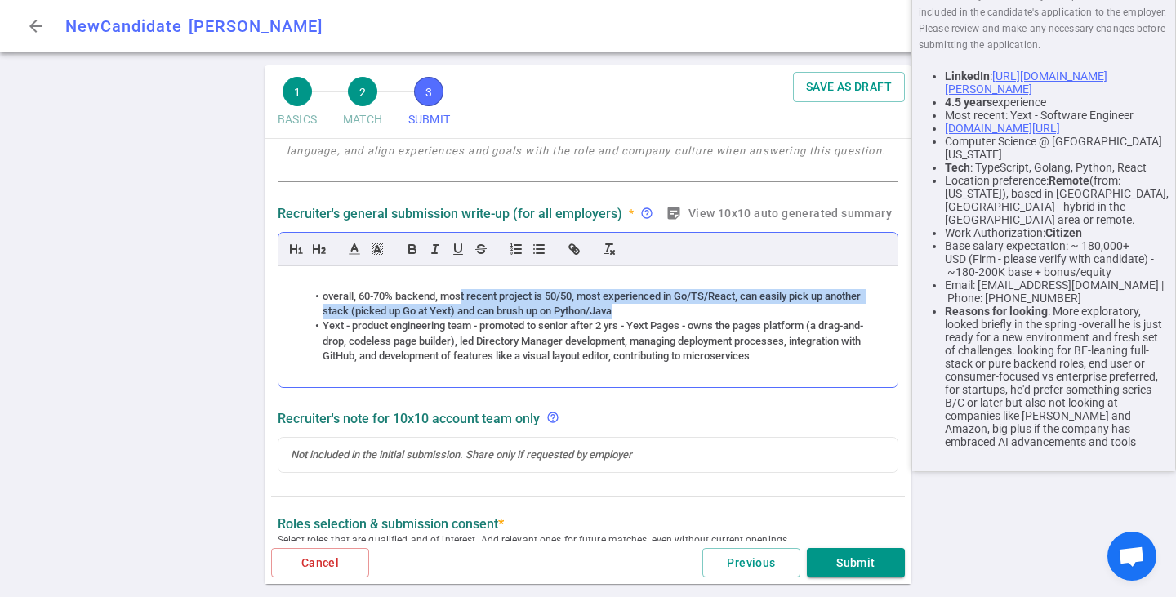
drag, startPoint x: 463, startPoint y: 297, endPoint x: 625, endPoint y: 311, distance: 162.3
click at [623, 310] on li "overall, 60-70% backend, most recent project is 50/50, most experienced in Go/T…" at bounding box center [596, 304] width 579 height 30
click at [627, 312] on li "overall, 60-70% backend, most recent project is 50/50, most experienced in Go/T…" at bounding box center [596, 304] width 579 height 30
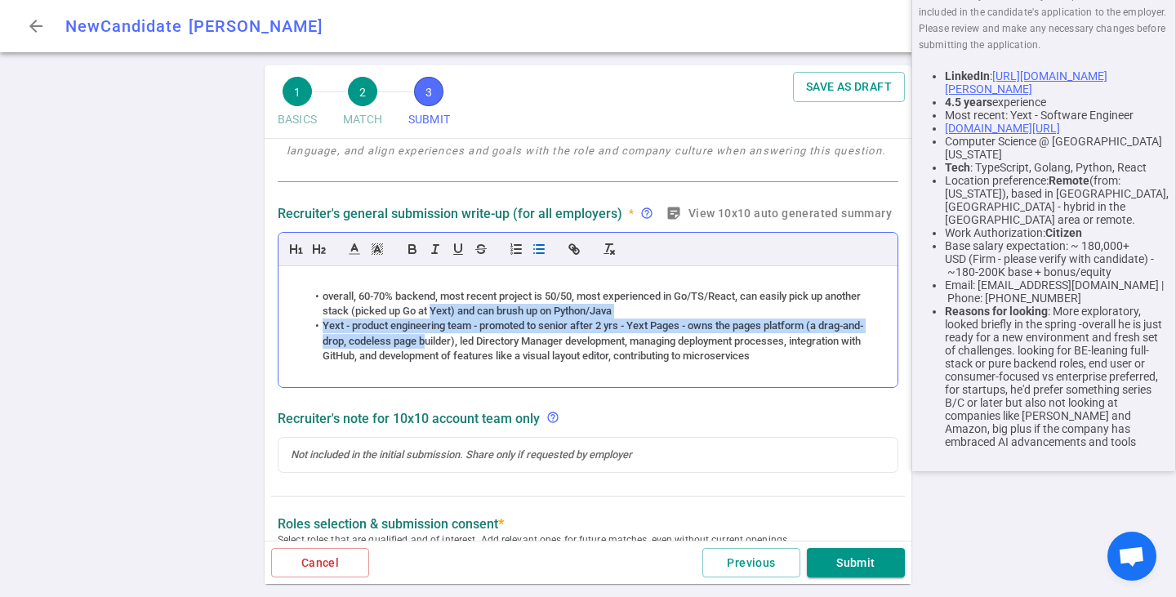
drag, startPoint x: 432, startPoint y: 313, endPoint x: 450, endPoint y: 335, distance: 28.4
click at [450, 335] on ul "overall, 60-70% backend, most recent project is 50/50, most experienced in Go/T…" at bounding box center [588, 326] width 595 height 75
click at [450, 335] on li "Yext - product engineering team - promoted to senior after 2 yrs - Yext Pages -…" at bounding box center [596, 341] width 579 height 45
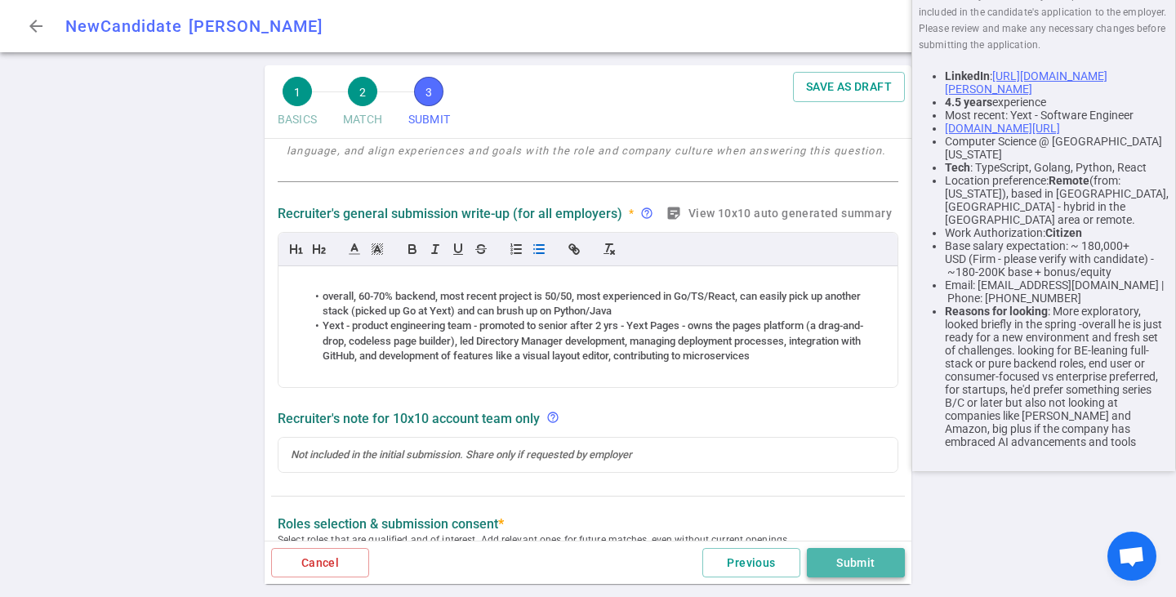
click at [864, 564] on button "Submit" at bounding box center [856, 563] width 98 height 30
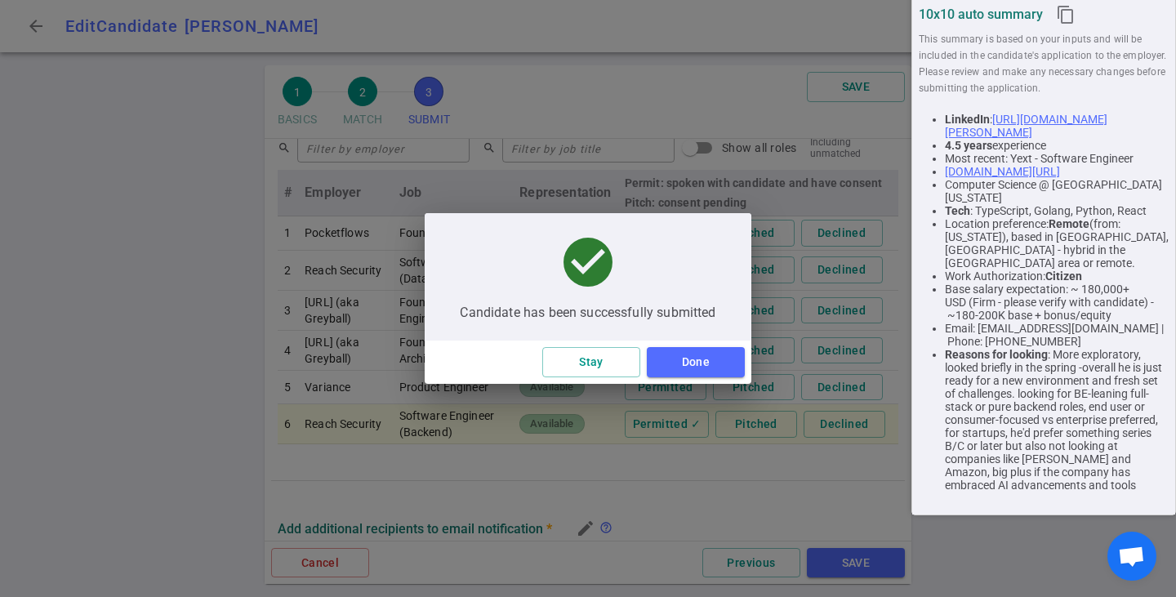
type textarea "More exploratory, looked briefly in the spring -overall he is just ready for a …"
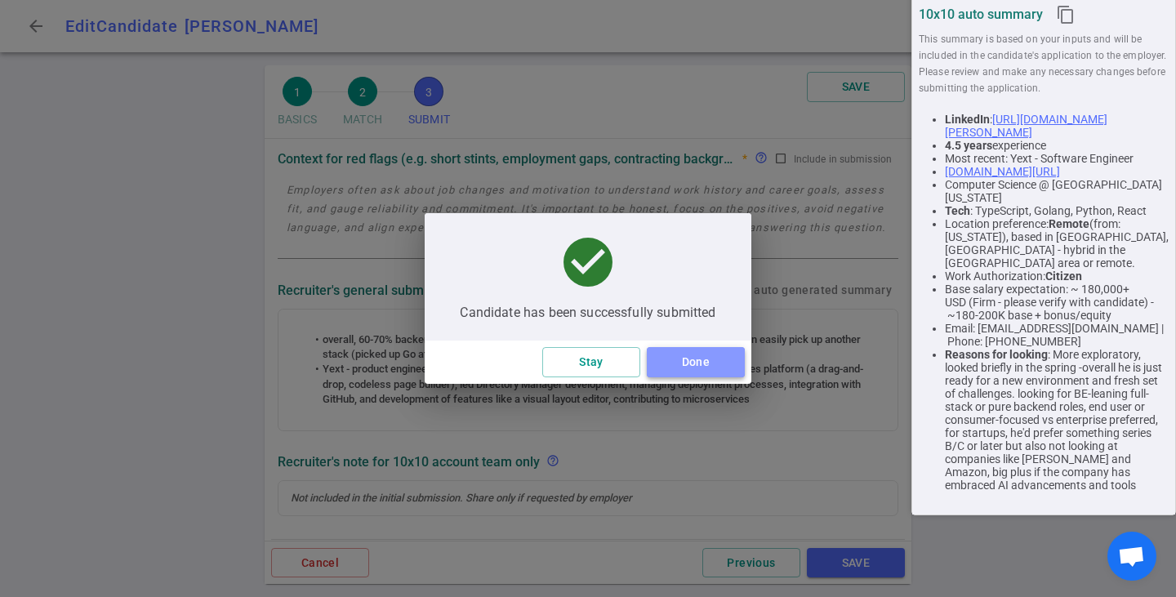
click at [653, 368] on button "Done" at bounding box center [696, 362] width 98 height 30
